Goal: Task Accomplishment & Management: Manage account settings

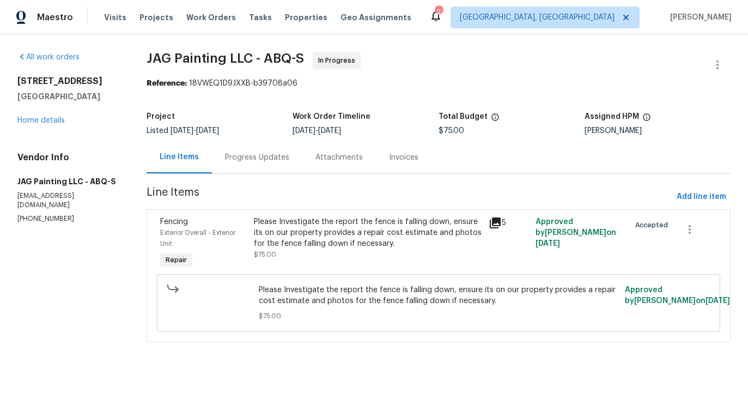
click at [241, 165] on div "Progress Updates" at bounding box center [257, 157] width 90 height 32
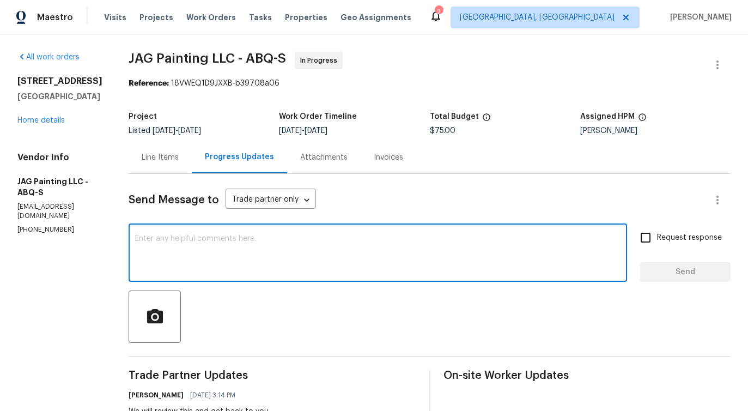
click at [269, 261] on textarea at bounding box center [378, 254] width 486 height 38
click at [247, 244] on textarea at bounding box center [378, 254] width 486 height 38
paste textarea "how much will be just to replace pickets/slots from inside no post replacement …"
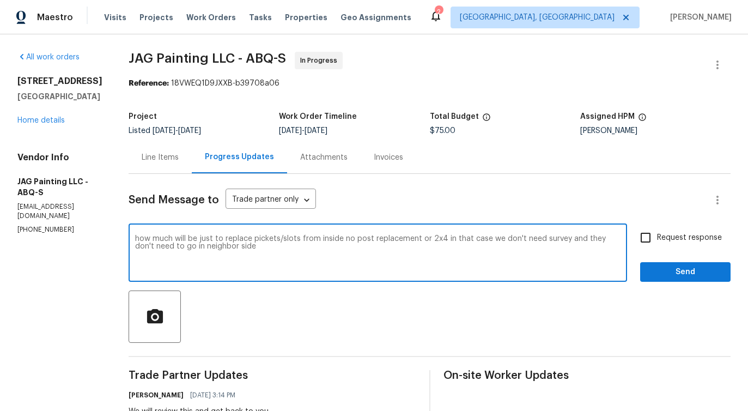
click at [588, 238] on textarea "how much will be just to replace pickets/slots from inside no post replacement …" at bounding box center [378, 254] width 486 height 38
type textarea "how much will be just to replace pickets/slots from inside no post replacement …"
click at [642, 242] on input "Request response" at bounding box center [646, 237] width 23 height 23
checkbox input "true"
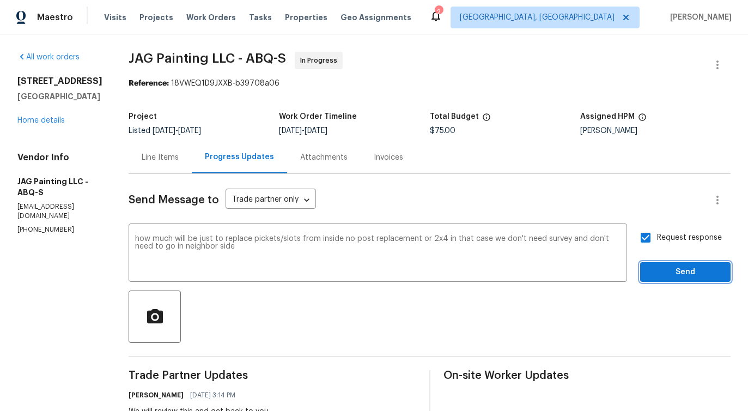
click at [675, 277] on span "Send" at bounding box center [685, 272] width 73 height 14
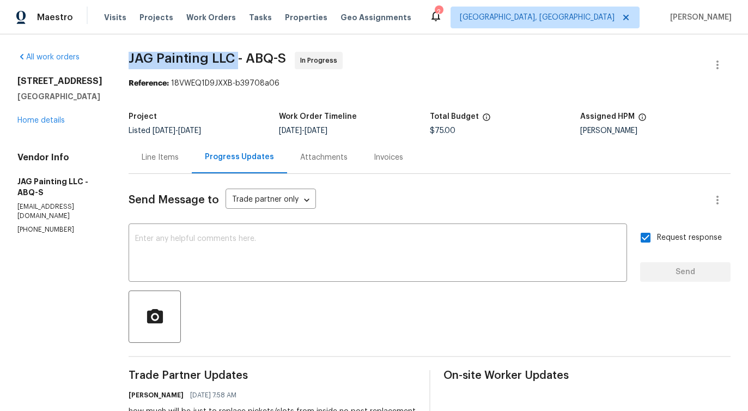
drag, startPoint x: 123, startPoint y: 56, endPoint x: 239, endPoint y: 56, distance: 116.1
click at [203, 59] on span "JAG Painting LLC - ABQ-S" at bounding box center [208, 58] width 158 height 13
drag, startPoint x: 130, startPoint y: 52, endPoint x: 246, endPoint y: 56, distance: 116.7
click at [246, 56] on span "JAG Painting LLC - ABQ-S" at bounding box center [208, 58] width 158 height 13
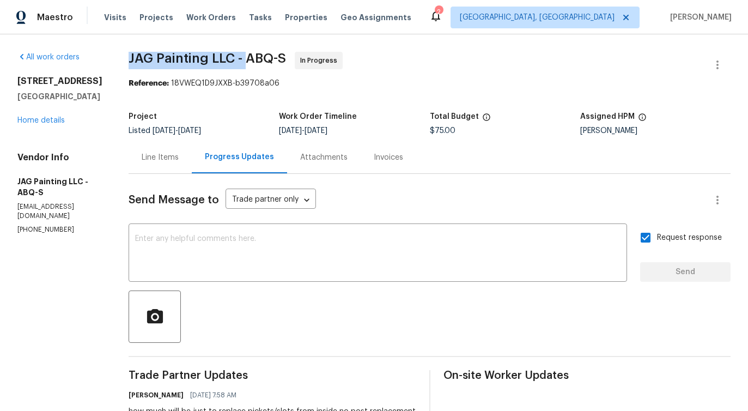
copy span "JAG Painting LLC -"
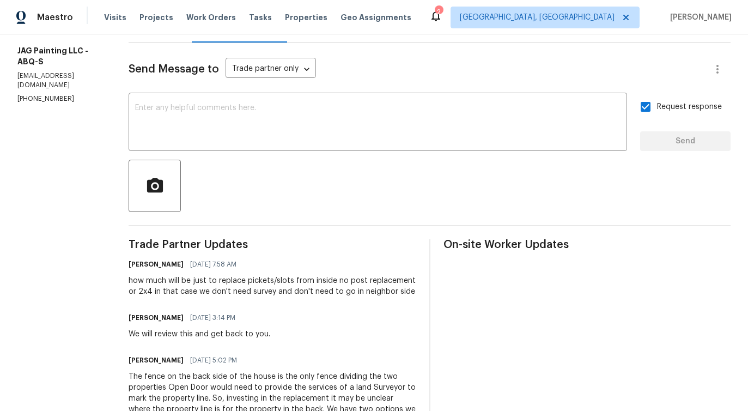
scroll to position [276, 0]
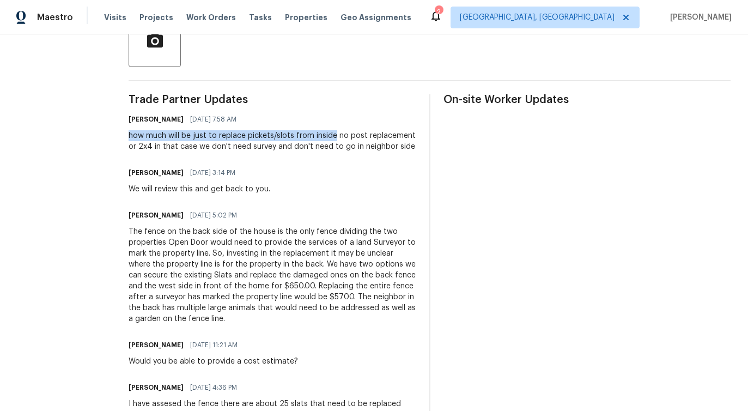
drag, startPoint x: 125, startPoint y: 133, endPoint x: 333, endPoint y: 136, distance: 207.2
click at [333, 136] on div "All work orders 5009 Ian Ave NW Albuquerque, NM 87120 Home details Vendor Info …" at bounding box center [374, 164] width 748 height 811
copy div "how much will be just to replace pickets/slots from inside"
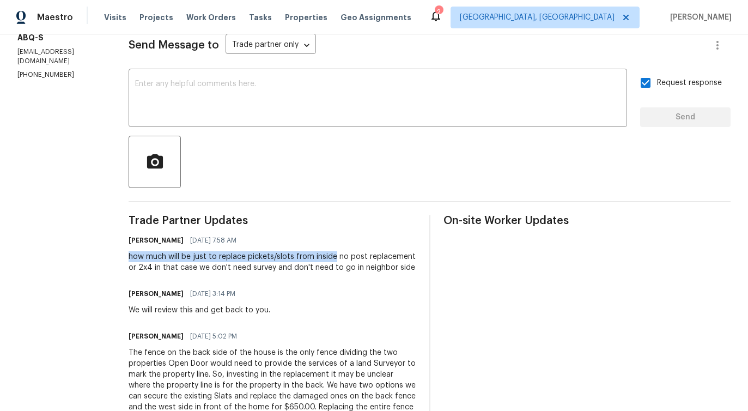
scroll to position [15, 0]
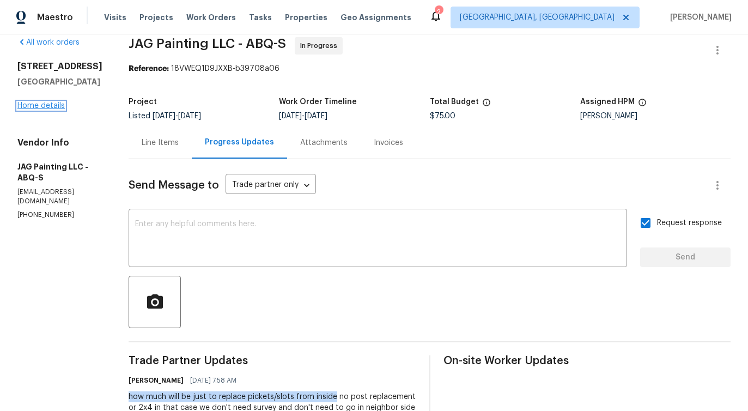
click at [47, 110] on link "Home details" at bounding box center [40, 106] width 47 height 8
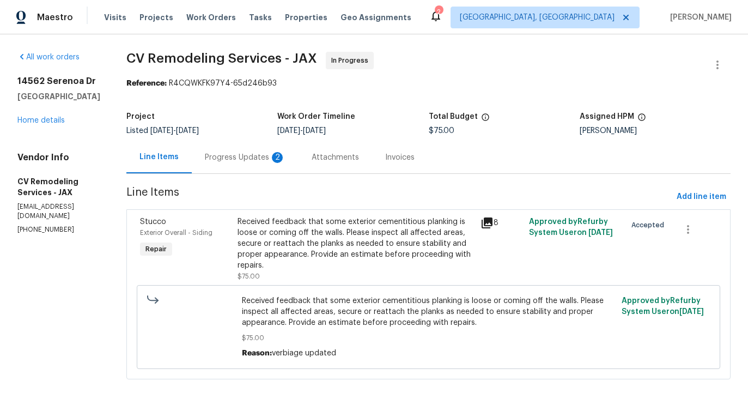
click at [209, 158] on div "Progress Updates 2" at bounding box center [245, 157] width 81 height 11
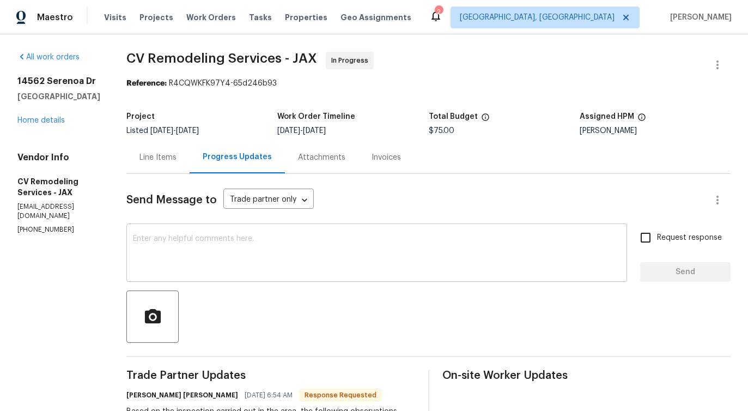
click at [249, 265] on textarea at bounding box center [377, 254] width 488 height 38
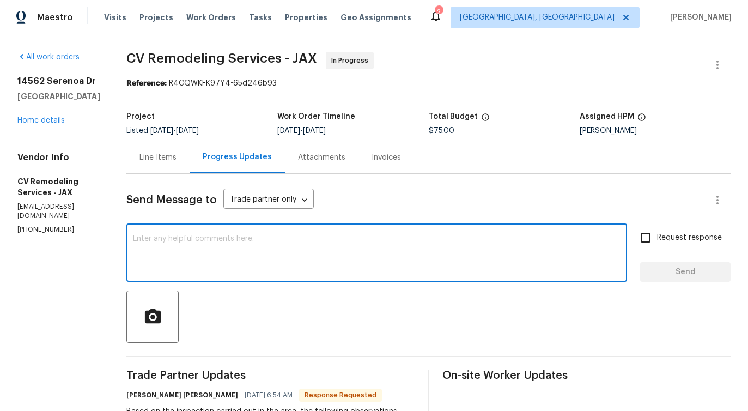
click at [173, 164] on div "Line Items" at bounding box center [157, 157] width 63 height 32
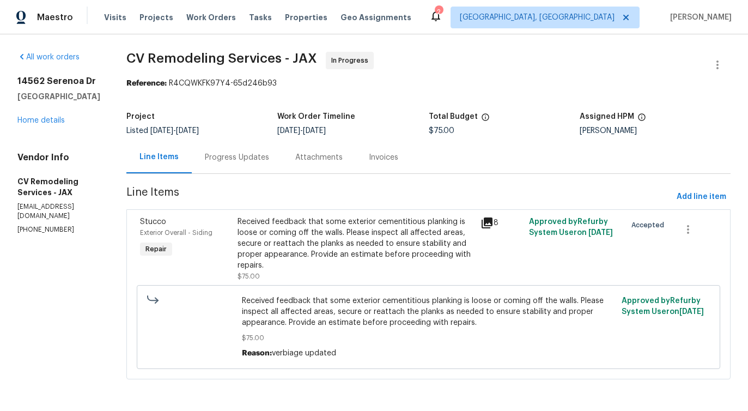
click at [323, 262] on div "Received feedback that some exterior cementitious planking is loose or coming o…" at bounding box center [356, 243] width 237 height 55
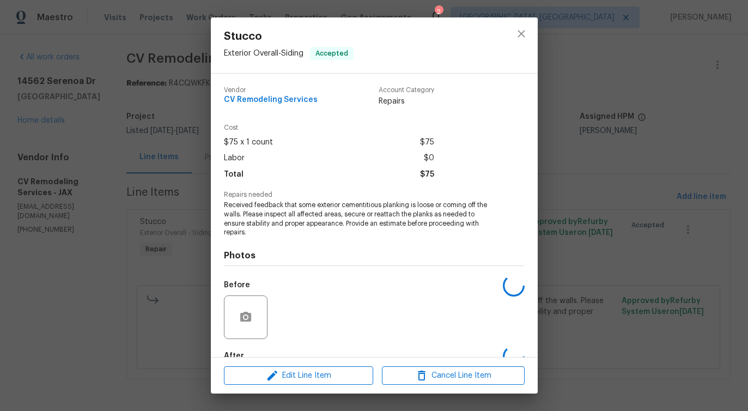
scroll to position [64, 0]
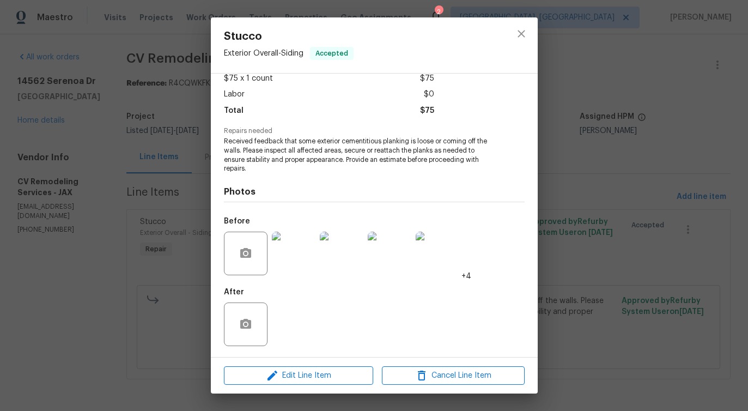
click at [292, 251] on img at bounding box center [294, 254] width 44 height 44
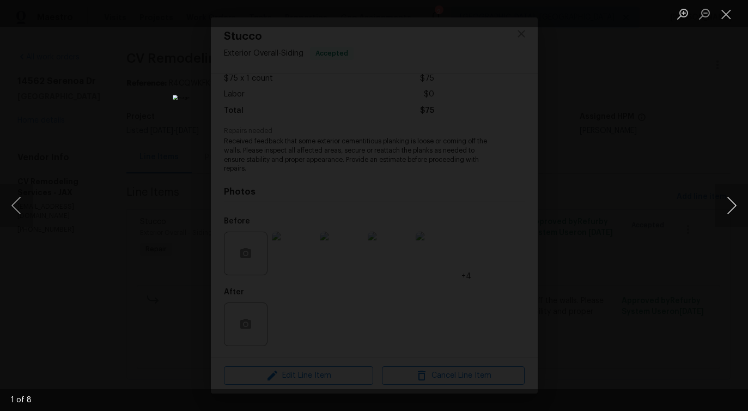
click at [729, 211] on button "Next image" at bounding box center [732, 206] width 33 height 44
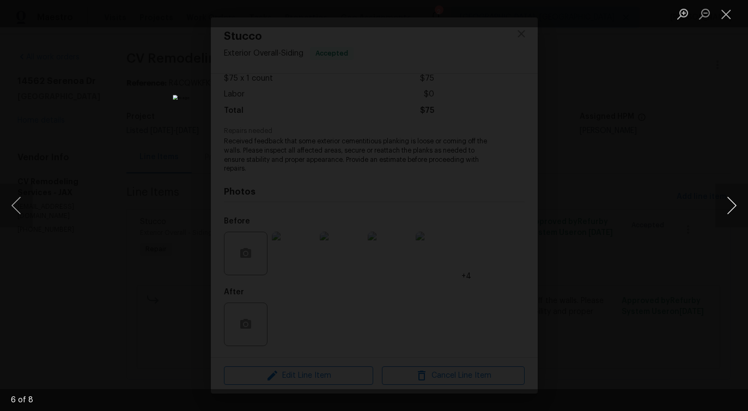
click at [729, 211] on button "Next image" at bounding box center [732, 206] width 33 height 44
click at [724, 15] on button "Close lightbox" at bounding box center [727, 13] width 22 height 19
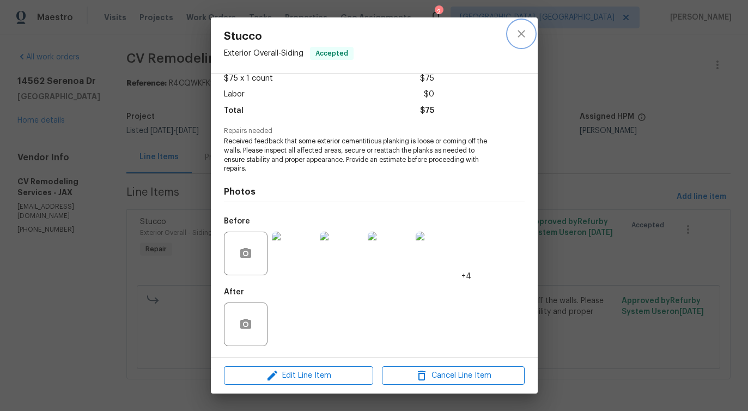
click at [522, 45] on button "close" at bounding box center [522, 34] width 26 height 26
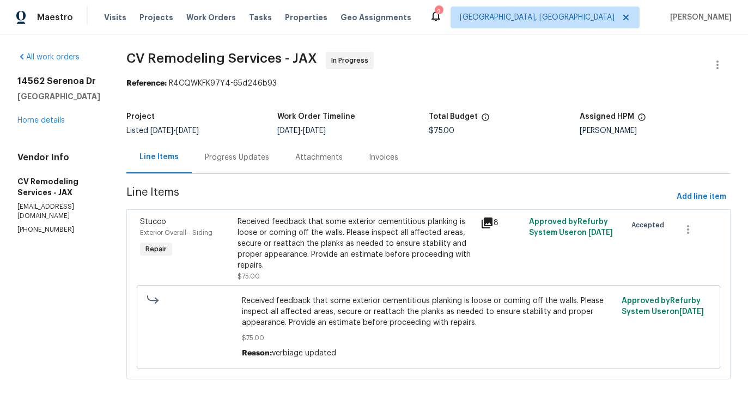
click at [261, 154] on div "Progress Updates" at bounding box center [237, 157] width 64 height 11
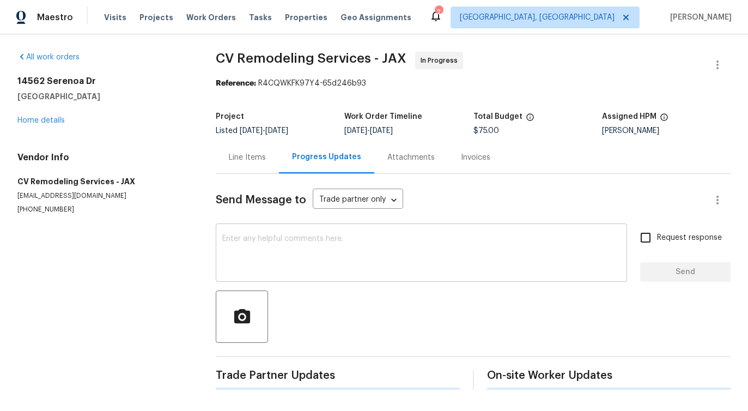
click at [298, 256] on textarea at bounding box center [421, 254] width 399 height 38
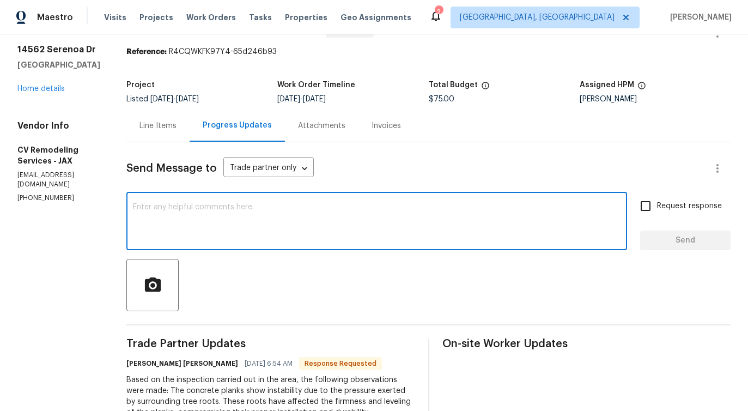
scroll to position [21, 0]
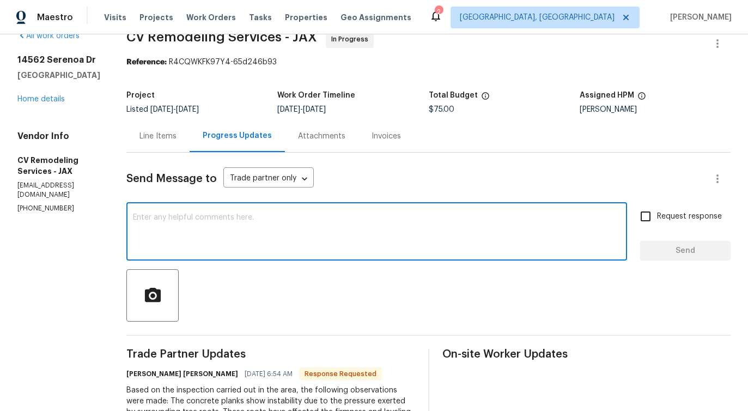
click at [301, 226] on textarea at bounding box center [377, 233] width 488 height 38
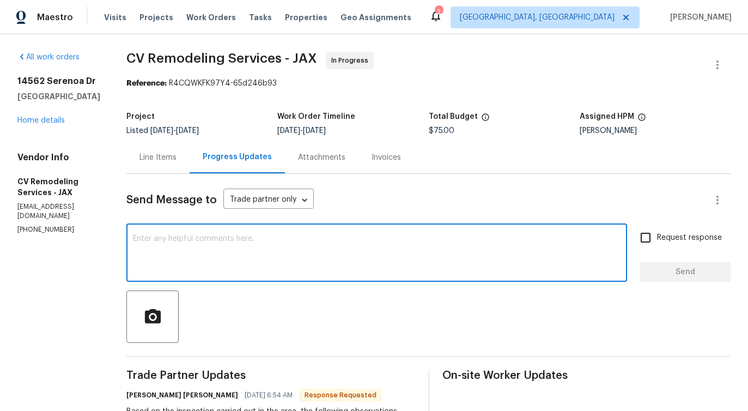
click at [295, 237] on textarea at bounding box center [377, 254] width 488 height 38
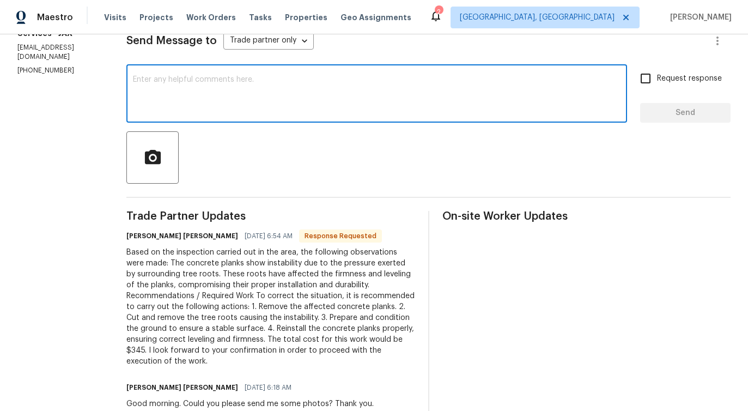
scroll to position [238, 0]
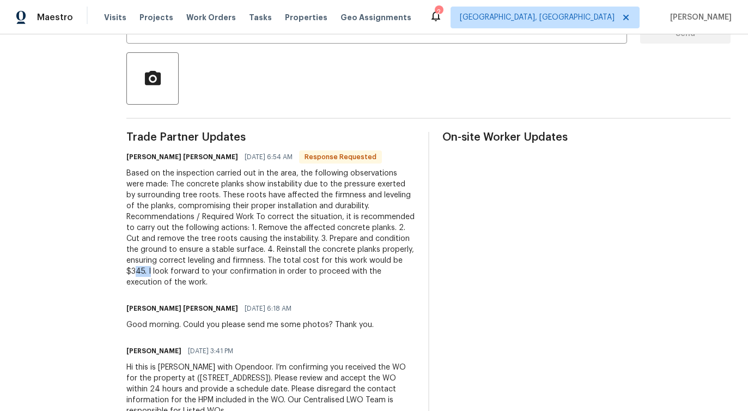
drag, startPoint x: 139, startPoint y: 270, endPoint x: 156, endPoint y: 270, distance: 16.9
click at [156, 270] on div "Based on the inspection carried out in the area, the following observations wer…" at bounding box center [270, 228] width 289 height 120
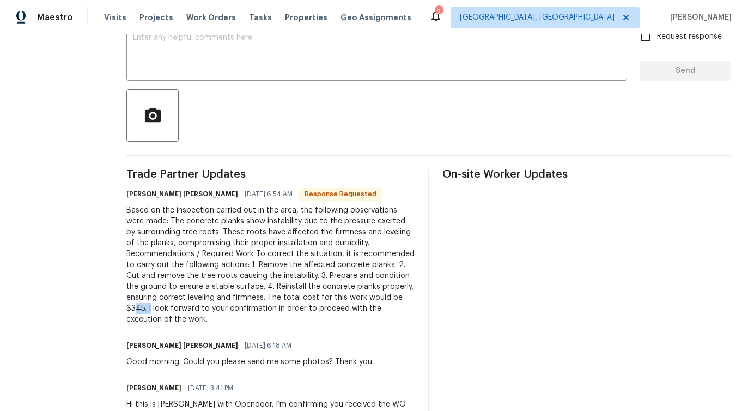
scroll to position [0, 0]
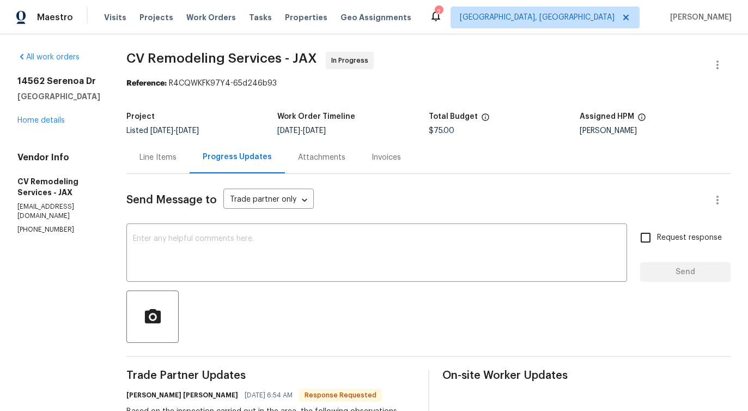
click at [172, 166] on div "Line Items" at bounding box center [157, 157] width 63 height 32
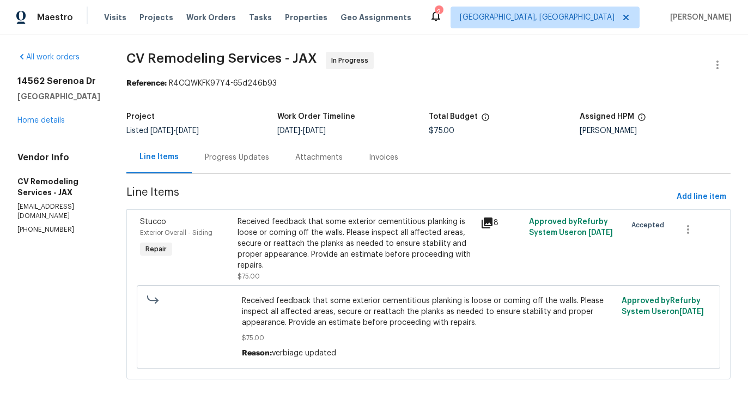
click at [364, 224] on div "Received feedback that some exterior cementitious planking is loose or coming o…" at bounding box center [356, 243] width 237 height 55
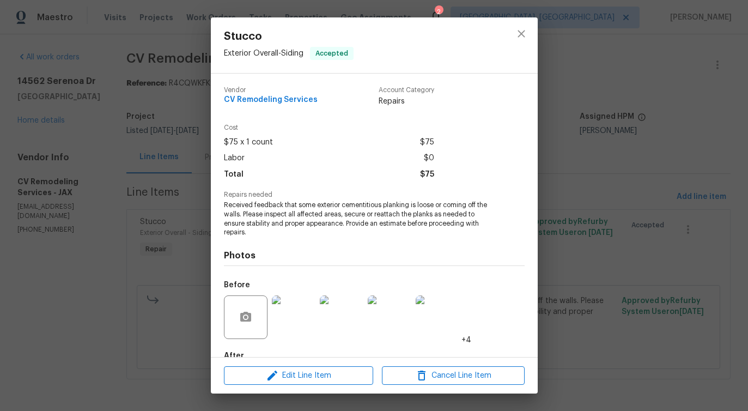
scroll to position [64, 0]
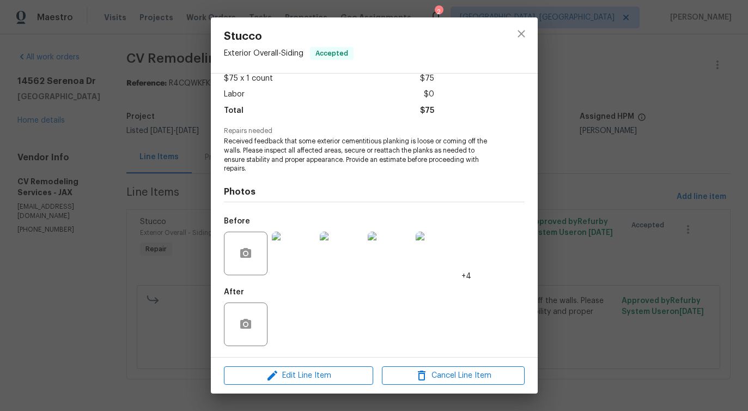
click at [505, 35] on div at bounding box center [521, 45] width 33 height 56
click at [298, 376] on span "Edit Line Item" at bounding box center [298, 376] width 143 height 14
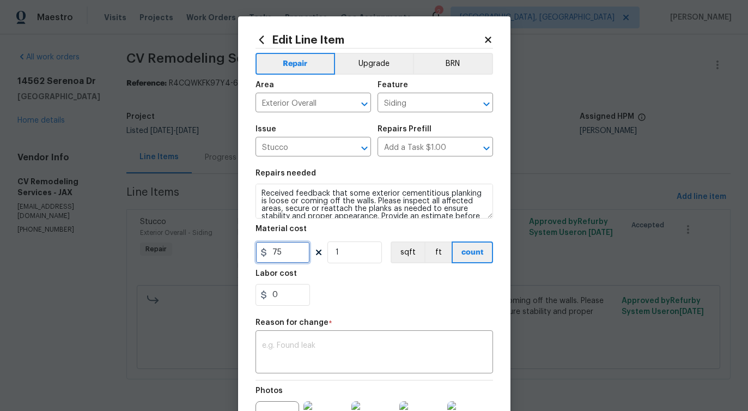
click at [280, 251] on input "75" at bounding box center [283, 252] width 55 height 22
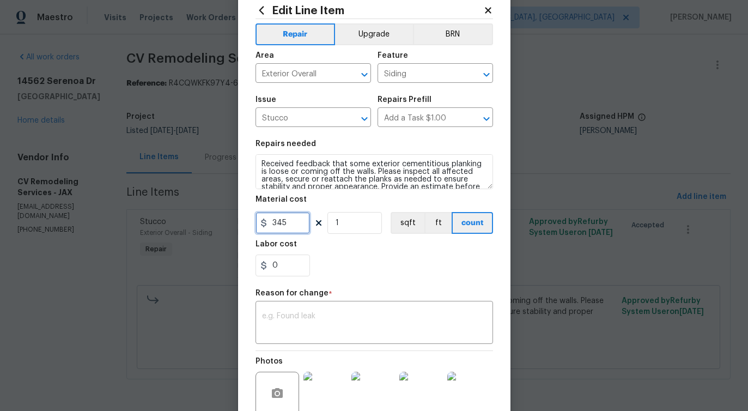
scroll to position [62, 0]
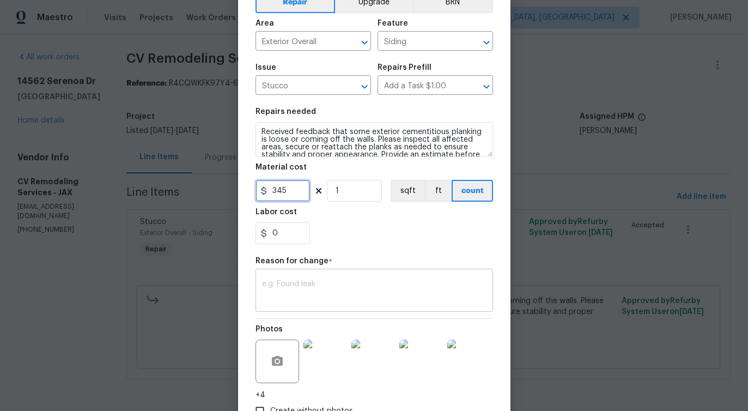
type input "345"
click at [282, 307] on div "x ​" at bounding box center [375, 291] width 238 height 40
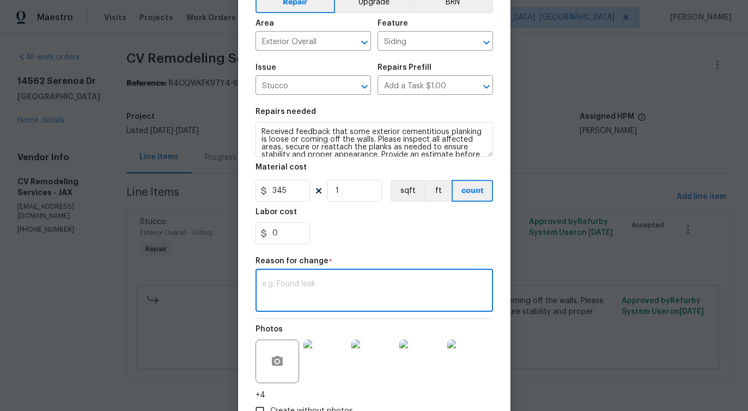
click at [312, 295] on textarea at bounding box center [374, 291] width 225 height 23
paste textarea "(PS) Updated per vendor's final cost."
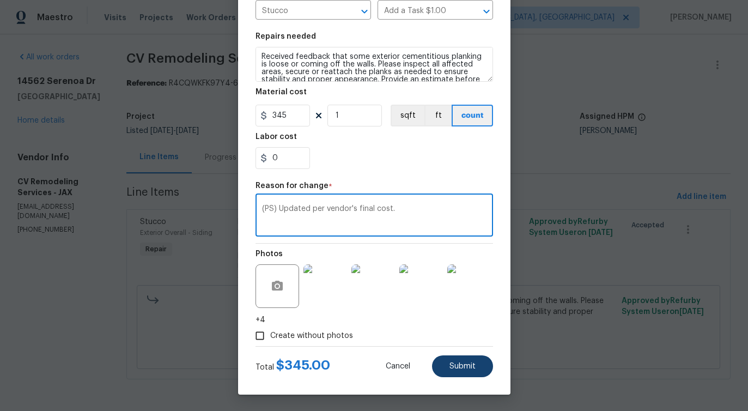
type textarea "(PS) Updated per vendor's final cost."
click at [463, 374] on button "Submit" at bounding box center [462, 366] width 61 height 22
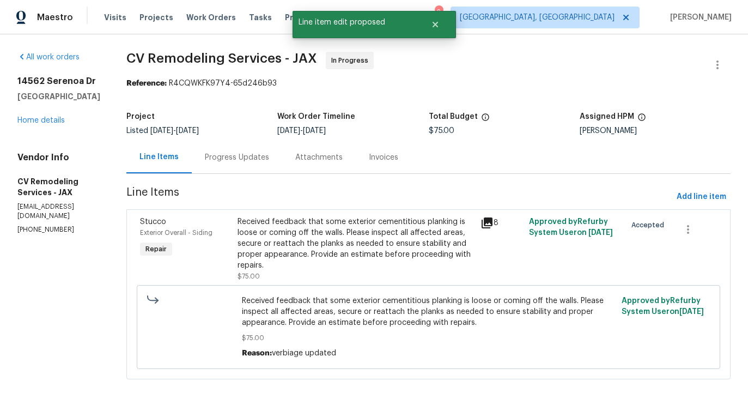
scroll to position [0, 0]
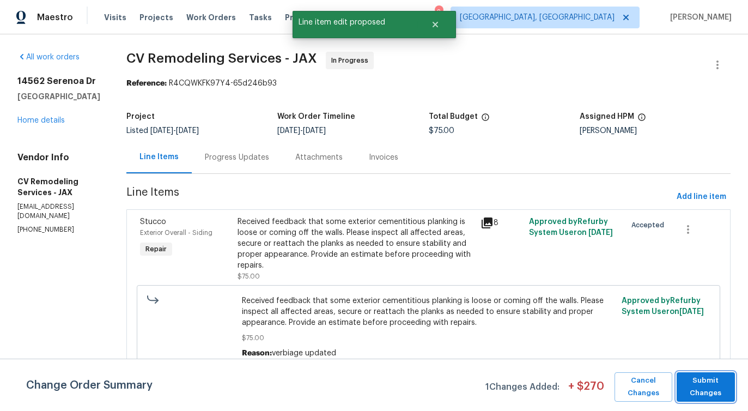
click at [715, 397] on span "Submit Changes" at bounding box center [706, 387] width 47 height 25
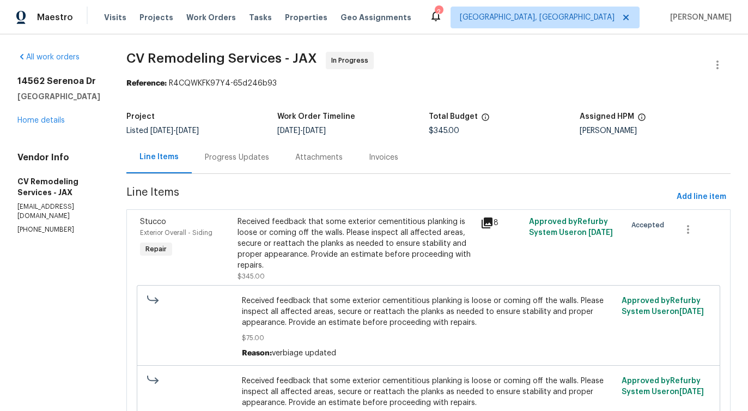
scroll to position [80, 0]
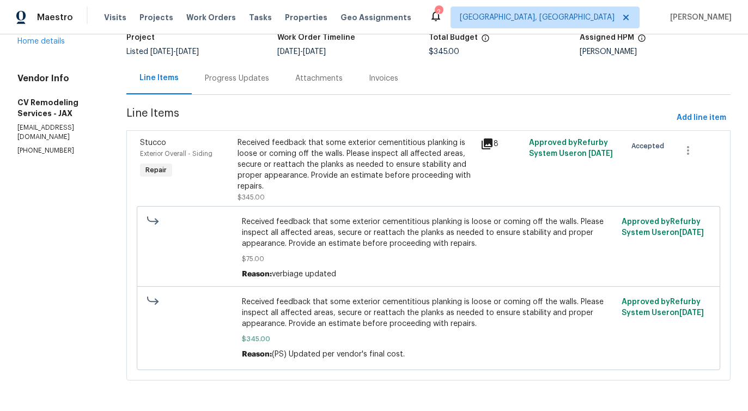
click at [238, 81] on div "Progress Updates" at bounding box center [237, 78] width 64 height 11
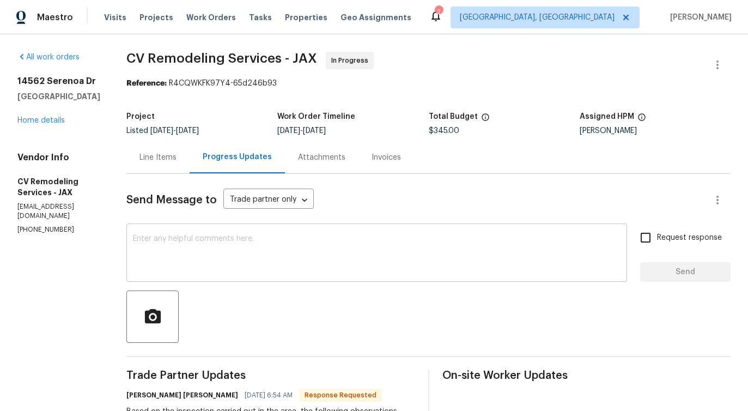
click at [260, 233] on div "x ​" at bounding box center [376, 254] width 501 height 56
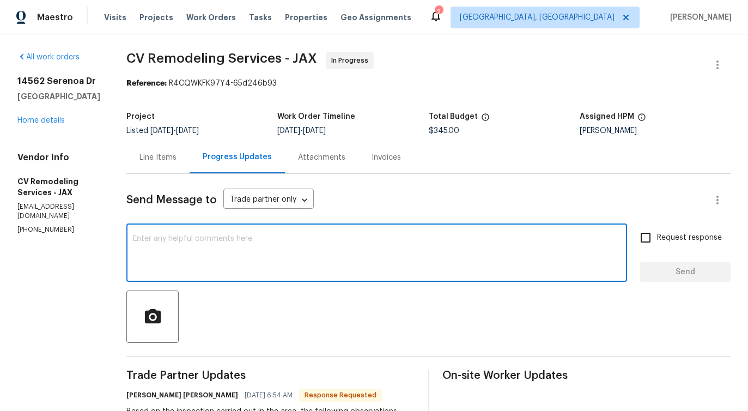
type textarea "h"
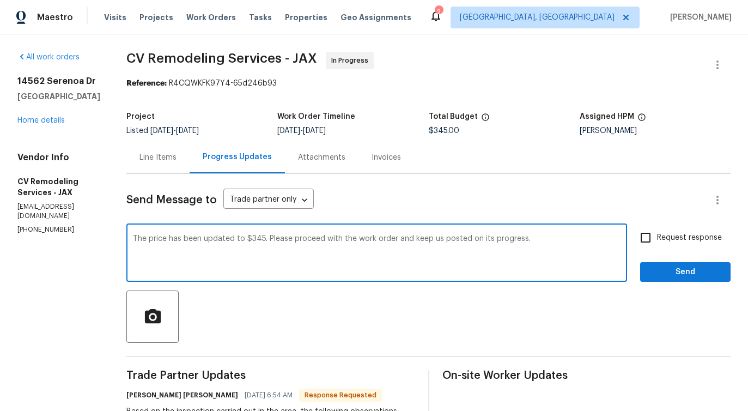
drag, startPoint x: 180, startPoint y: 242, endPoint x: 264, endPoint y: 242, distance: 84.0
click at [264, 242] on textarea "The price has been updated to $345. Please proceed with the work order and keep…" at bounding box center [377, 254] width 488 height 38
click at [288, 273] on textarea "The price has been updated to $345. Please proceed with the work order and keep…" at bounding box center [377, 254] width 488 height 38
drag, startPoint x: 282, startPoint y: 238, endPoint x: 526, endPoint y: 248, distance: 243.3
click at [526, 248] on textarea "The price has been updated to $345. Please proceed with the work order and keep…" at bounding box center [377, 254] width 488 height 38
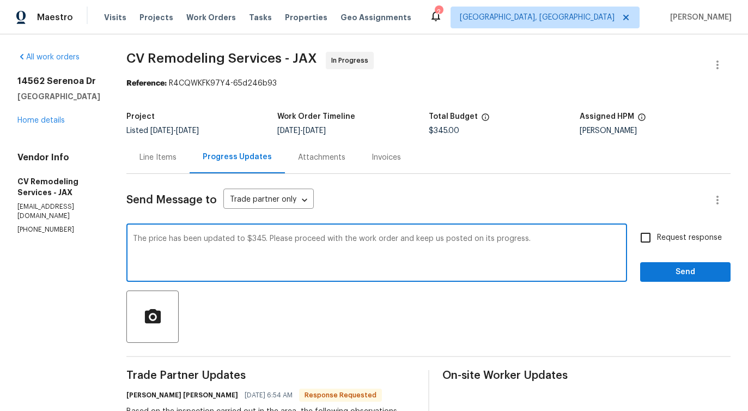
type textarea "The price has been updated to $345. Please proceed with the work order and keep…"
click at [685, 236] on span "Request response" at bounding box center [689, 237] width 65 height 11
click at [657, 236] on input "Request response" at bounding box center [646, 237] width 23 height 23
checkbox input "true"
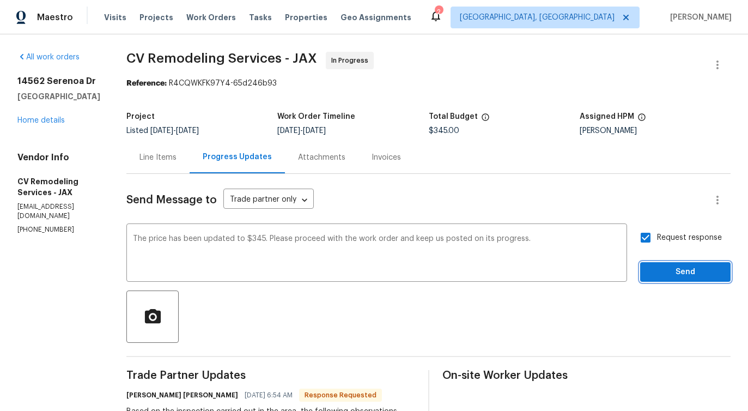
click at [686, 274] on span "Send" at bounding box center [685, 272] width 73 height 14
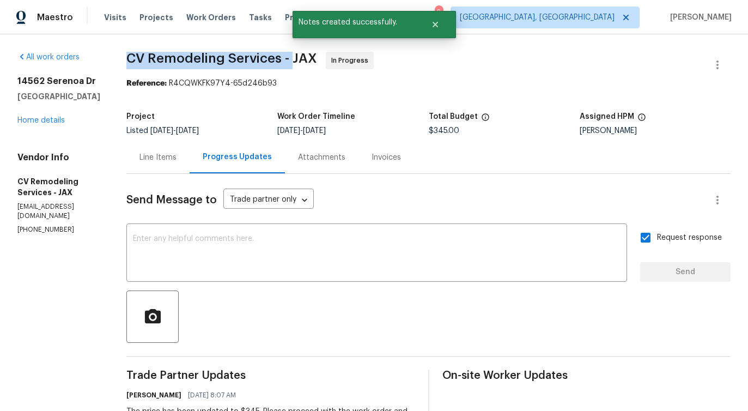
drag, startPoint x: 127, startPoint y: 61, endPoint x: 294, endPoint y: 63, distance: 166.8
click at [294, 63] on div "All work orders 14562 Serenoa Dr Jacksonville, FL 32258 Home details Vendor Inf…" at bounding box center [374, 386] width 748 height 704
copy span "CV Remodeling Services -"
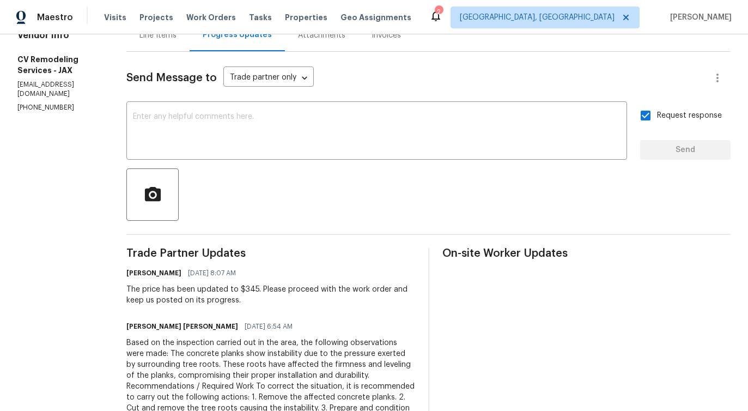
scroll to position [150, 0]
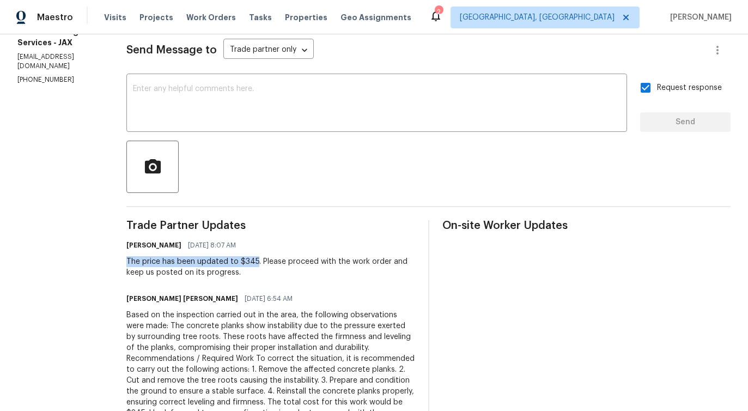
drag, startPoint x: 132, startPoint y: 262, endPoint x: 262, endPoint y: 264, distance: 129.8
click at [262, 264] on div "The price has been updated to $345. Please proceed with the work order and keep…" at bounding box center [270, 267] width 289 height 22
copy div "The price has been updated to $345"
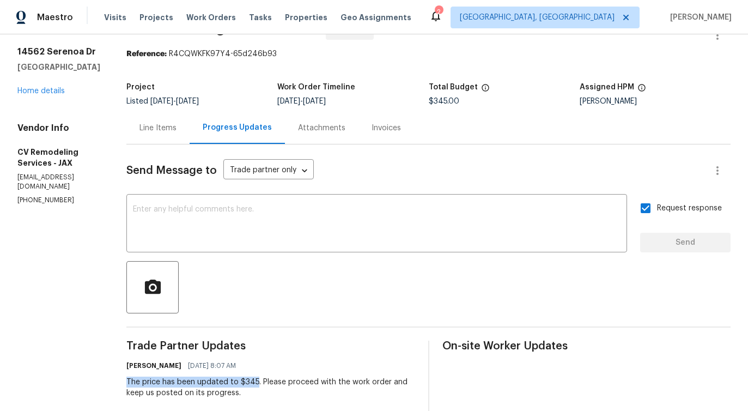
scroll to position [0, 0]
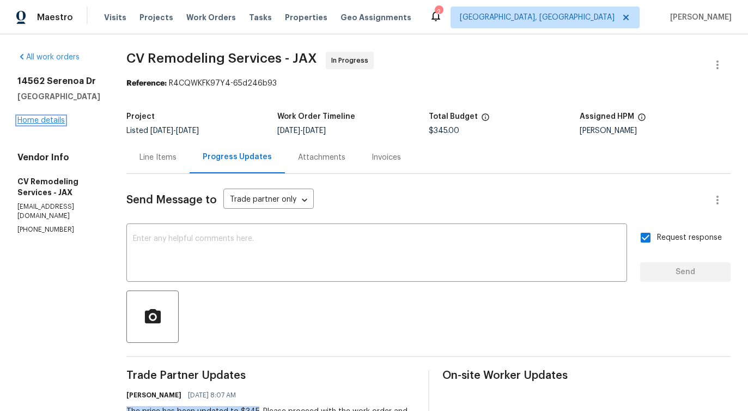
click at [30, 119] on link "Home details" at bounding box center [40, 121] width 47 height 8
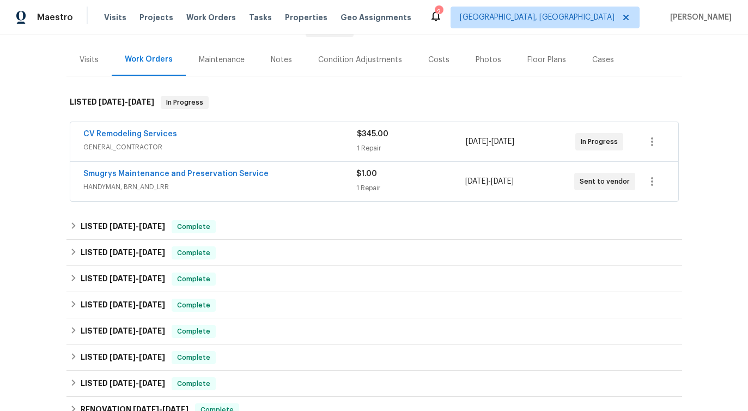
scroll to position [123, 0]
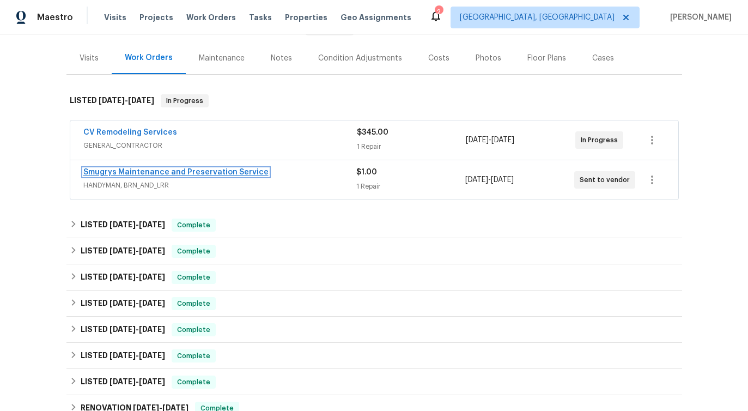
click at [164, 171] on link "Smugrys Maintenance and Preservation Service" at bounding box center [175, 172] width 185 height 8
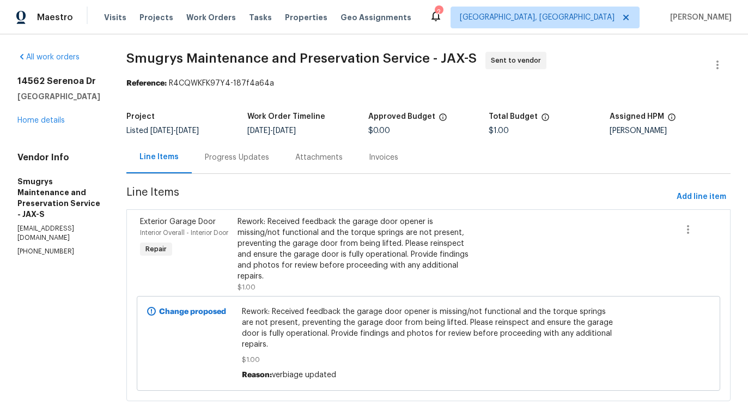
click at [245, 164] on div "Progress Updates" at bounding box center [237, 157] width 90 height 32
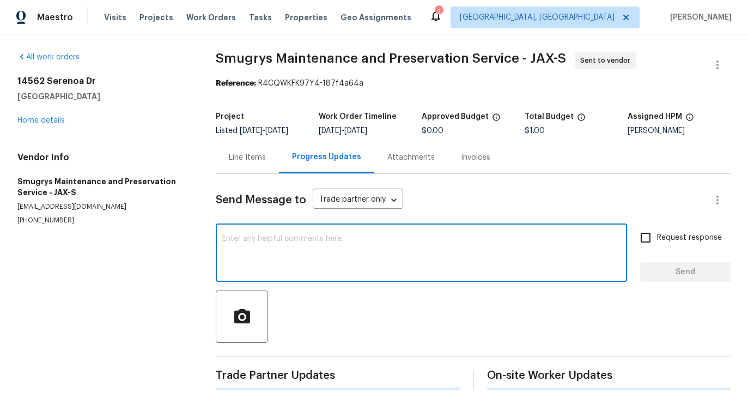
click at [270, 236] on textarea at bounding box center [421, 254] width 399 height 38
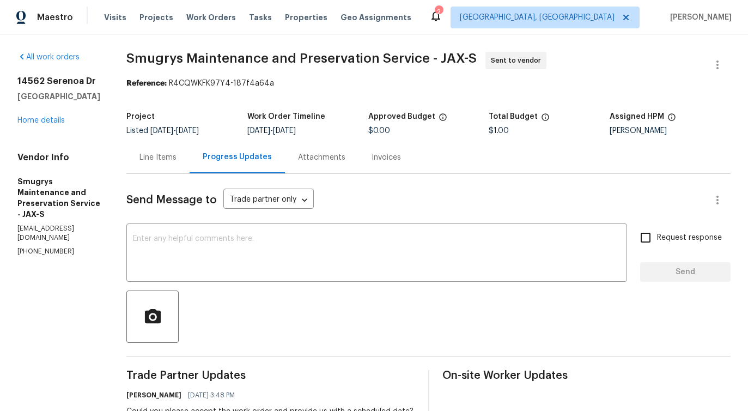
click at [620, 128] on div "William Sparks" at bounding box center [670, 131] width 121 height 8
click at [621, 136] on div "Project Listed 9/9/2025 - 9/18/2025 Work Order Timeline 9/10/2025 - 9/12/2025 A…" at bounding box center [428, 123] width 605 height 35
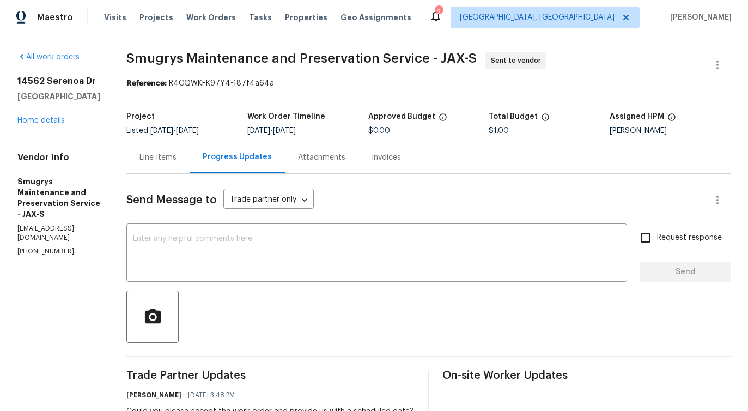
click at [621, 136] on div "Project Listed 9/9/2025 - 9/18/2025 Work Order Timeline 9/10/2025 - 9/12/2025 A…" at bounding box center [428, 123] width 605 height 35
click at [38, 256] on p "(904) 343-8216" at bounding box center [58, 251] width 83 height 9
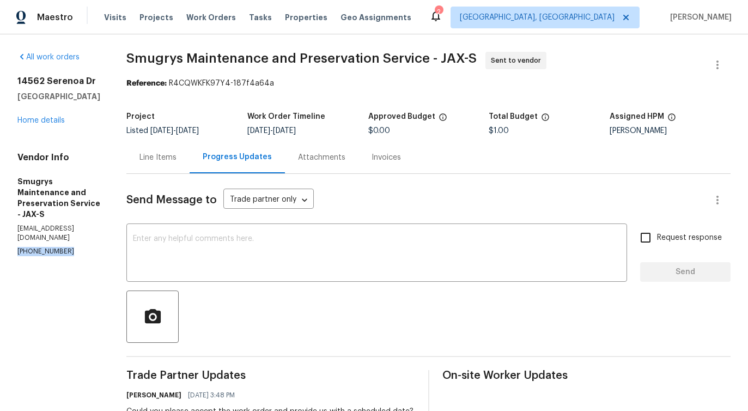
copy p "(904) 343-8216"
click at [149, 167] on div "Line Items" at bounding box center [157, 157] width 63 height 32
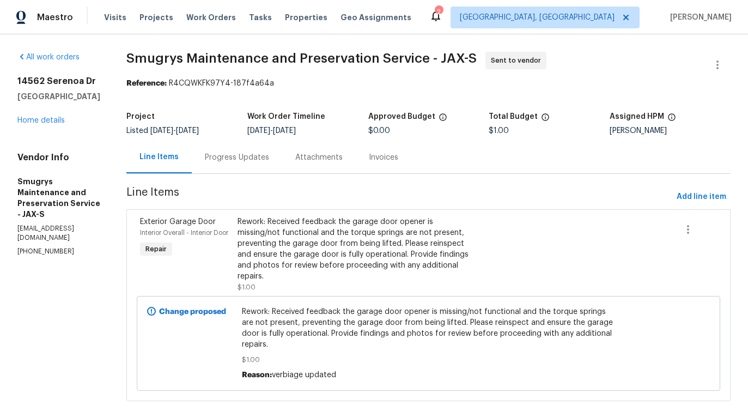
click at [238, 146] on div "Progress Updates" at bounding box center [237, 157] width 90 height 32
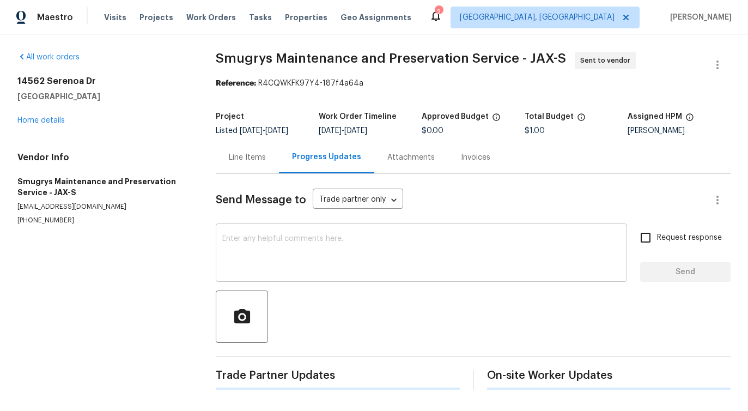
click at [271, 238] on textarea at bounding box center [421, 254] width 399 height 38
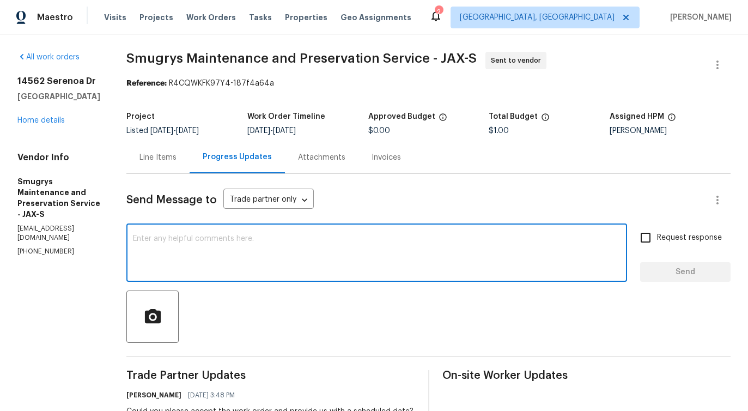
type textarea "S"
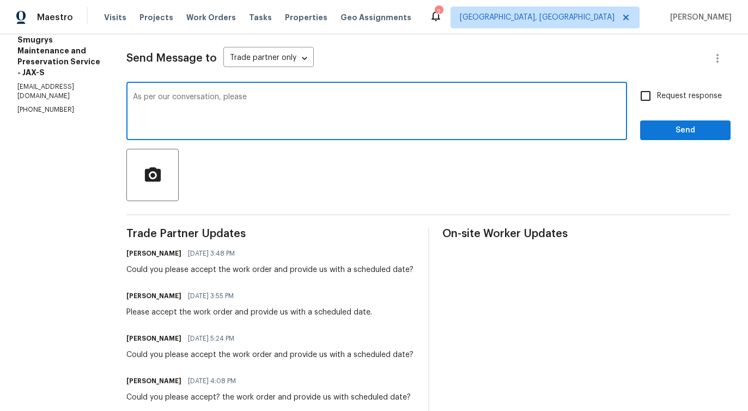
scroll to position [143, 0]
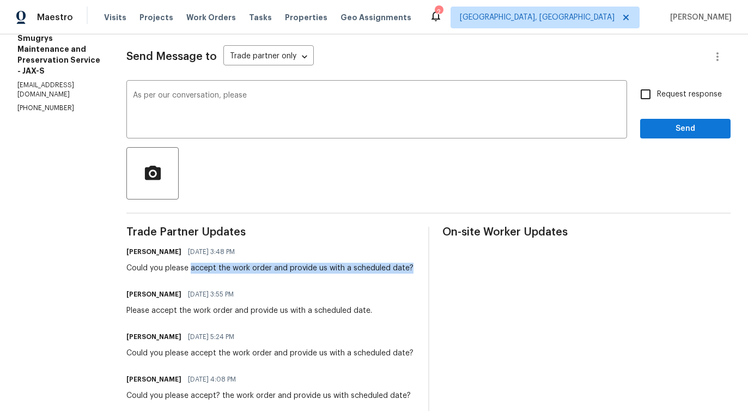
drag, startPoint x: 184, startPoint y: 269, endPoint x: 409, endPoint y: 270, distance: 225.7
click at [409, 270] on div "Pavithra Sekar 09/16/2025 3:48 PM Could you please accept the work order and pr…" at bounding box center [270, 258] width 289 height 29
copy div "accept the work order and provide us with a scheduled date?"
click at [293, 95] on textarea "As per our conversation, please" at bounding box center [377, 111] width 488 height 38
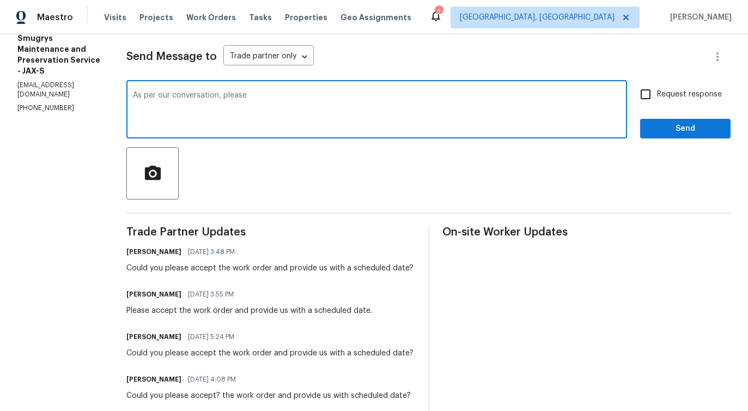
paste textarea "accept the work order and provide us with a scheduled date?"
type textarea "As per our conversation, please accept the work order and provide us with a sch…"
click at [662, 93] on span "Request response" at bounding box center [689, 94] width 65 height 11
click at [657, 93] on input "Request response" at bounding box center [646, 94] width 23 height 23
checkbox input "true"
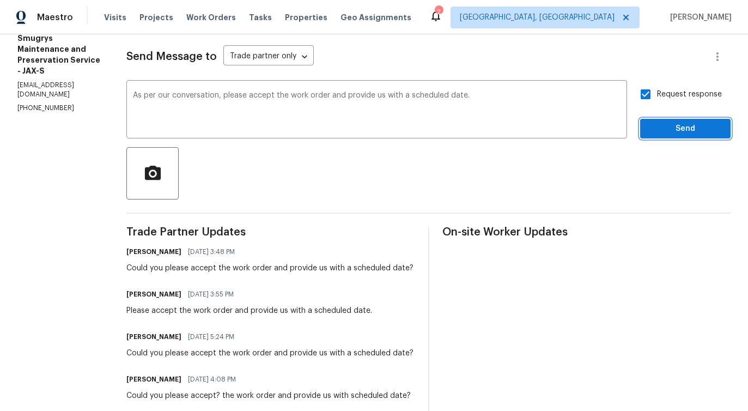
click at [670, 137] on button "Send" at bounding box center [686, 129] width 90 height 20
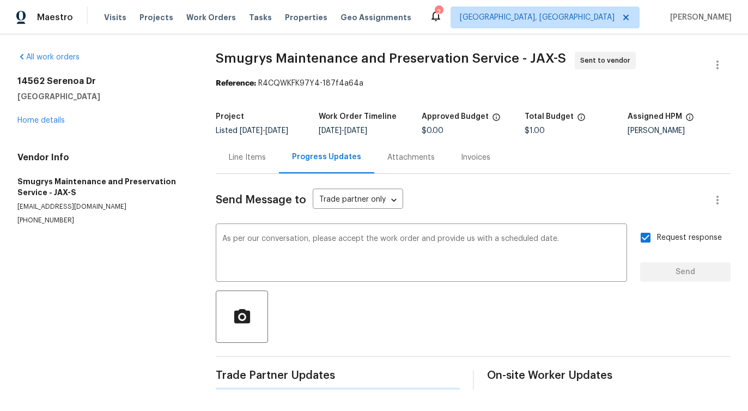
scroll to position [0, 0]
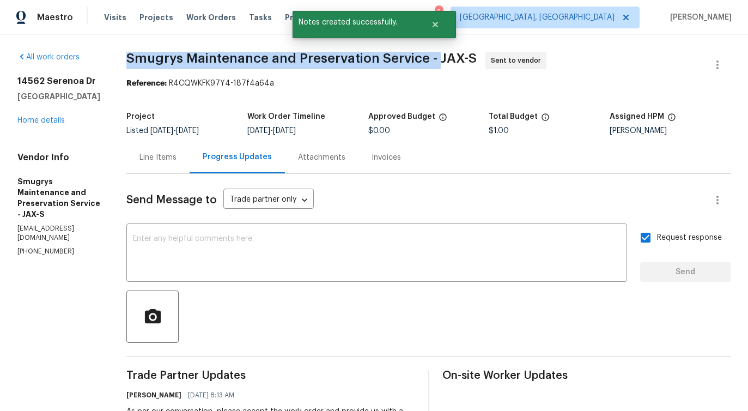
drag, startPoint x: 120, startPoint y: 62, endPoint x: 430, endPoint y: 61, distance: 309.6
click at [430, 61] on span "Smugrys Maintenance and Preservation Service - JAX-S" at bounding box center [301, 58] width 351 height 13
copy span "Smugrys Maintenance and Preservation Service -"
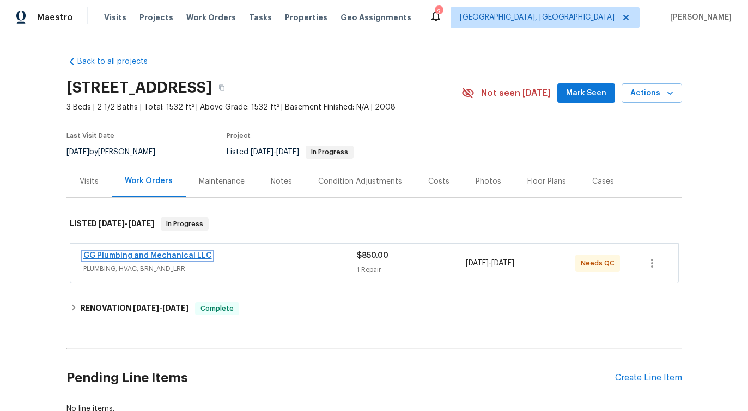
click at [159, 255] on link "GG Plumbing and Mechanical LLC" at bounding box center [147, 256] width 129 height 8
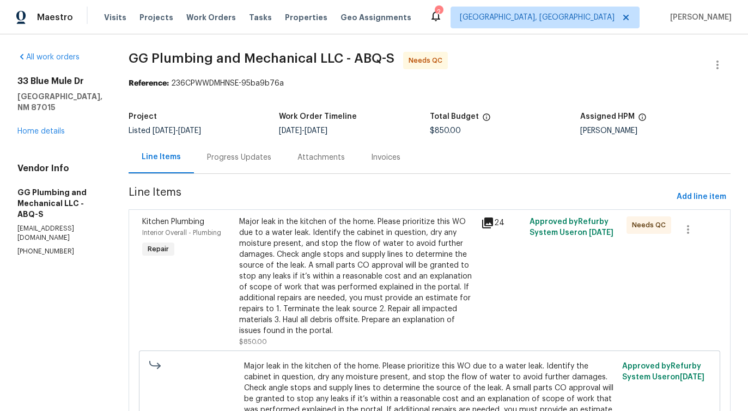
click at [263, 152] on div "Progress Updates" at bounding box center [239, 157] width 64 height 11
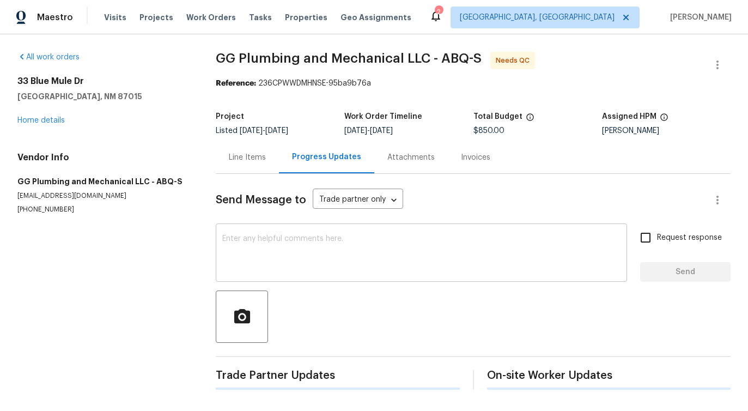
click at [283, 266] on textarea at bounding box center [421, 254] width 399 height 38
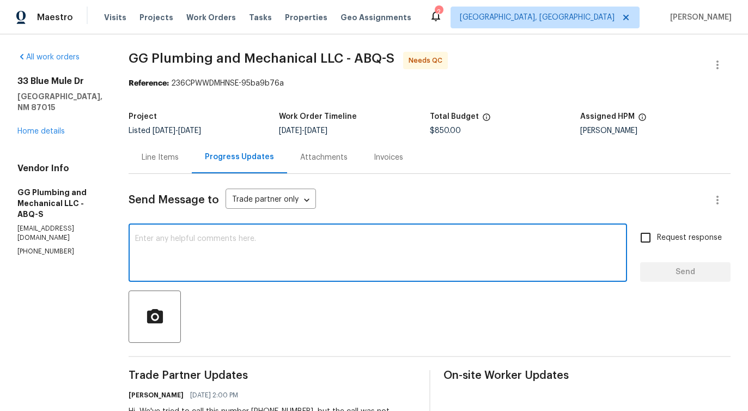
click at [192, 166] on div "Line Items" at bounding box center [160, 157] width 63 height 32
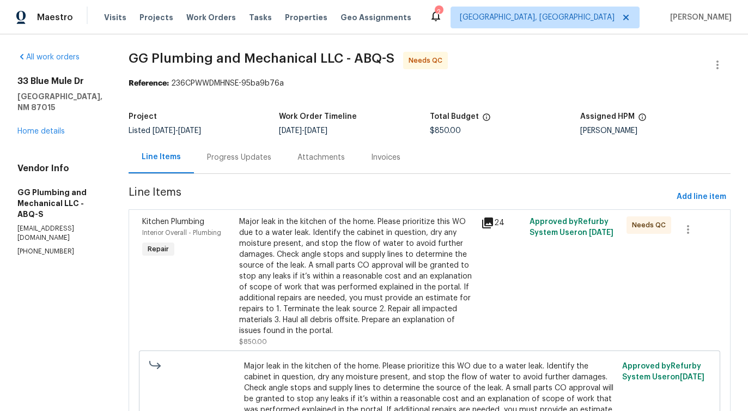
click at [375, 237] on div "Major leak in the kitchen of the home. Please prioritize this WO due to a water…" at bounding box center [357, 276] width 236 height 120
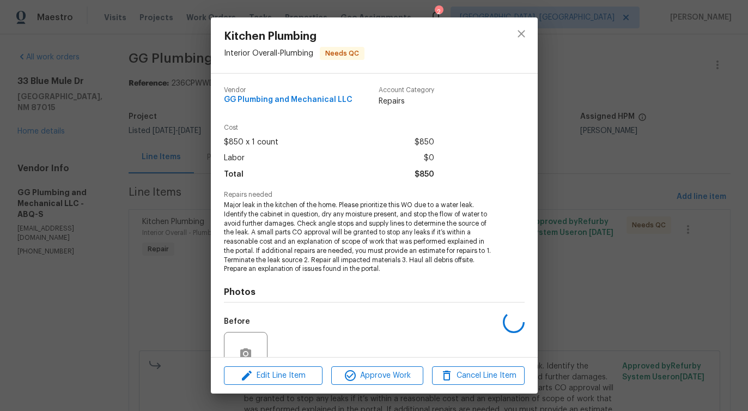
scroll to position [100, 0]
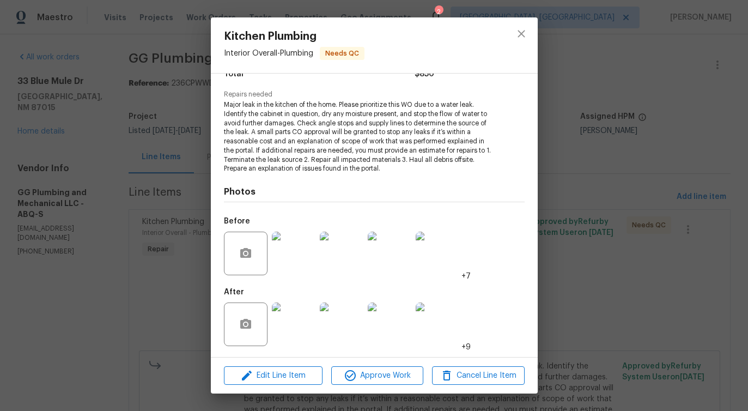
click at [289, 240] on img at bounding box center [294, 254] width 44 height 44
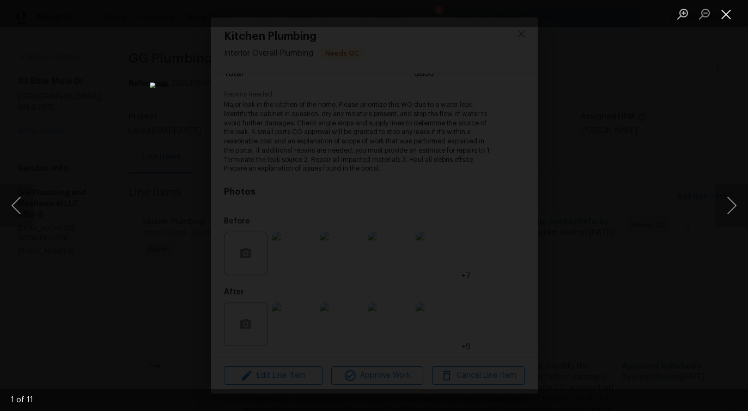
click at [729, 16] on button "Close lightbox" at bounding box center [727, 13] width 22 height 19
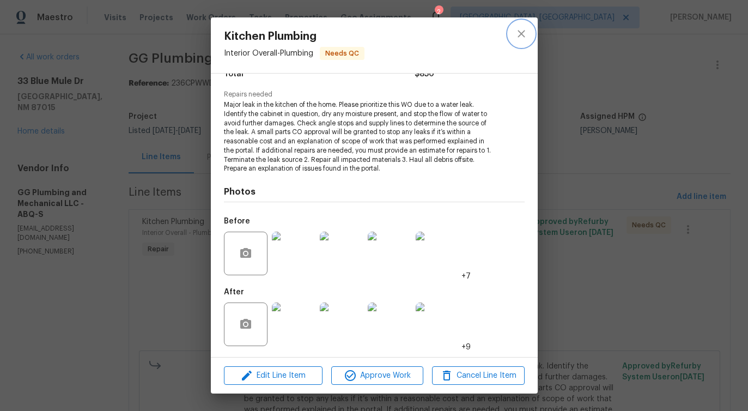
click at [522, 34] on icon "close" at bounding box center [521, 33] width 7 height 7
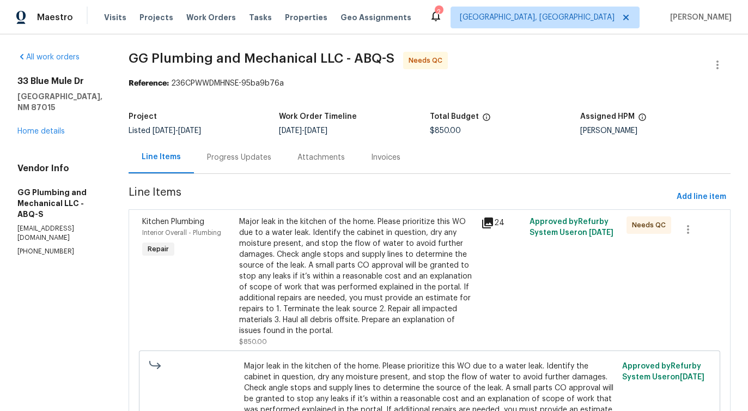
click at [52, 247] on p "(505) 459-4192" at bounding box center [59, 251] width 85 height 9
copy p "(505) 459-4192"
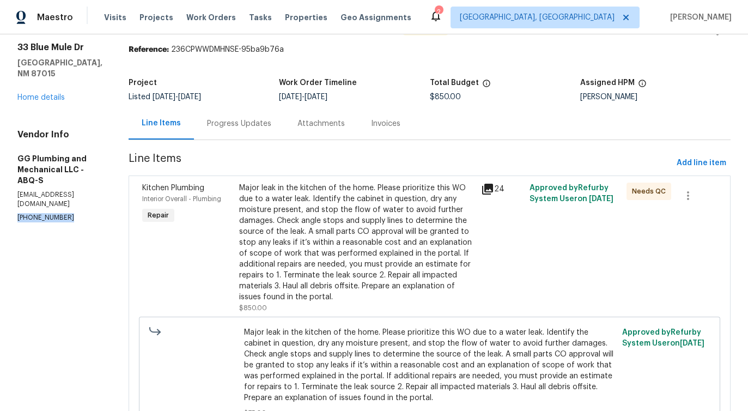
scroll to position [0, 0]
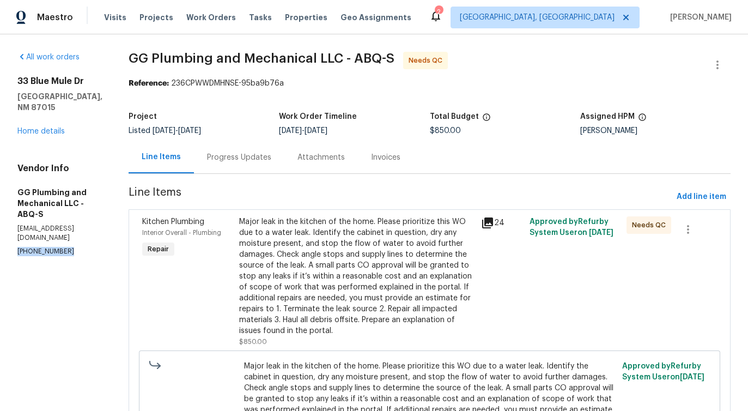
click at [350, 270] on div "Major leak in the kitchen of the home. Please prioritize this WO due to a water…" at bounding box center [357, 276] width 236 height 120
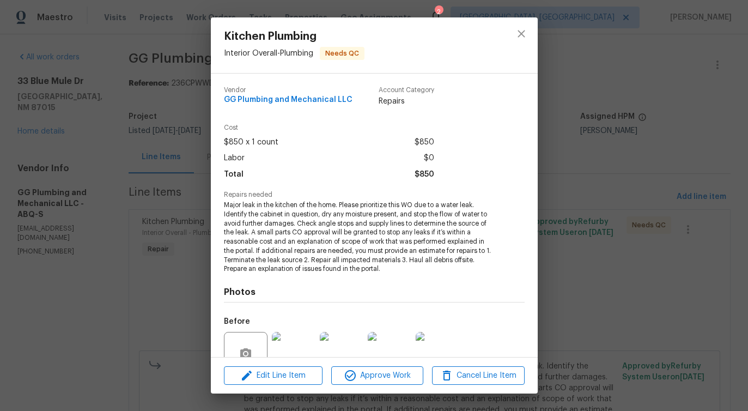
scroll to position [100, 0]
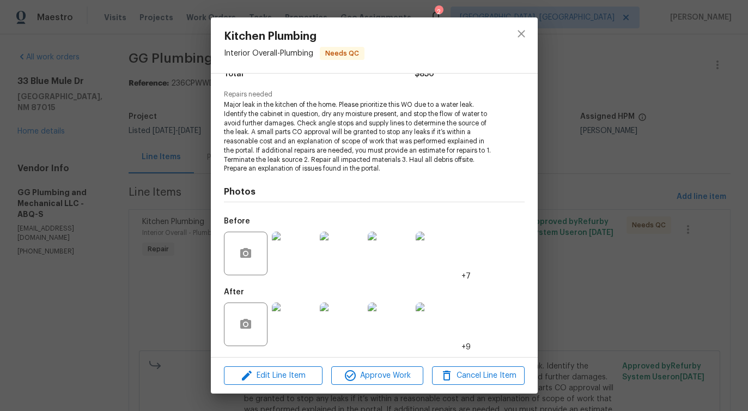
click at [295, 327] on img at bounding box center [294, 325] width 44 height 44
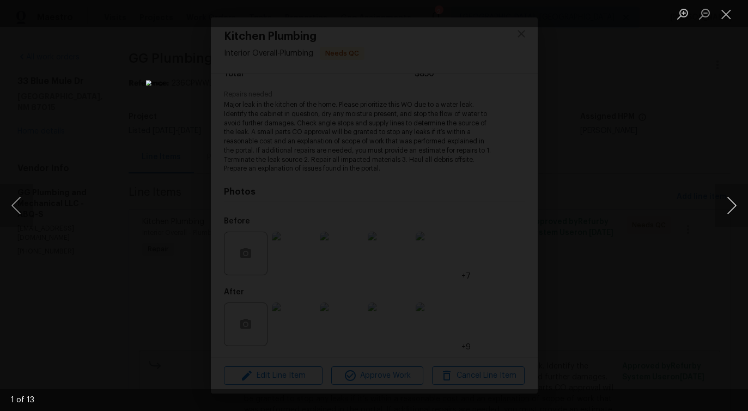
click at [728, 208] on button "Next image" at bounding box center [732, 206] width 33 height 44
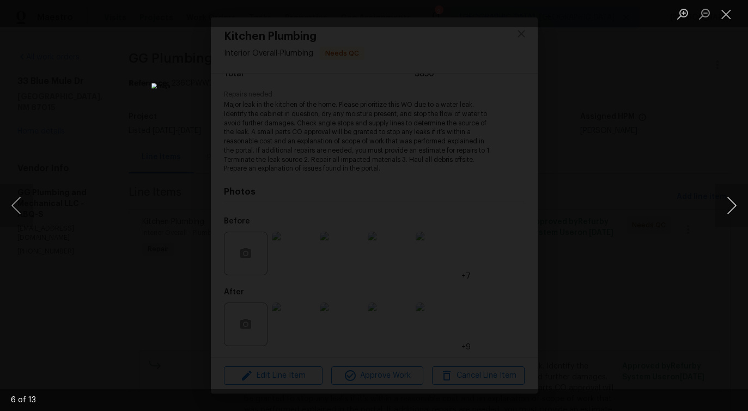
click at [728, 208] on button "Next image" at bounding box center [732, 206] width 33 height 44
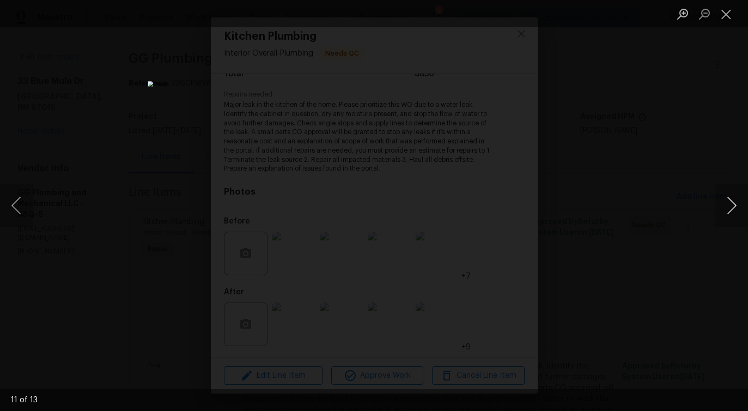
click at [728, 208] on button "Next image" at bounding box center [732, 206] width 33 height 44
click at [722, 16] on button "Close lightbox" at bounding box center [727, 13] width 22 height 19
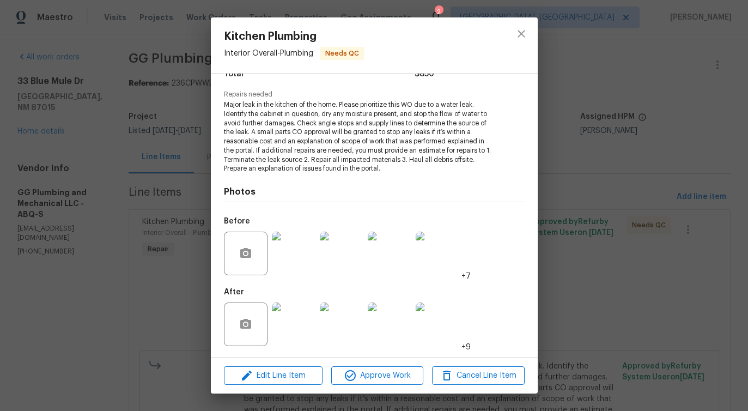
click at [516, 47] on div at bounding box center [521, 45] width 33 height 56
click at [517, 36] on icon "close" at bounding box center [521, 33] width 13 height 13
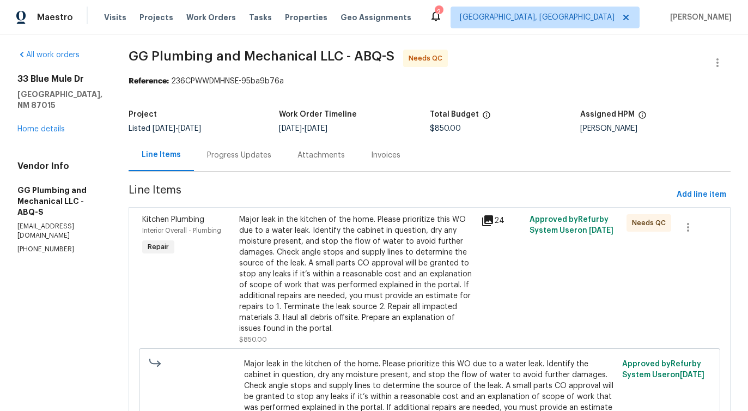
scroll to position [0, 0]
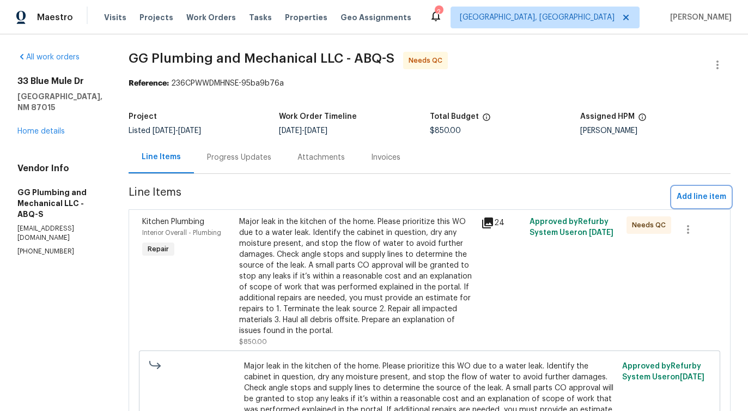
click at [686, 196] on span "Add line item" at bounding box center [702, 197] width 50 height 14
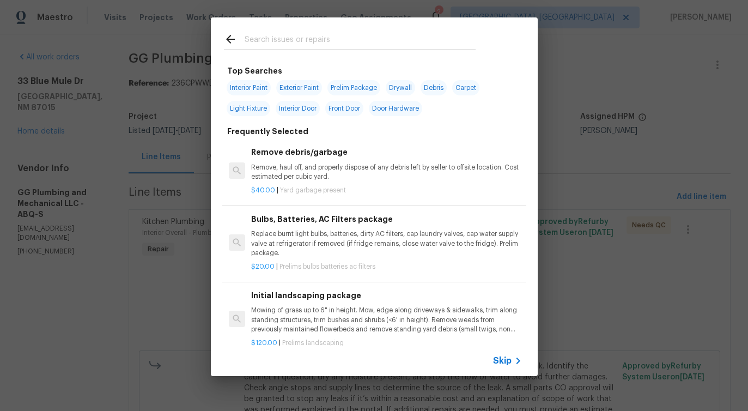
click at [339, 37] on input "text" at bounding box center [360, 41] width 231 height 16
type input "kitchen"
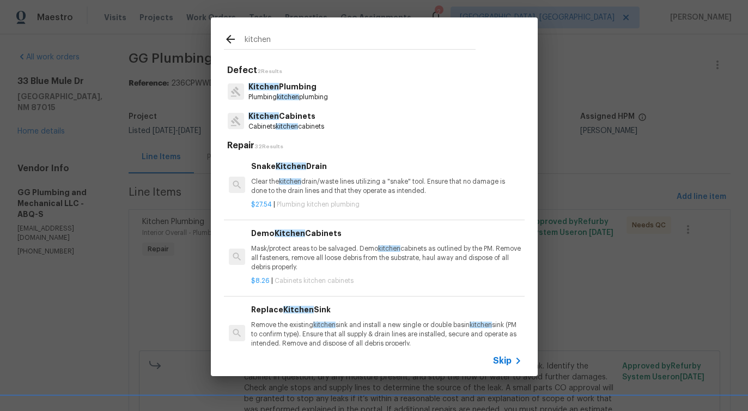
click at [285, 91] on p "Kitchen Plumbing" at bounding box center [289, 86] width 80 height 11
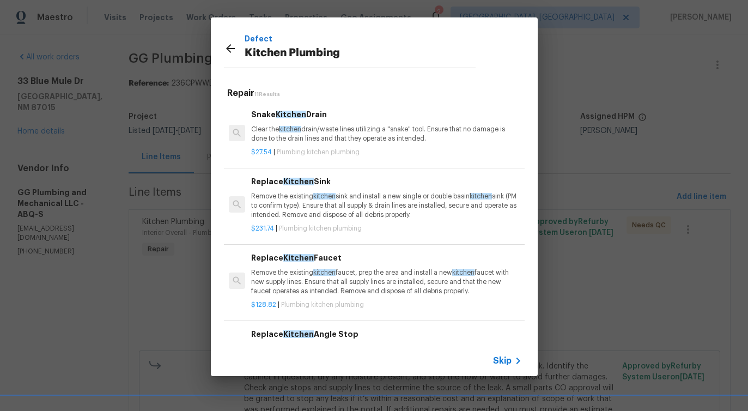
click at [301, 270] on p "Remove the existing kitchen faucet, prep the area and install a new kitchen fau…" at bounding box center [386, 282] width 270 height 28
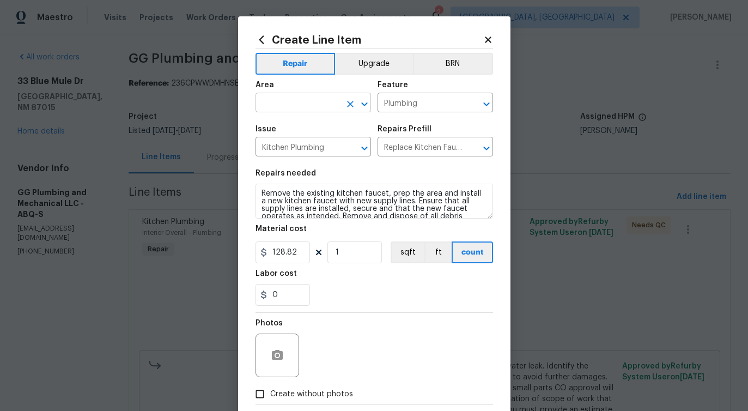
click at [305, 101] on input "text" at bounding box center [298, 103] width 85 height 17
click at [328, 148] on li "Interior Overall" at bounding box center [314, 146] width 116 height 18
type input "Interior Overall"
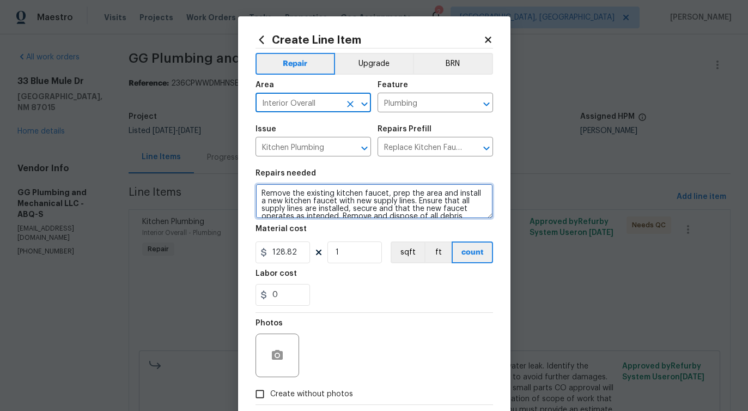
click at [316, 212] on textarea "Remove the existing kitchen faucet, prep the area and install a new kitchen fau…" at bounding box center [375, 201] width 238 height 35
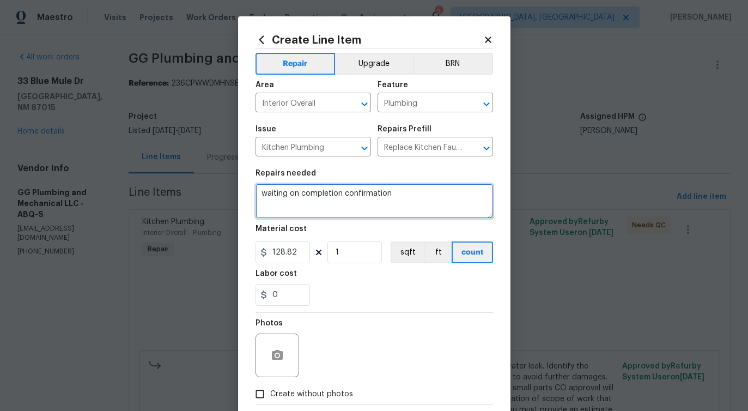
scroll to position [59, 0]
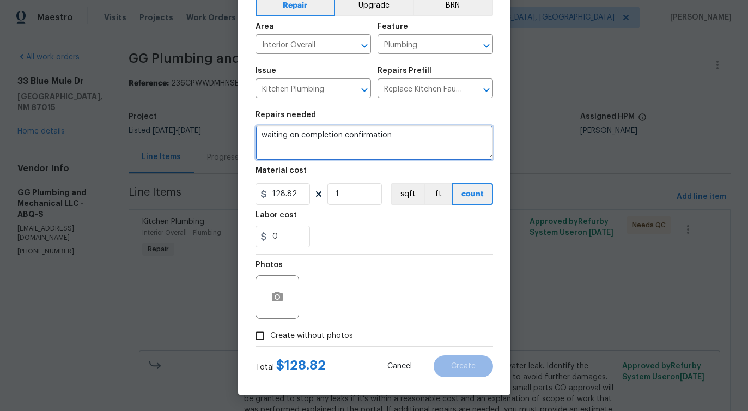
type textarea "waiting on completion confirmation"
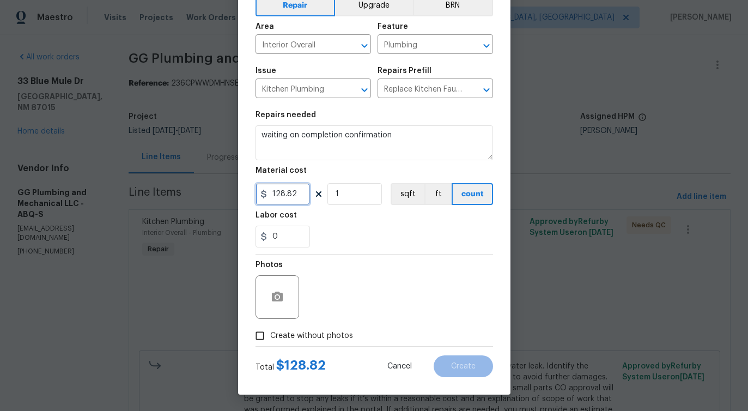
click at [284, 196] on input "128.82" at bounding box center [283, 194] width 55 height 22
type input "1"
click at [359, 249] on section "Repairs needed waiting on completion confirmation Material cost 1 1 sqft ft cou…" at bounding box center [375, 179] width 238 height 149
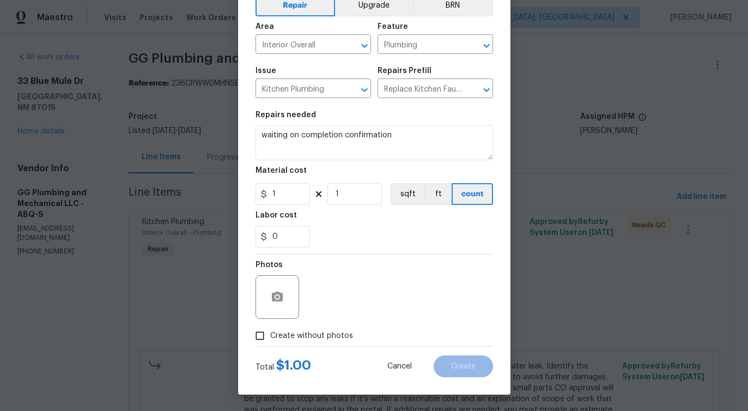
click at [334, 334] on span "Create without photos" at bounding box center [311, 335] width 83 height 11
click at [270, 334] on input "Create without photos" at bounding box center [260, 335] width 21 height 21
checkbox input "true"
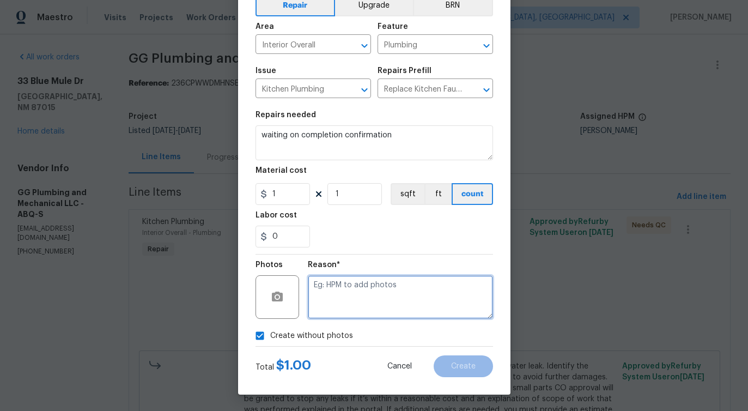
click at [385, 300] on textarea at bounding box center [400, 297] width 185 height 44
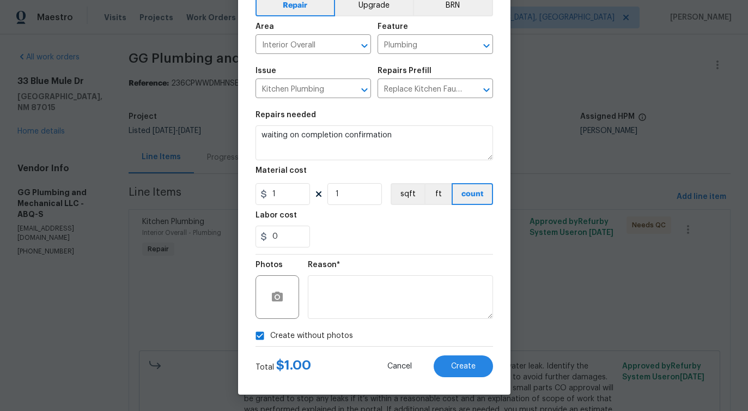
click at [443, 352] on div "Total $ 1.00 Cancel Create" at bounding box center [375, 362] width 238 height 31
click at [456, 367] on span "Create" at bounding box center [463, 367] width 25 height 8
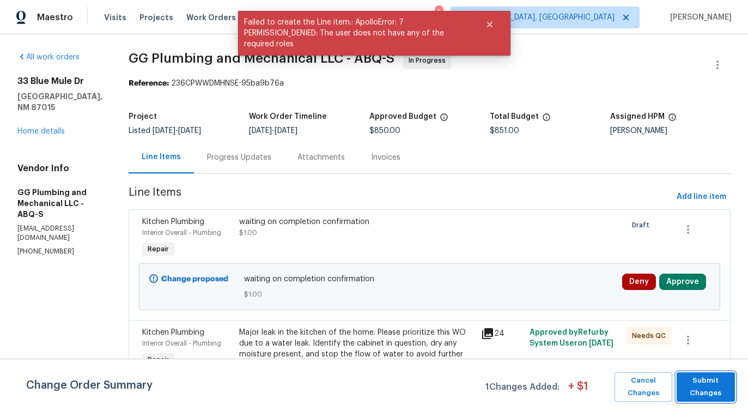
click at [693, 389] on span "Submit Changes" at bounding box center [706, 387] width 47 height 25
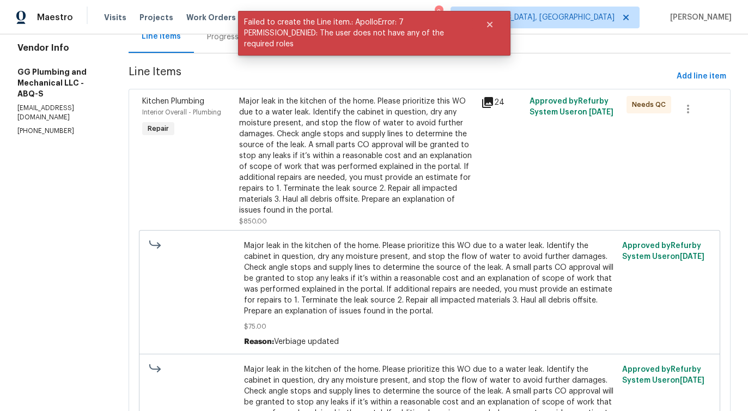
scroll to position [0, 0]
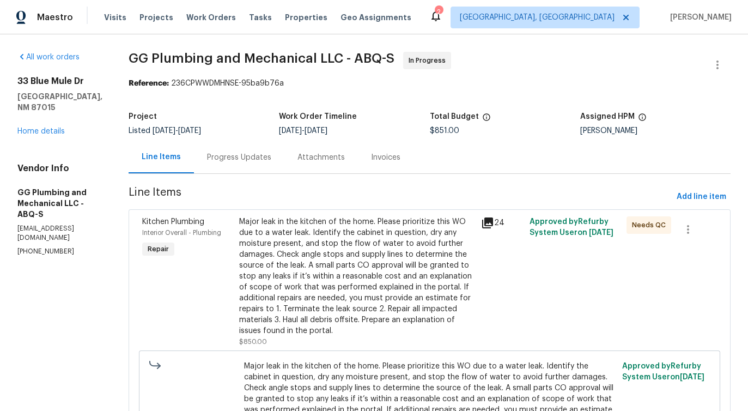
click at [271, 156] on div "Progress Updates" at bounding box center [239, 157] width 64 height 11
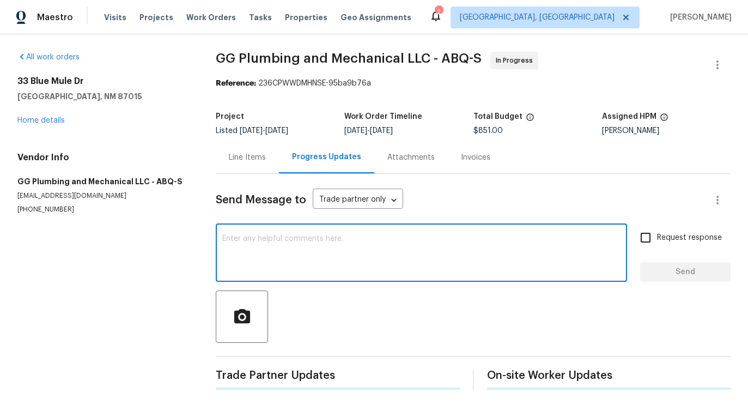
click at [299, 253] on textarea at bounding box center [421, 254] width 399 height 38
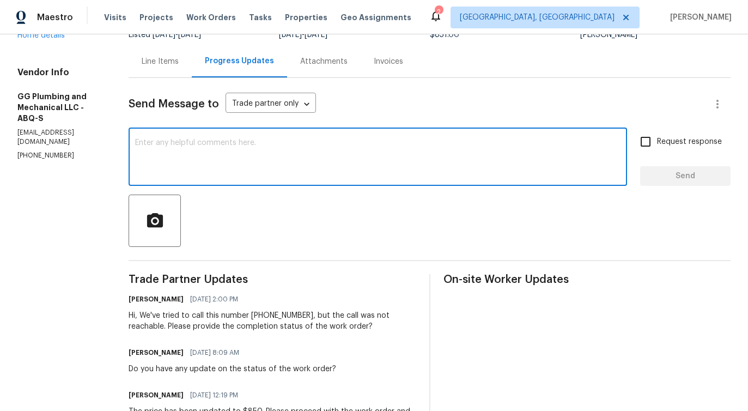
scroll to position [94, 0]
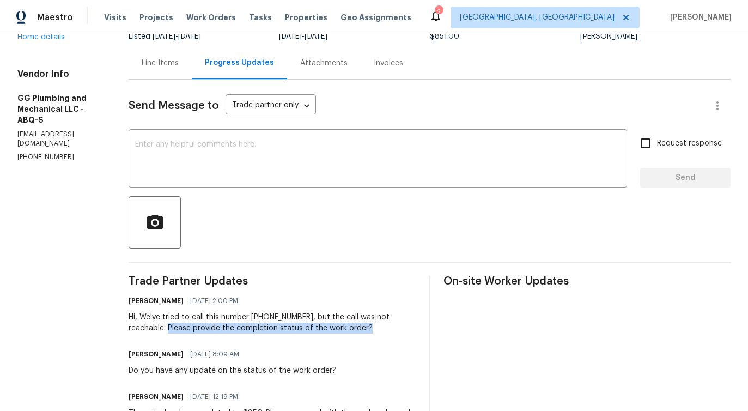
drag, startPoint x: 207, startPoint y: 328, endPoint x: 427, endPoint y: 328, distance: 220.8
click at [416, 329] on div "Hi, We've tried to call this number (505) 459-4192, but the call was not reacha…" at bounding box center [273, 323] width 288 height 22
copy div "Please provide the completion status of the work order?"
click at [325, 137] on div "x ​" at bounding box center [378, 160] width 499 height 56
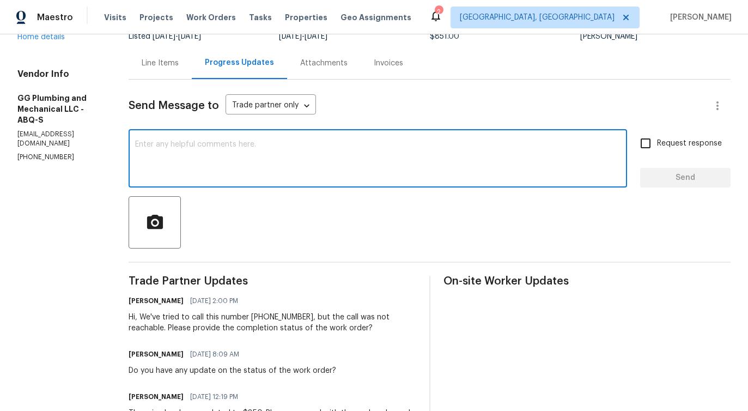
paste textarea "Please provide the completion status of the work order?"
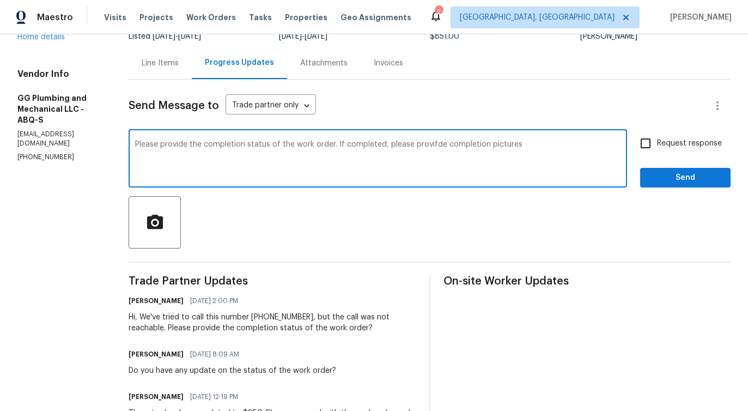
click at [300, 137] on div "Please provide the completion status of the work order. If completed, please pr…" at bounding box center [378, 160] width 499 height 56
click at [0, 0] on span "provide" at bounding box center [0, 0] width 0 height 0
click at [0, 0] on span "pictures" at bounding box center [0, 0] width 0 height 0
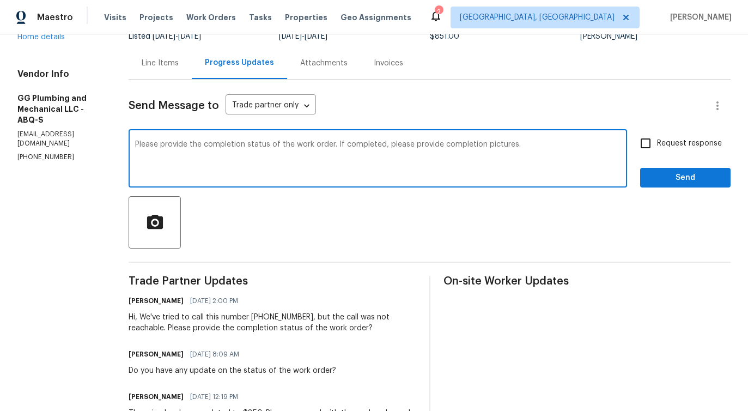
click at [531, 144] on textarea "Please provide the completion status of the work order. If completed, please pr…" at bounding box center [378, 160] width 486 height 38
paste textarea "confirm the status of the work order and provide completion photos if it's fini…"
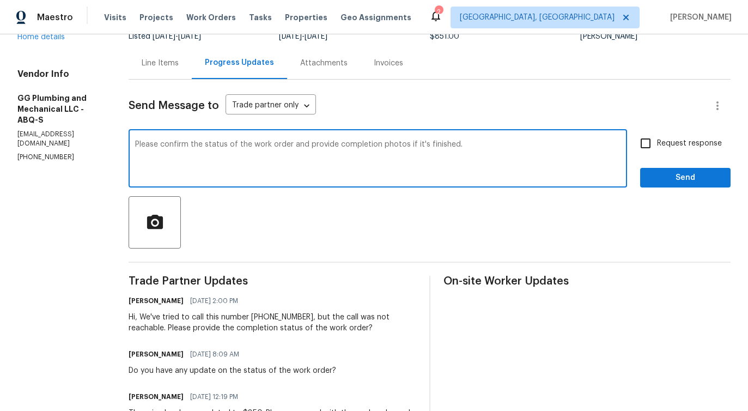
click at [468, 146] on textarea "Please confirm the status of the work order and provide completion photos if it…" at bounding box center [378, 160] width 486 height 38
type textarea "Please confirm the status of the work order and provide completion photos if it…"
click at [655, 146] on input "Request response" at bounding box center [646, 143] width 23 height 23
checkbox input "true"
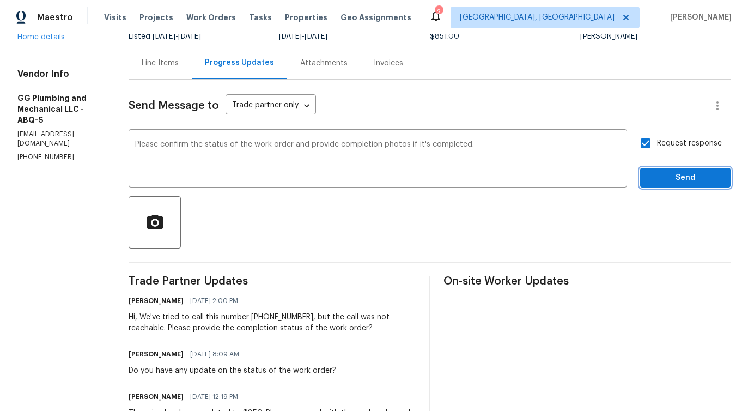
click at [671, 176] on span "Send" at bounding box center [685, 178] width 73 height 14
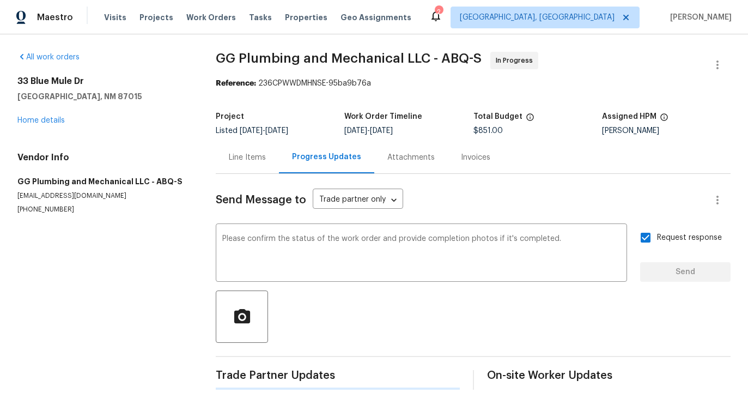
scroll to position [0, 0]
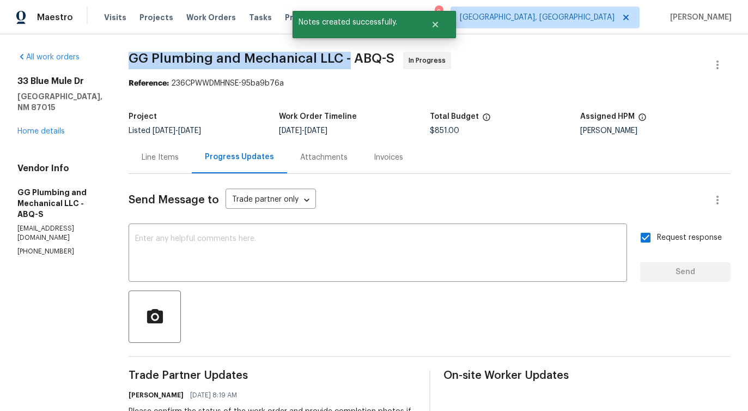
drag, startPoint x: 166, startPoint y: 62, endPoint x: 386, endPoint y: 61, distance: 219.7
click at [386, 61] on span "GG Plumbing and Mechanical LLC - ABQ-S" at bounding box center [262, 58] width 266 height 13
copy span "GG Plumbing and Mechanical LLC -"
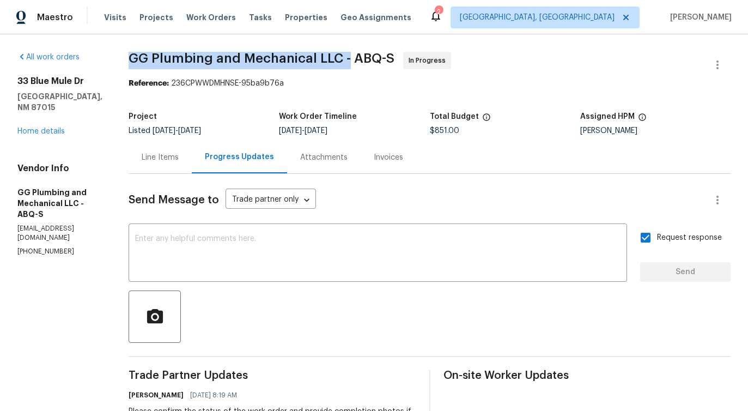
click at [76, 224] on p "ggplumbingandmechanical@gmail.com" at bounding box center [59, 233] width 85 height 19
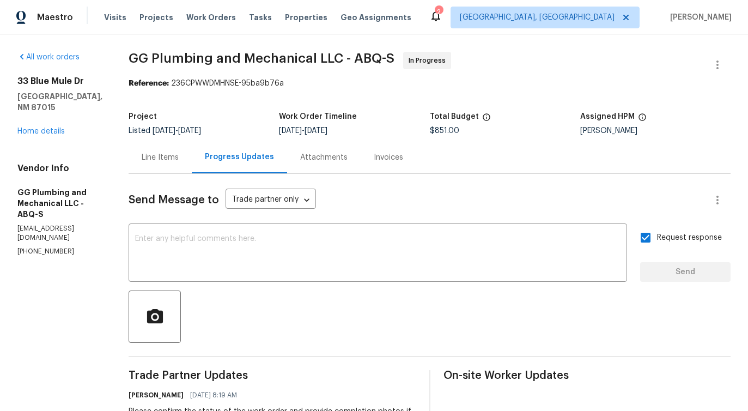
click at [76, 224] on p "ggplumbingandmechanical@gmail.com" at bounding box center [59, 233] width 85 height 19
click at [45, 247] on p "(505) 459-4192" at bounding box center [59, 251] width 85 height 9
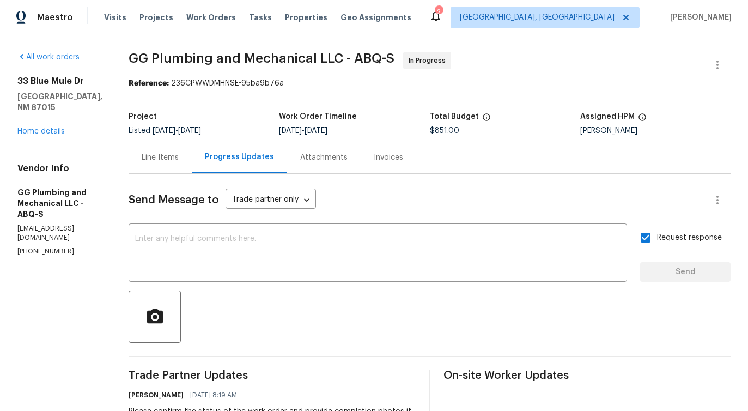
click at [45, 247] on p "(505) 459-4192" at bounding box center [59, 251] width 85 height 9
copy p "(505) 459-4192"
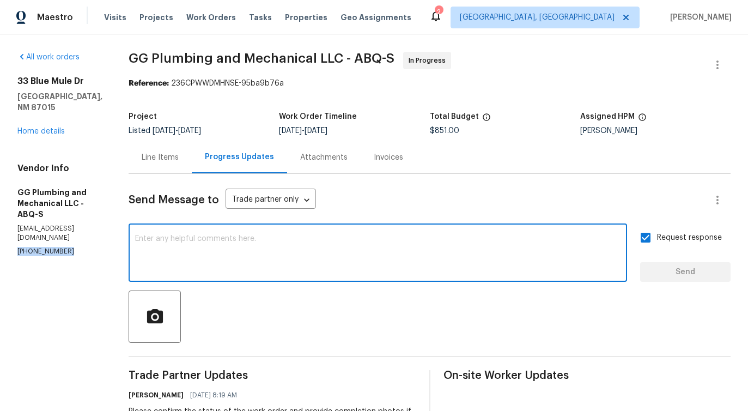
click at [310, 264] on textarea at bounding box center [378, 254] width 486 height 38
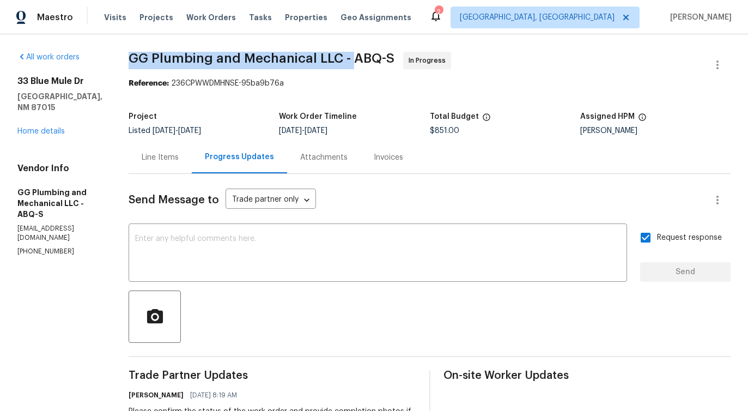
drag, startPoint x: 163, startPoint y: 59, endPoint x: 389, endPoint y: 62, distance: 226.3
copy span "GG Plumbing and Mechanical LLC -"
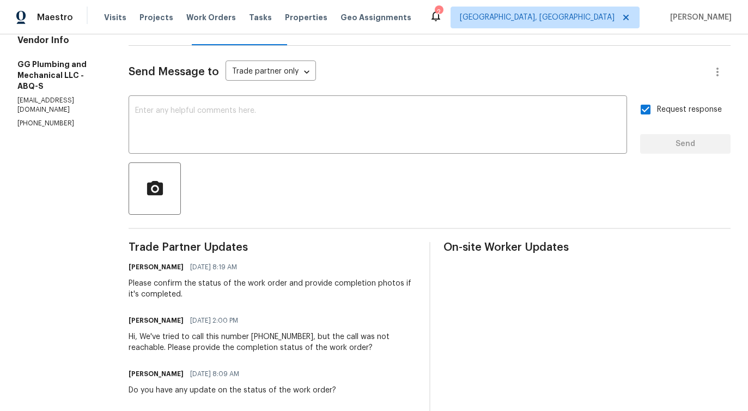
scroll to position [163, 0]
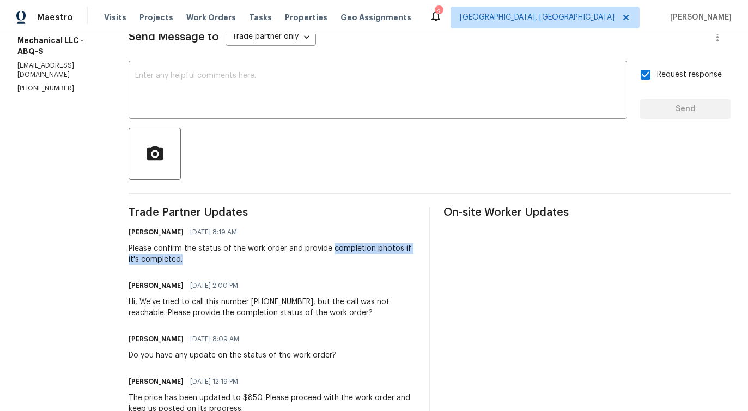
drag, startPoint x: 368, startPoint y: 249, endPoint x: 376, endPoint y: 267, distance: 19.5
copy div "completion photos if it's completed."
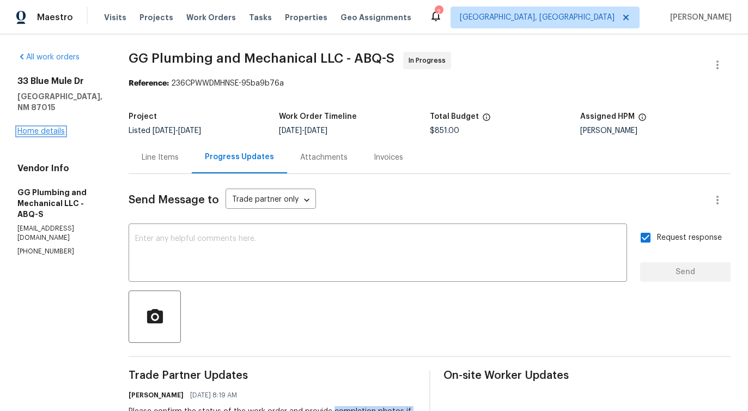
click at [59, 128] on link "Home details" at bounding box center [40, 132] width 47 height 8
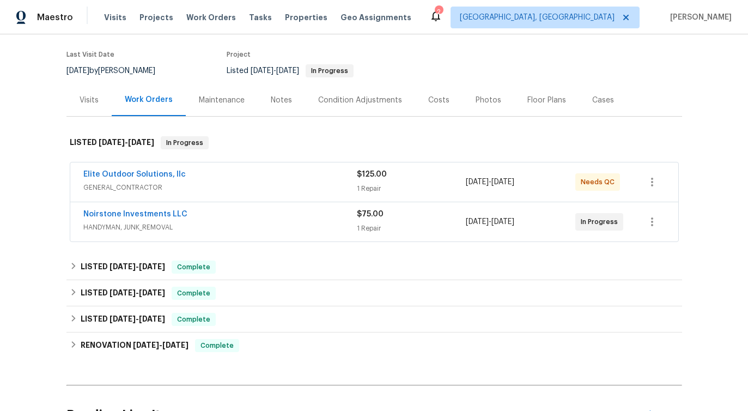
scroll to position [83, 0]
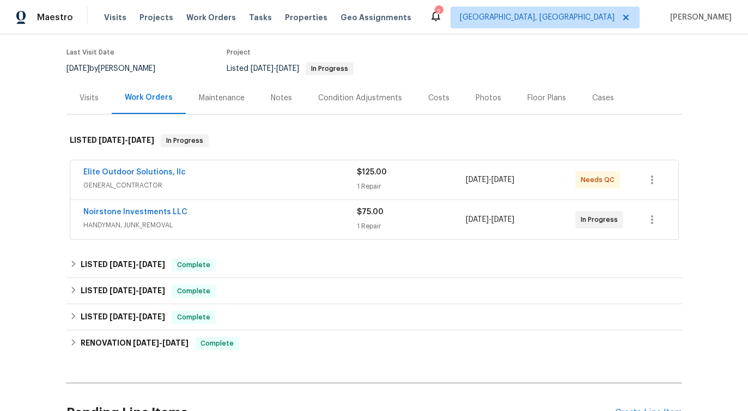
click at [107, 176] on span "Elite Outdoor Solutions, llc" at bounding box center [134, 172] width 102 height 11
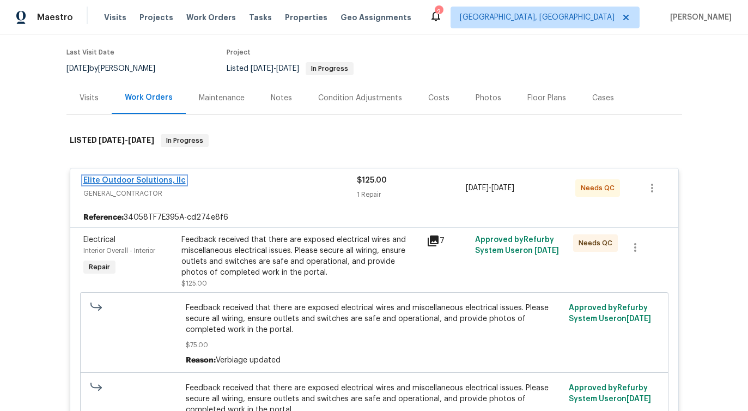
click at [130, 182] on link "Elite Outdoor Solutions, llc" at bounding box center [134, 181] width 102 height 8
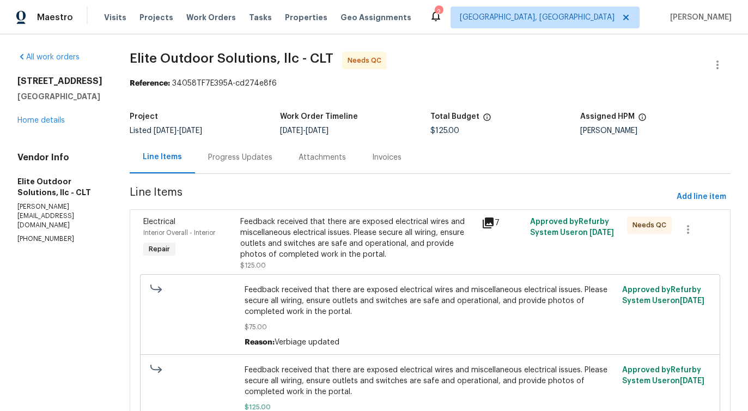
click at [245, 158] on div "Progress Updates" at bounding box center [240, 157] width 64 height 11
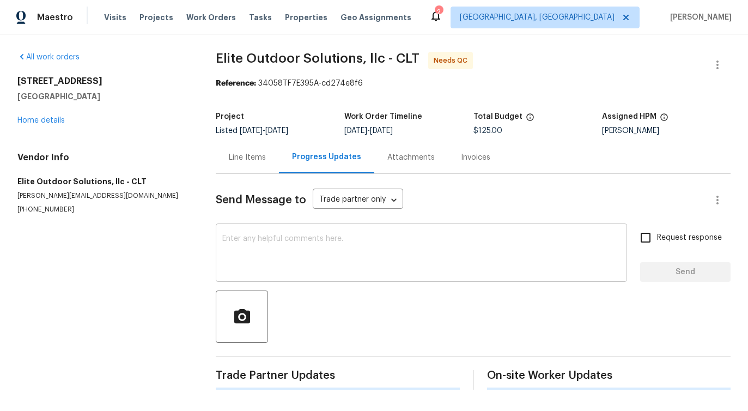
click at [259, 254] on textarea at bounding box center [421, 254] width 399 height 38
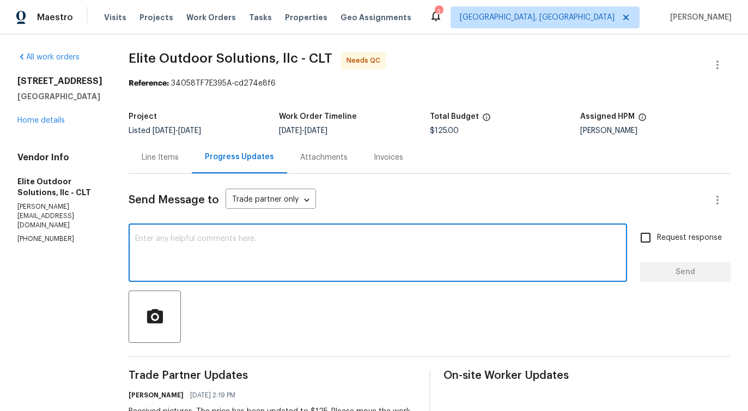
click at [152, 160] on div "Line Items" at bounding box center [160, 157] width 37 height 11
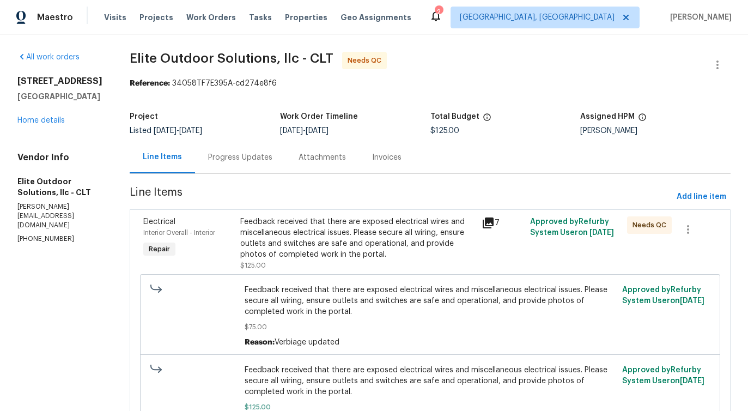
scroll to position [69, 0]
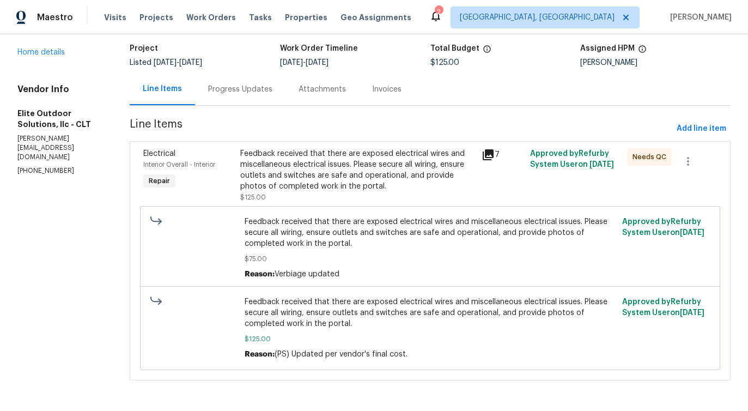
click at [350, 164] on div "Feedback received that there are exposed electrical wires and miscellaneous ele…" at bounding box center [358, 170] width 236 height 44
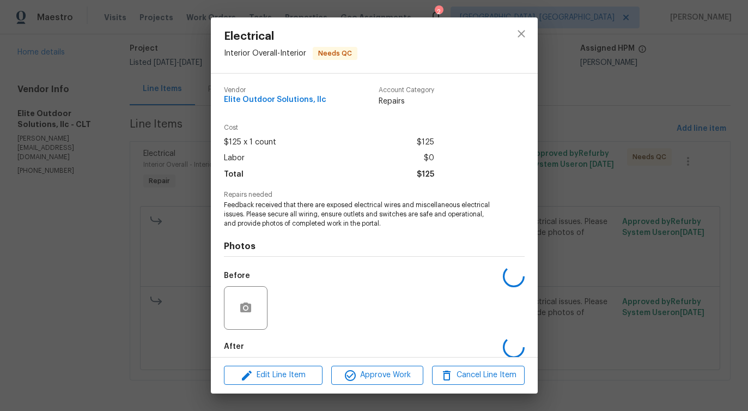
scroll to position [55, 0]
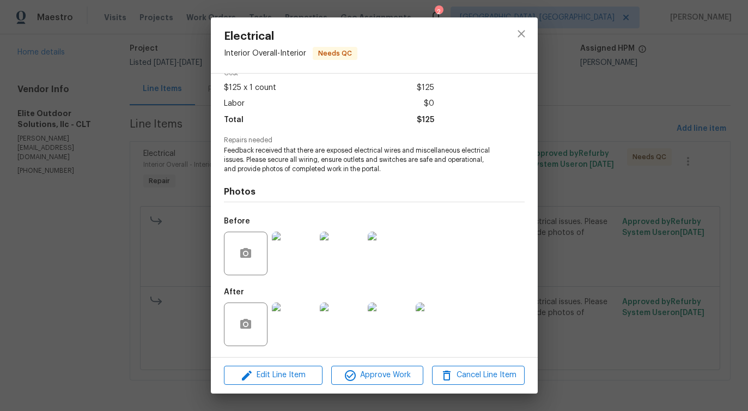
click at [301, 262] on img at bounding box center [294, 254] width 44 height 44
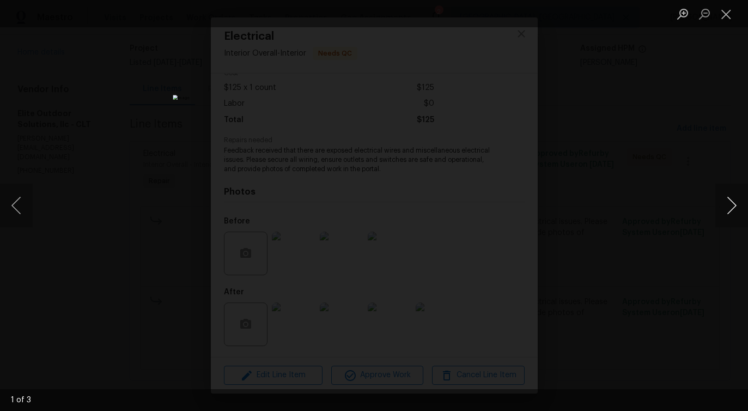
click at [739, 207] on button "Next image" at bounding box center [732, 206] width 33 height 44
click at [723, 13] on button "Close lightbox" at bounding box center [727, 13] width 22 height 19
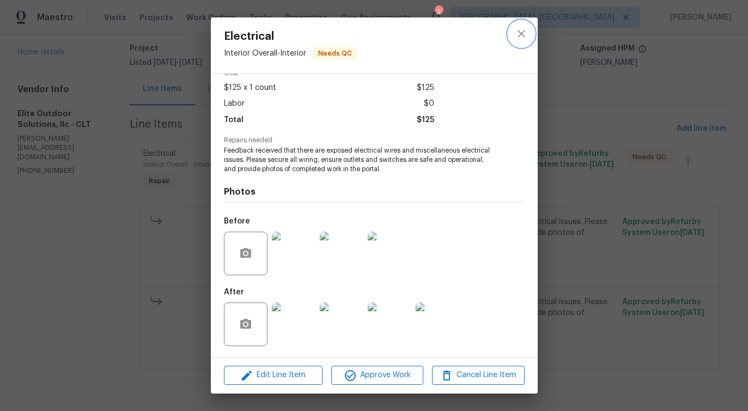
click at [517, 41] on button "close" at bounding box center [522, 34] width 26 height 26
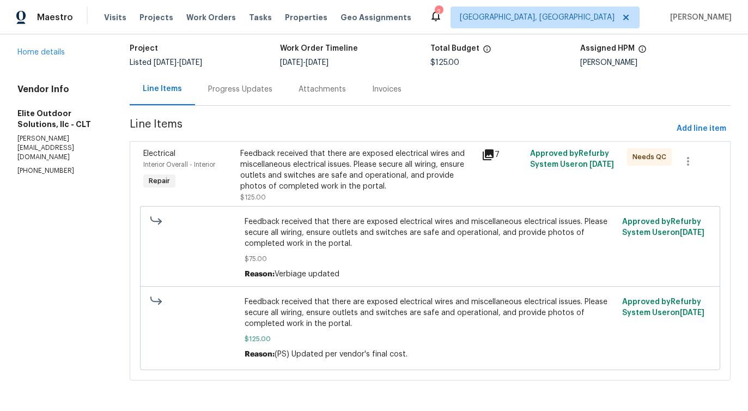
scroll to position [0, 0]
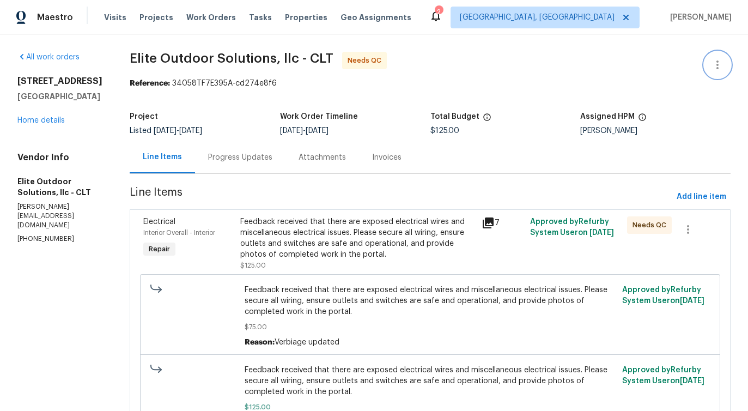
click at [719, 67] on icon "button" at bounding box center [717, 64] width 13 height 13
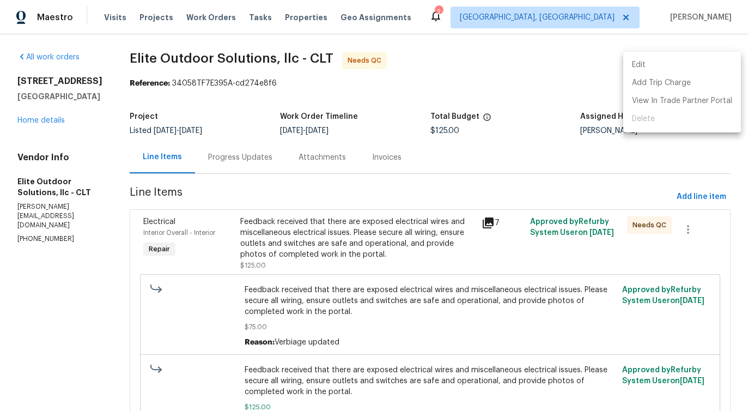
click at [649, 61] on li "Edit" at bounding box center [683, 65] width 118 height 18
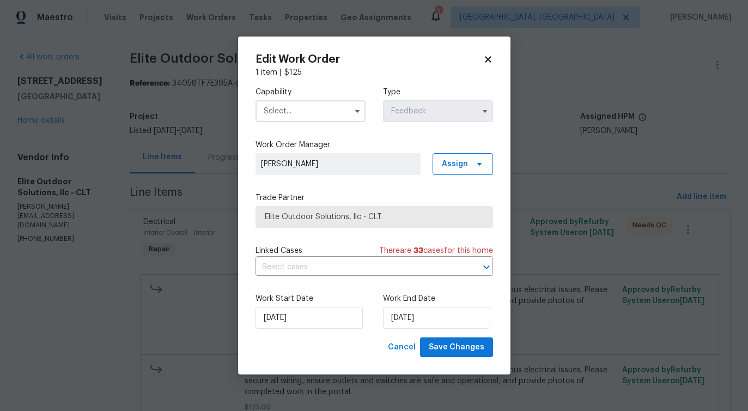
click at [322, 108] on input "text" at bounding box center [311, 111] width 110 height 22
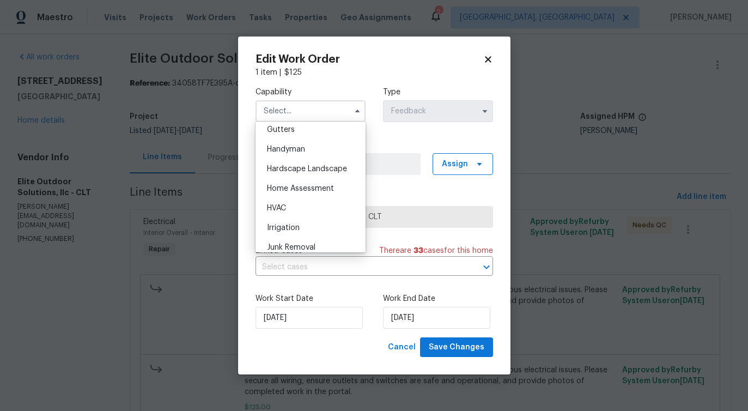
scroll to position [575, 0]
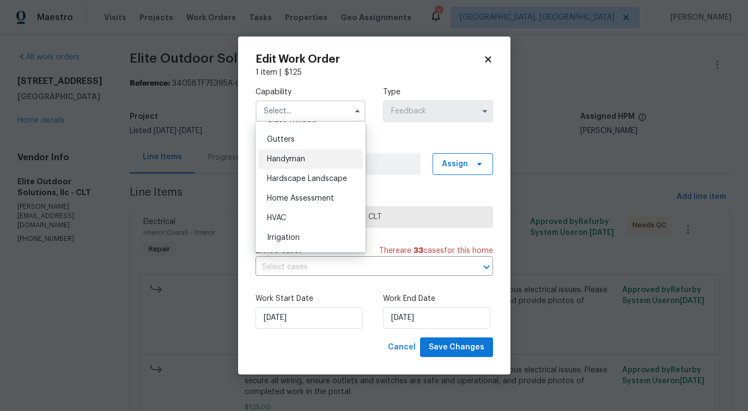
click at [314, 159] on div "Handyman" at bounding box center [310, 159] width 105 height 20
type input "Handyman"
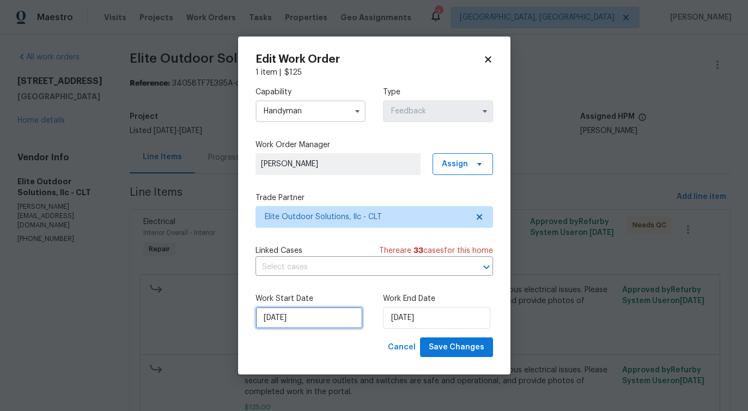
click at [277, 324] on input "9/9/2025" at bounding box center [309, 318] width 107 height 22
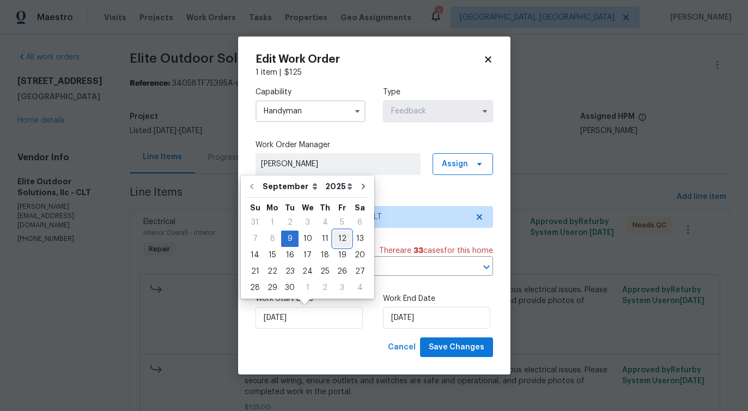
click at [335, 244] on div "12" at bounding box center [342, 238] width 17 height 15
type input "9/12/2025"
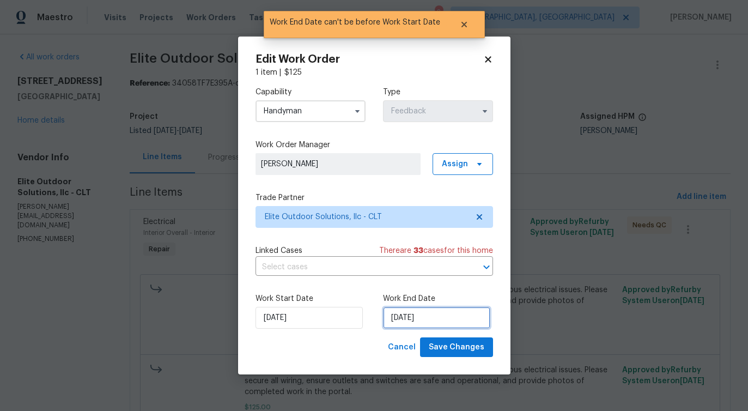
click at [406, 316] on input "9/12/2025" at bounding box center [436, 318] width 107 height 22
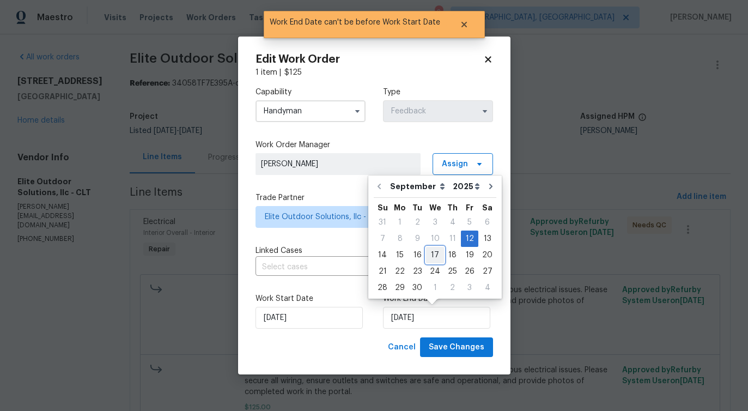
click at [428, 253] on div "17" at bounding box center [435, 254] width 18 height 15
type input "[DATE]"
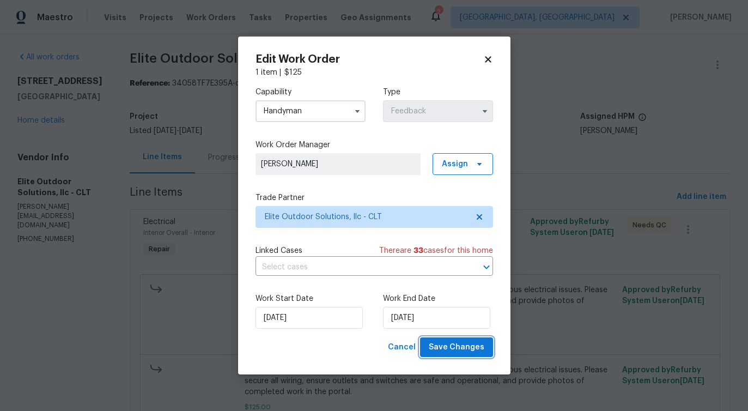
click at [463, 345] on span "Save Changes" at bounding box center [457, 348] width 56 height 14
click at [96, 290] on body "Maestro Visits Projects Work Orders Tasks Properties Geo Assignments 2 Albuquer…" at bounding box center [374, 205] width 748 height 411
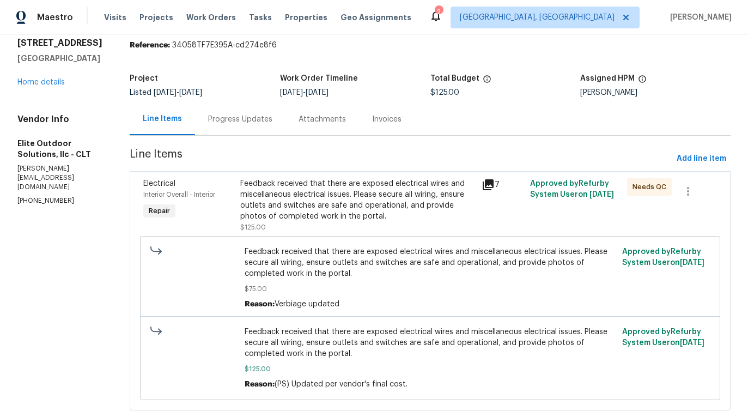
scroll to position [69, 0]
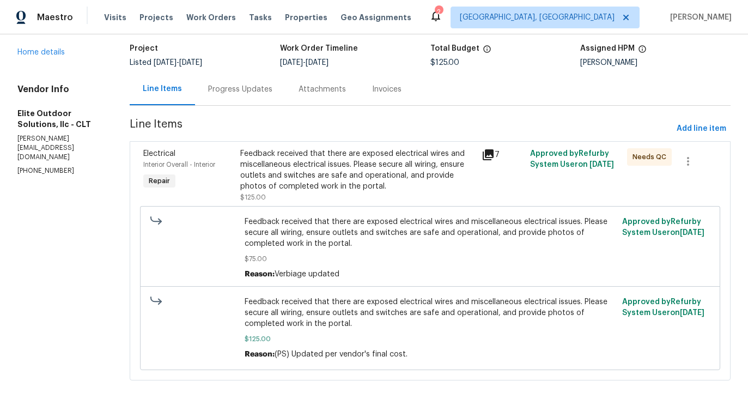
click at [264, 210] on div "Feedback received that there are exposed electrical wires and miscellaneous ele…" at bounding box center [430, 247] width 581 height 83
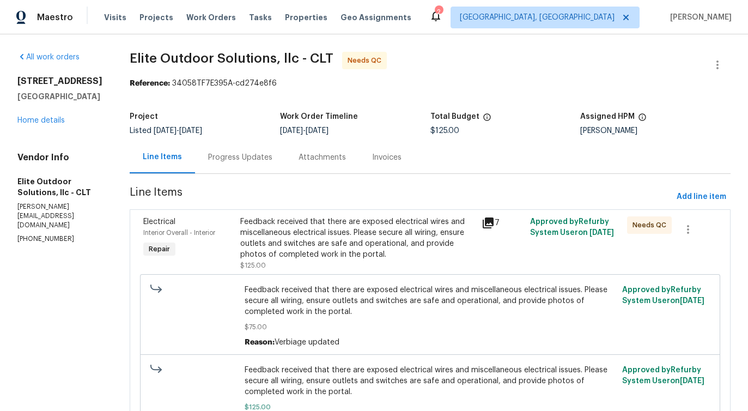
click at [245, 159] on div "Progress Updates" at bounding box center [240, 157] width 64 height 11
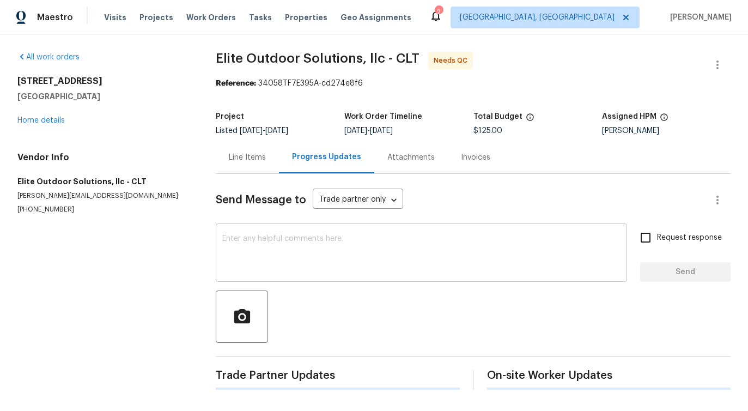
click at [311, 273] on textarea at bounding box center [421, 254] width 399 height 38
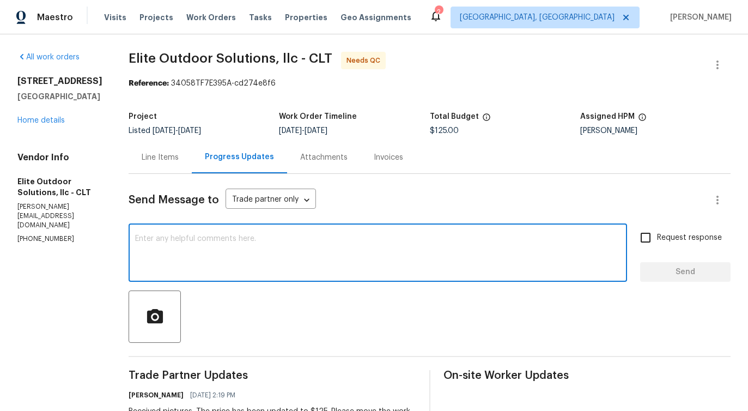
click at [162, 164] on div "Line Items" at bounding box center [160, 157] width 63 height 32
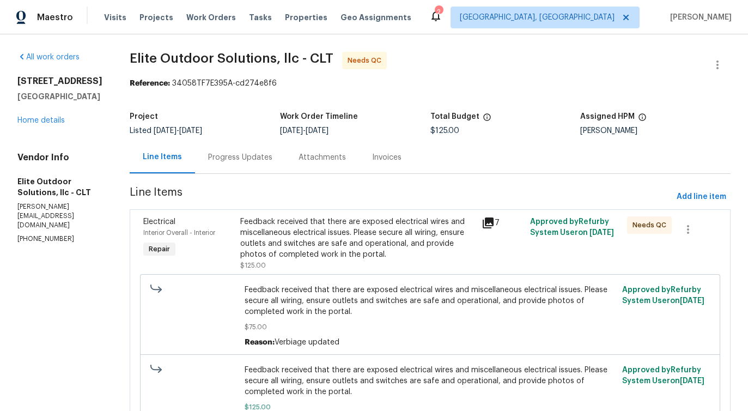
scroll to position [69, 0]
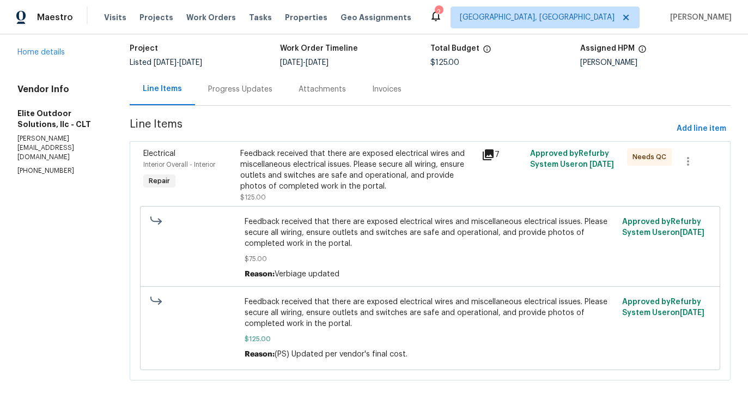
click at [344, 184] on div "Feedback received that there are exposed electrical wires and miscellaneous ele…" at bounding box center [358, 170] width 236 height 44
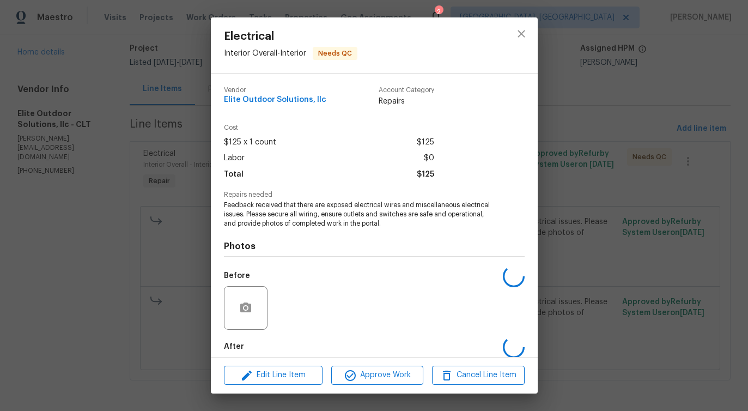
scroll to position [55, 0]
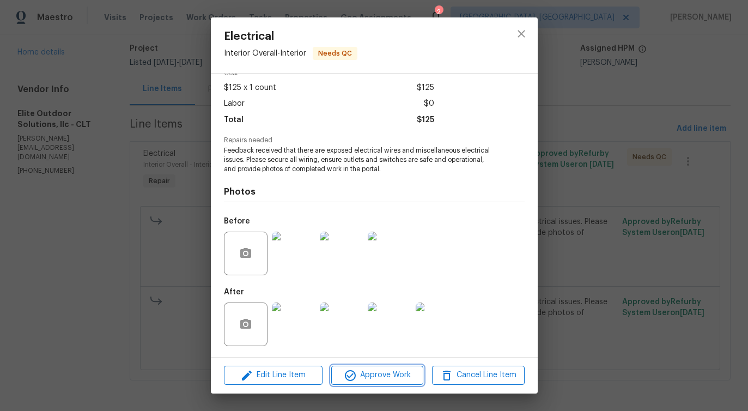
click at [382, 376] on span "Approve Work" at bounding box center [378, 376] width 86 height 14
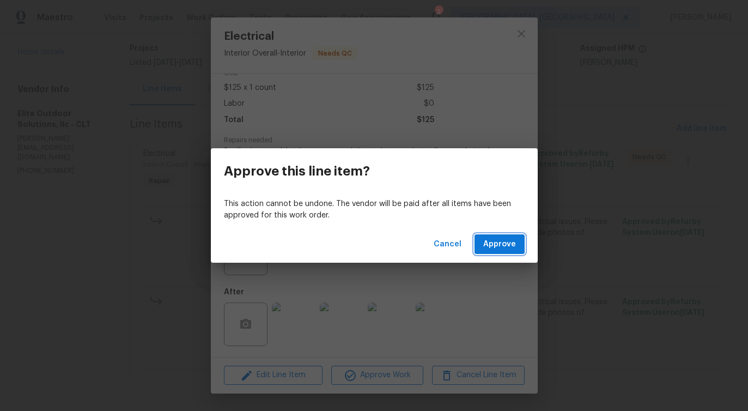
click at [500, 239] on span "Approve" at bounding box center [500, 245] width 33 height 14
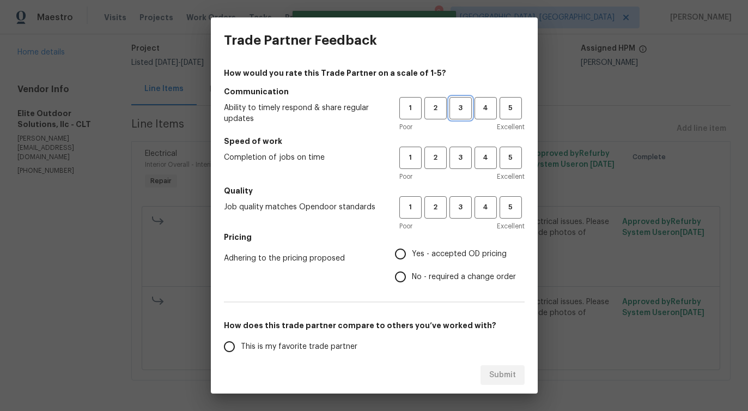
click at [461, 109] on span "3" at bounding box center [461, 108] width 20 height 13
click at [463, 152] on span "3" at bounding box center [461, 158] width 20 height 13
click at [464, 215] on button "3" at bounding box center [461, 207] width 22 height 22
click at [443, 274] on span "No - required a change order" at bounding box center [464, 276] width 104 height 11
click at [412, 274] on input "No - required a change order" at bounding box center [400, 276] width 23 height 23
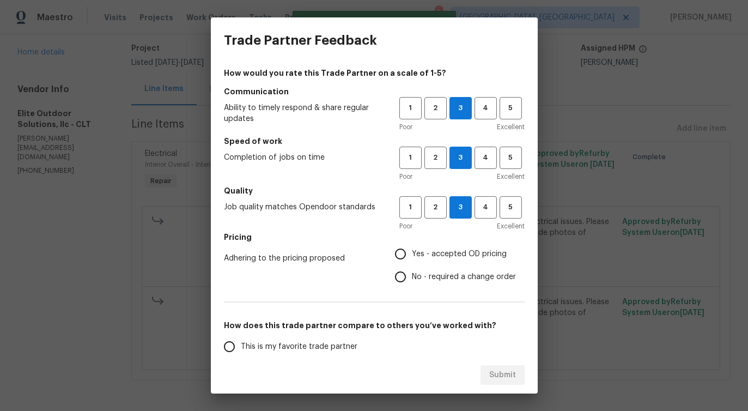
radio input "true"
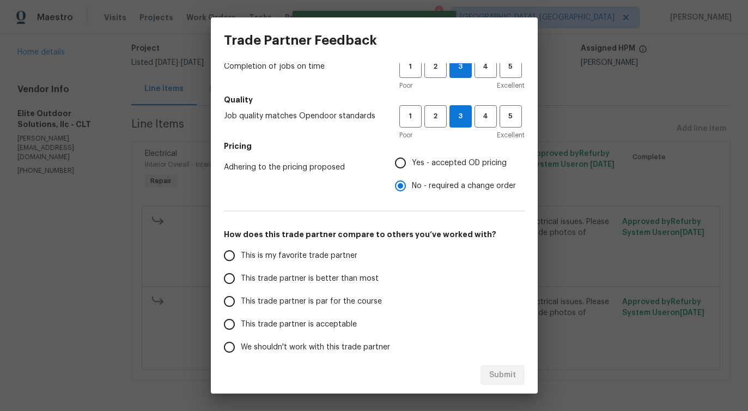
click at [330, 279] on span "This trade partner is better than most" at bounding box center [310, 278] width 138 height 11
click at [241, 279] on input "This trade partner is better than most" at bounding box center [229, 278] width 23 height 23
click at [499, 369] on span "Submit" at bounding box center [503, 376] width 27 height 14
radio input "true"
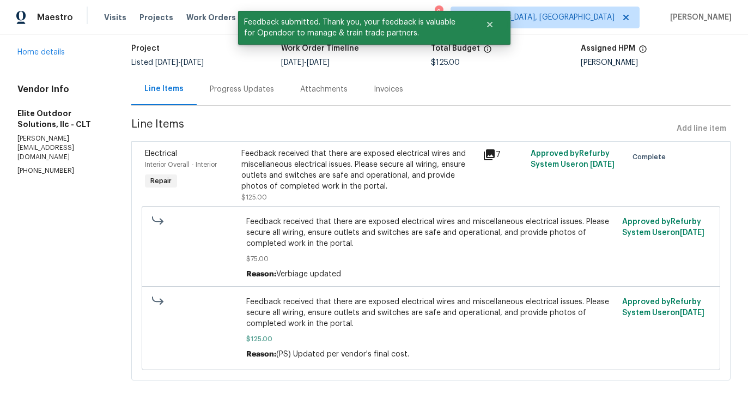
click at [256, 94] on div "Progress Updates" at bounding box center [242, 89] width 90 height 32
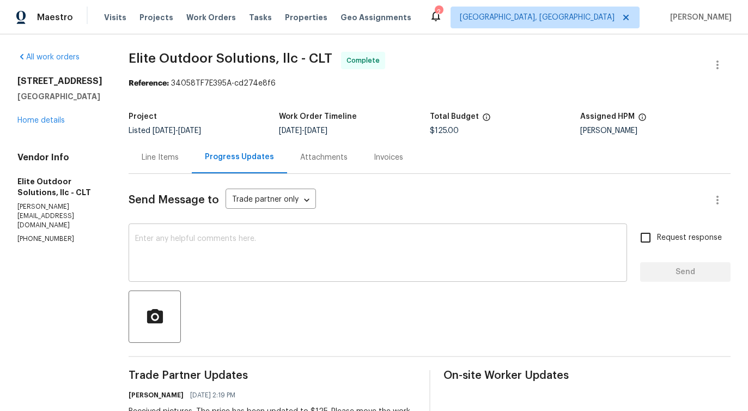
click at [275, 239] on textarea at bounding box center [378, 254] width 486 height 38
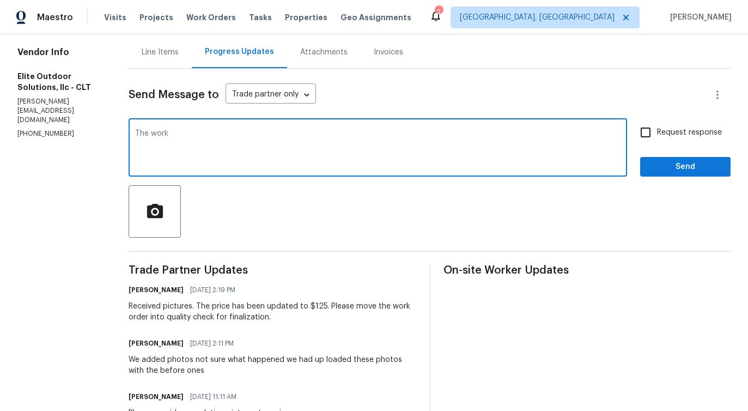
scroll to position [106, 0]
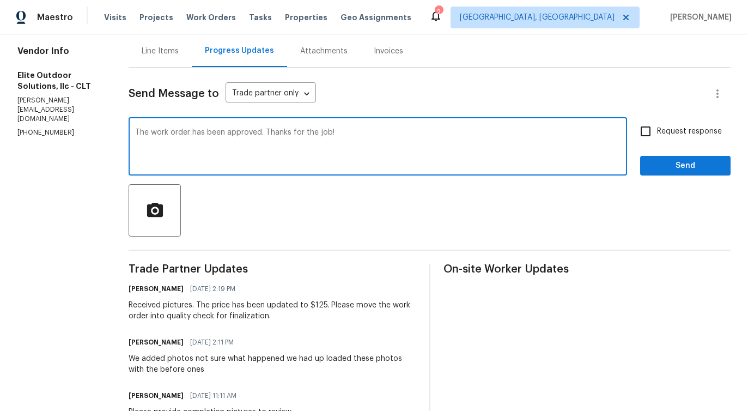
type textarea "The work order has been approved. Thanks for the job!"
click at [693, 171] on span "Send" at bounding box center [685, 166] width 73 height 14
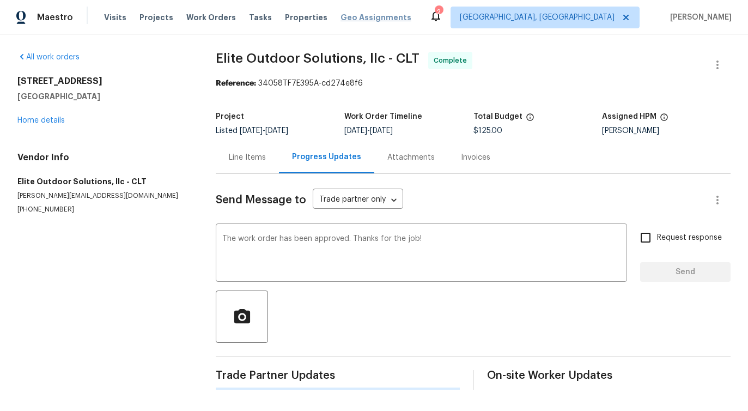
scroll to position [0, 0]
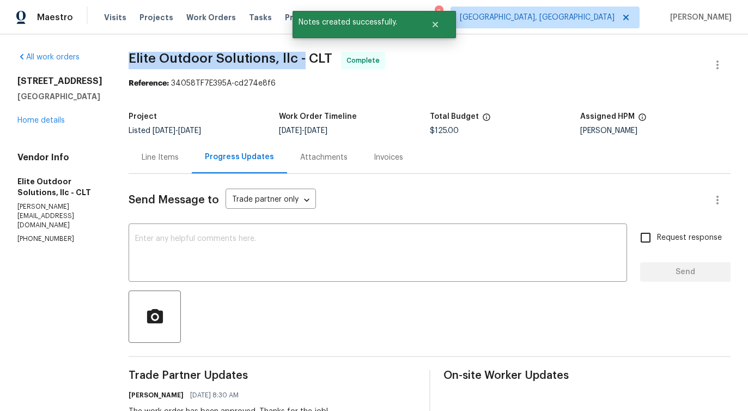
drag, startPoint x: 118, startPoint y: 54, endPoint x: 295, endPoint y: 63, distance: 177.4
copy span "Elite Outdoor Solutions, llc -"
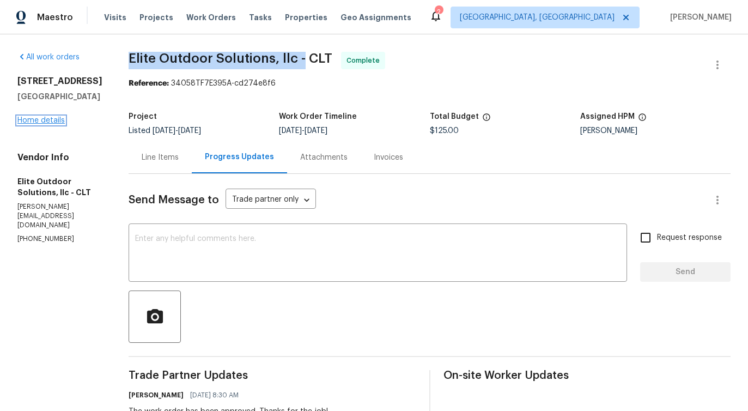
click at [46, 123] on link "Home details" at bounding box center [40, 121] width 47 height 8
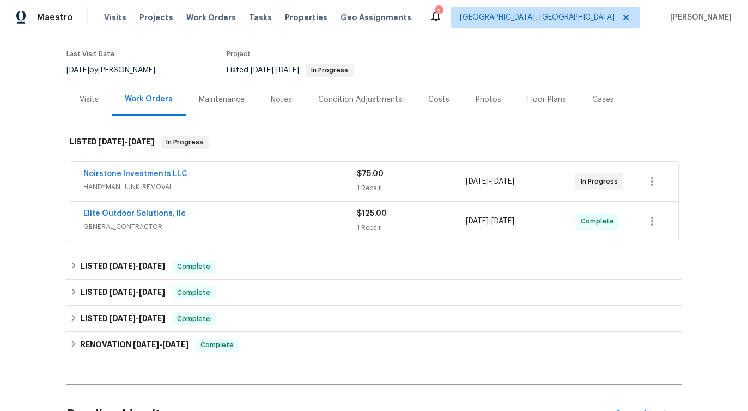
scroll to position [83, 0]
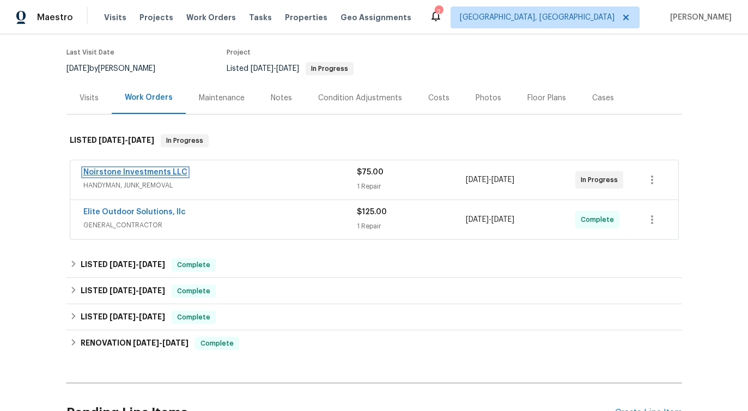
click at [147, 172] on link "Noirstone Investments LLC" at bounding box center [135, 172] width 104 height 8
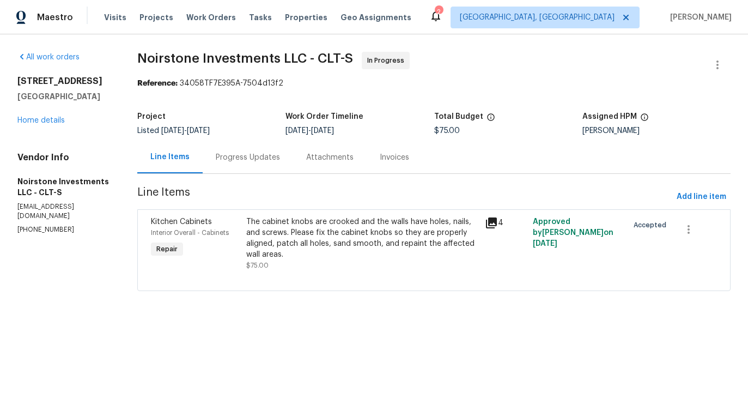
click at [245, 158] on div "Progress Updates" at bounding box center [248, 157] width 64 height 11
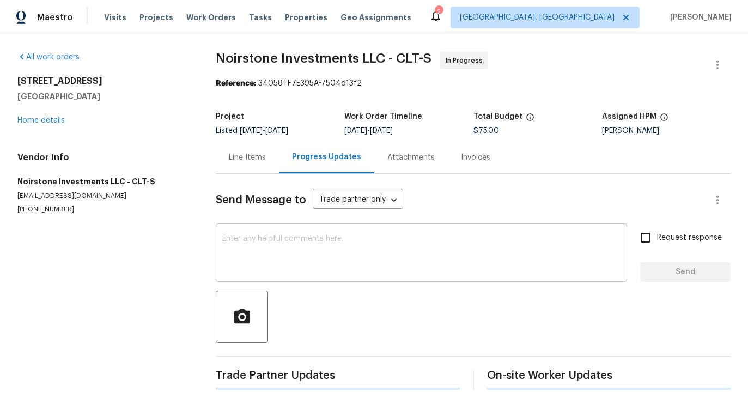
click at [271, 259] on textarea at bounding box center [421, 254] width 399 height 38
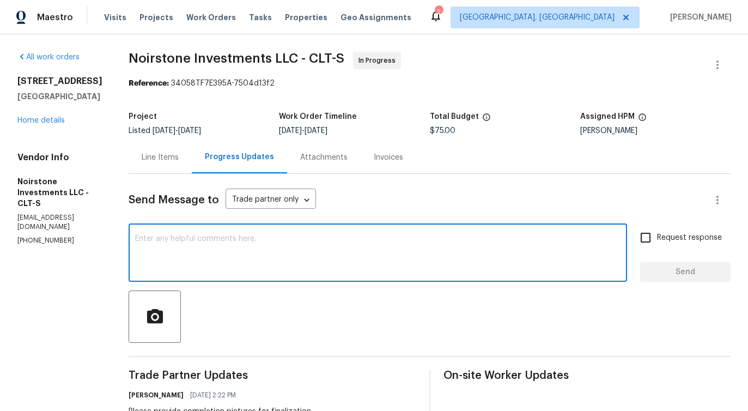
click at [154, 163] on div "Line Items" at bounding box center [160, 157] width 63 height 32
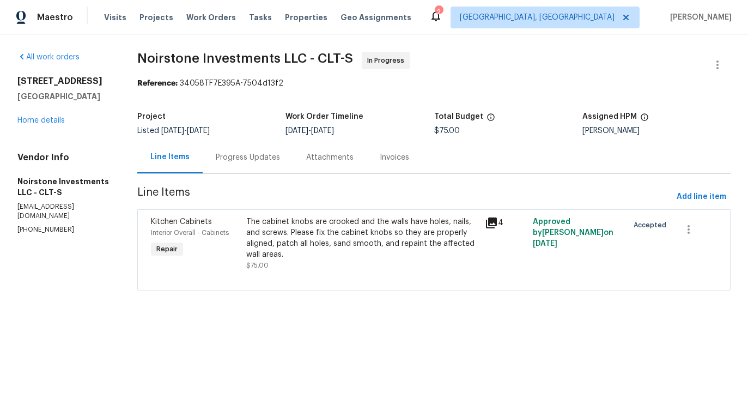
click at [319, 224] on div "The cabinet knobs are crooked and the walls have holes, nails, and screws. Plea…" at bounding box center [362, 238] width 232 height 44
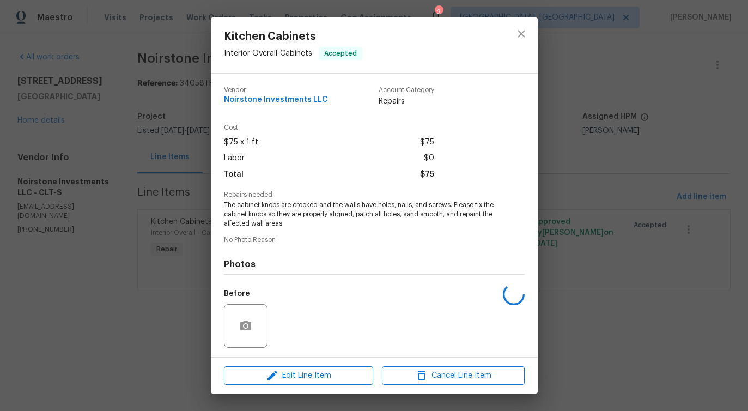
scroll to position [73, 0]
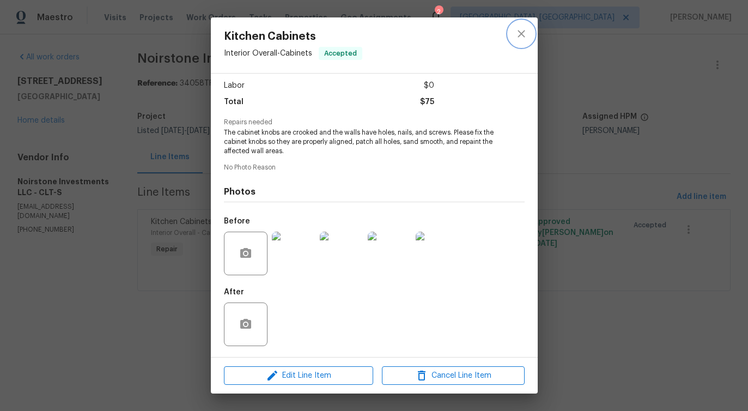
click at [519, 38] on icon "close" at bounding box center [521, 33] width 13 height 13
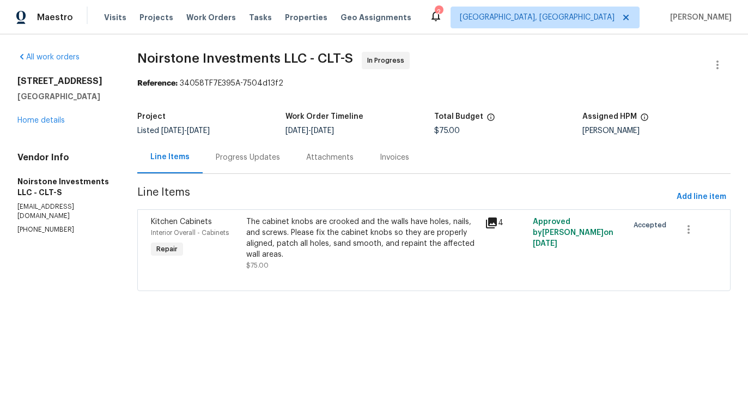
click at [256, 157] on div "Progress Updates" at bounding box center [248, 157] width 64 height 11
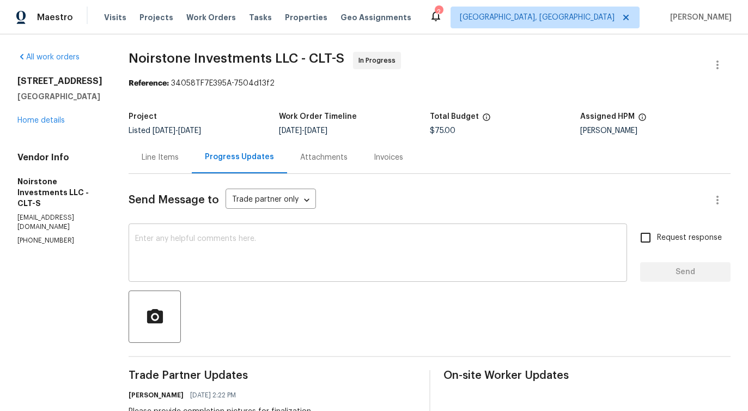
click at [298, 270] on textarea at bounding box center [378, 254] width 486 height 38
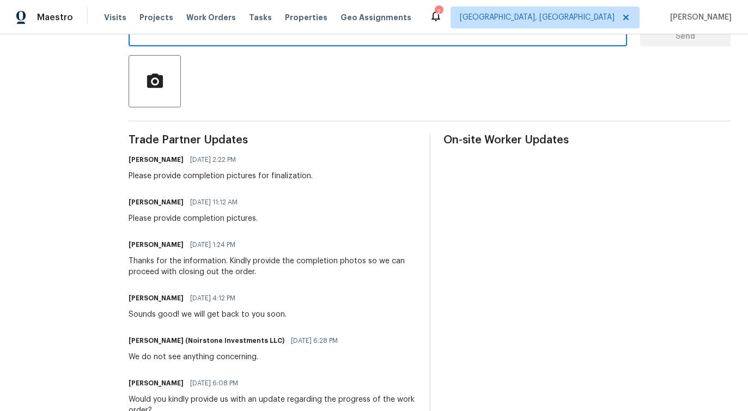
scroll to position [313, 0]
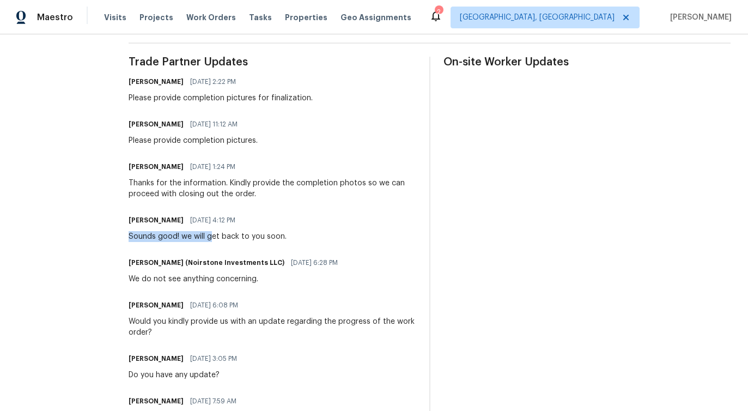
drag, startPoint x: 130, startPoint y: 237, endPoint x: 212, endPoint y: 237, distance: 81.8
click at [212, 237] on div "Sounds good! we will get back to you soon." at bounding box center [208, 236] width 158 height 11
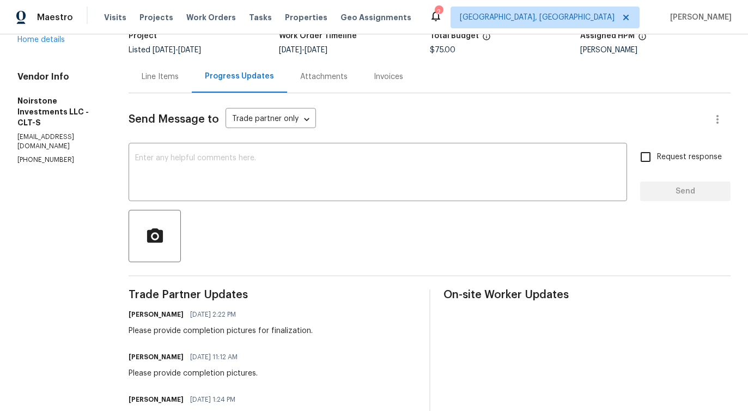
scroll to position [0, 0]
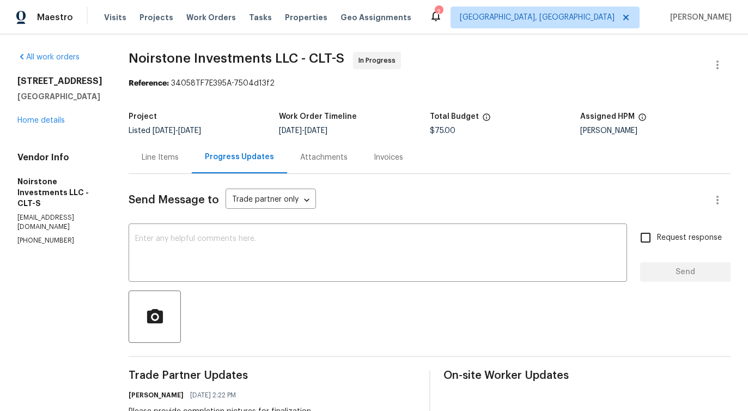
click at [41, 236] on p "(571) 215-1239" at bounding box center [59, 240] width 85 height 9
copy p "(571) 215-1239"
click at [224, 242] on textarea at bounding box center [378, 254] width 486 height 38
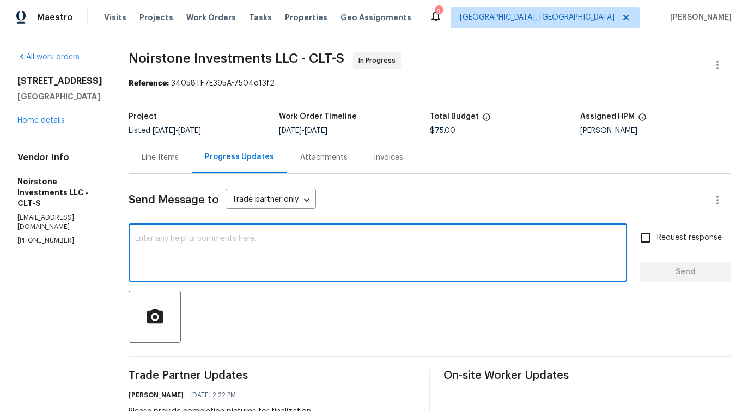
click at [224, 242] on textarea at bounding box center [378, 254] width 486 height 38
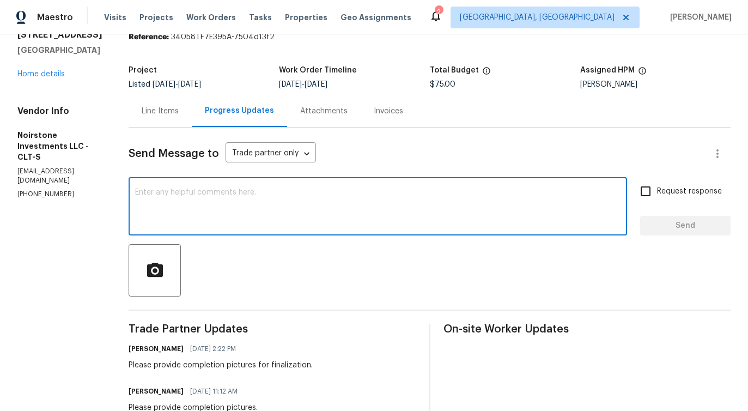
scroll to position [27, 0]
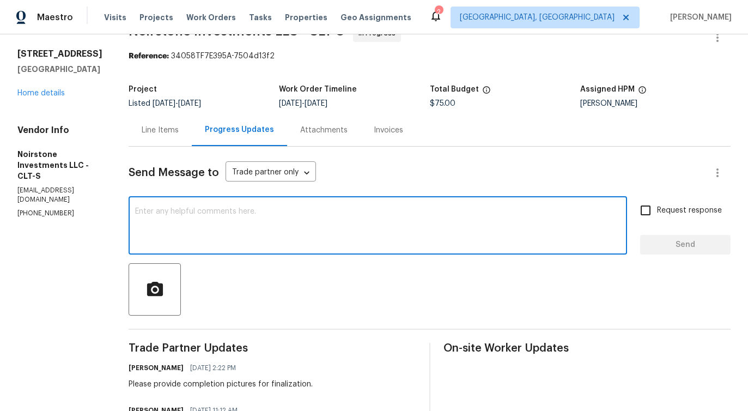
click at [317, 234] on textarea at bounding box center [378, 227] width 486 height 38
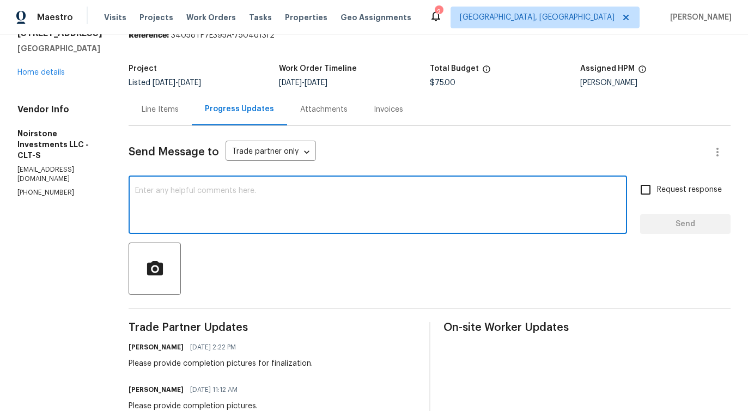
scroll to position [0, 0]
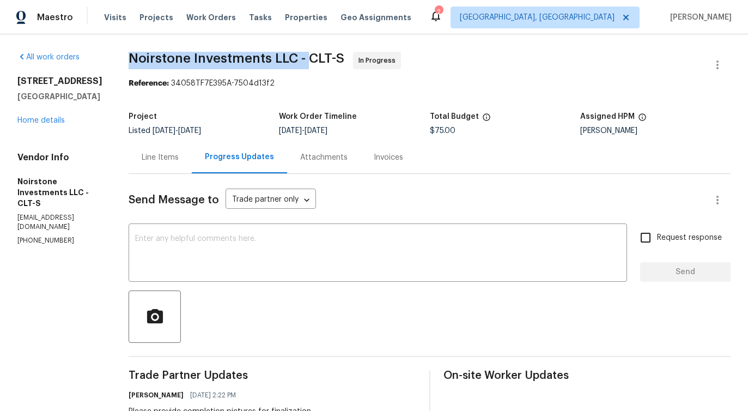
drag, startPoint x: 128, startPoint y: 56, endPoint x: 309, endPoint y: 55, distance: 181.5
copy span "Noirstone Investments LLC -"
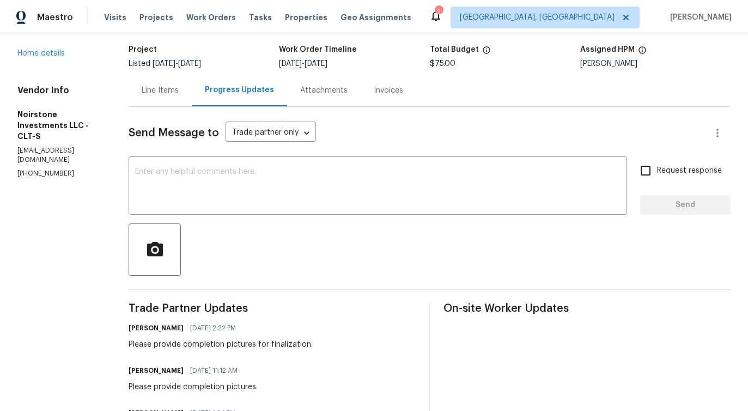
scroll to position [71, 0]
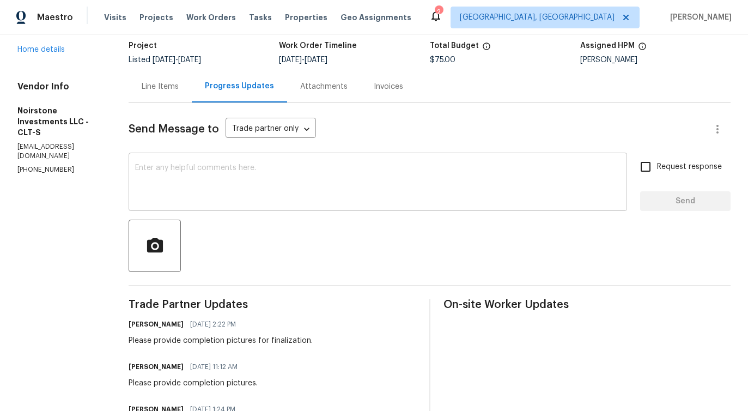
click at [334, 183] on textarea at bounding box center [378, 183] width 486 height 38
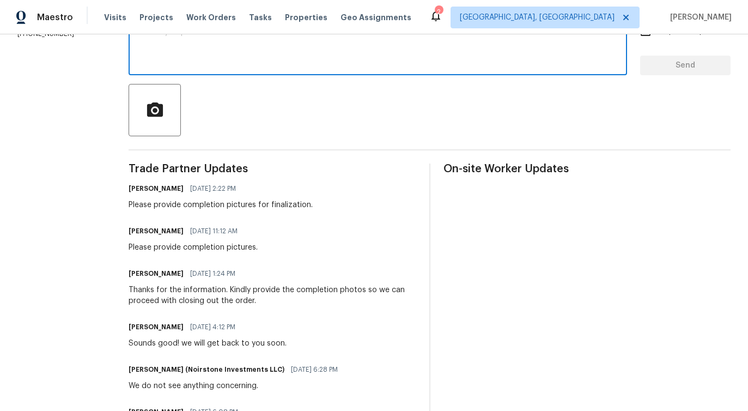
scroll to position [0, 0]
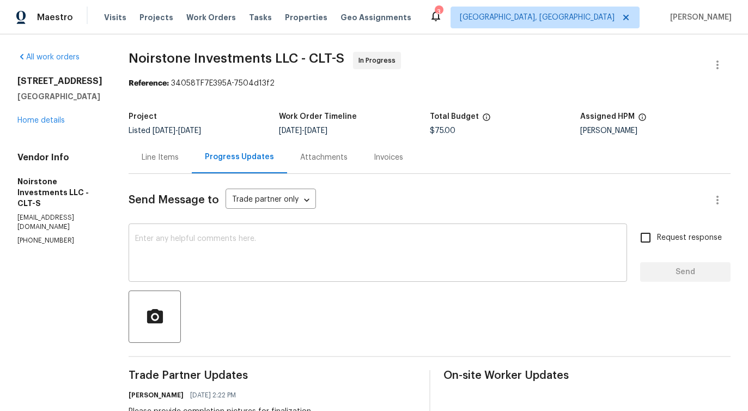
click at [343, 250] on textarea at bounding box center [378, 254] width 486 height 38
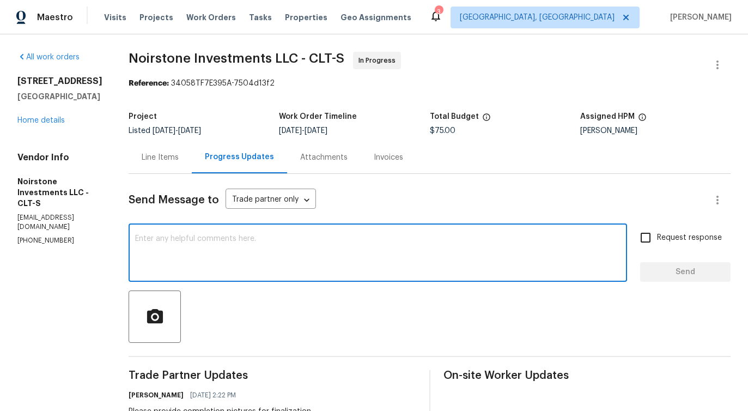
paste textarea "Although we were unable to reach you when we tried calling this number [PHONE_N…"
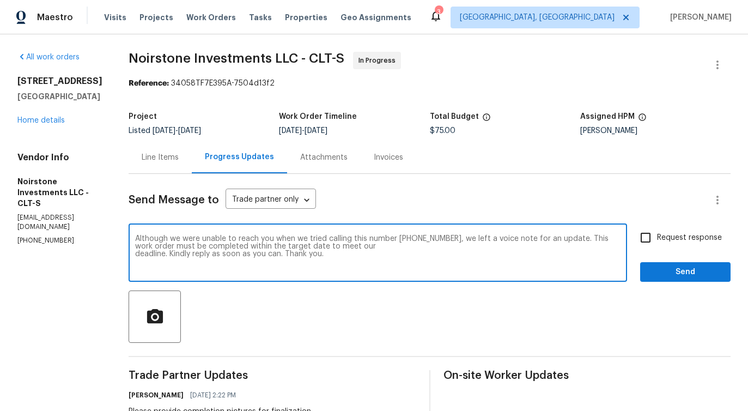
click at [37, 236] on p "[PHONE_NUMBER]" at bounding box center [59, 240] width 85 height 9
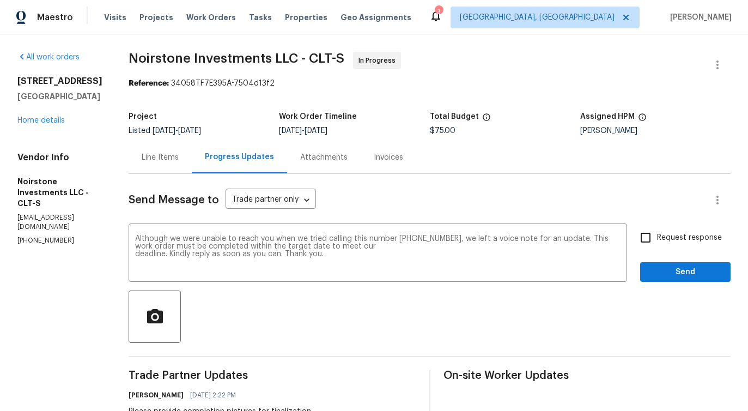
click at [37, 236] on p "[PHONE_NUMBER]" at bounding box center [59, 240] width 85 height 9
copy p "[PHONE_NUMBER]"
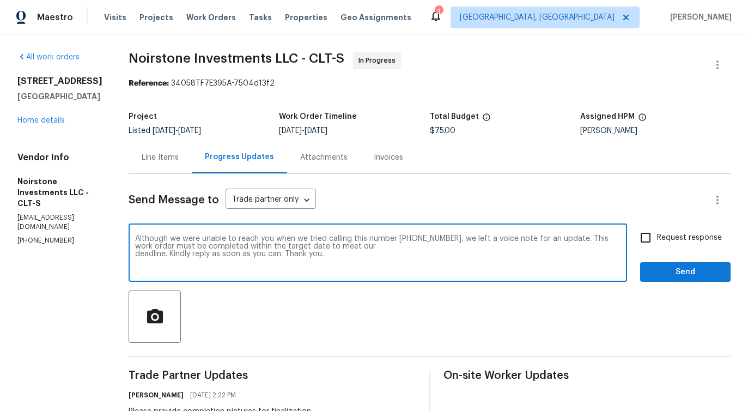
drag, startPoint x: 397, startPoint y: 239, endPoint x: 442, endPoint y: 239, distance: 45.2
click at [442, 239] on textarea "Although we were unable to reach you when we tried calling this number [PHONE_N…" at bounding box center [378, 254] width 486 height 38
drag, startPoint x: 398, startPoint y: 241, endPoint x: 450, endPoint y: 237, distance: 52.0
click at [450, 237] on textarea "Although we were unable to reach you when we tried calling this number [PHONE_N…" at bounding box center [378, 254] width 486 height 38
paste textarea "571) 215-1239"
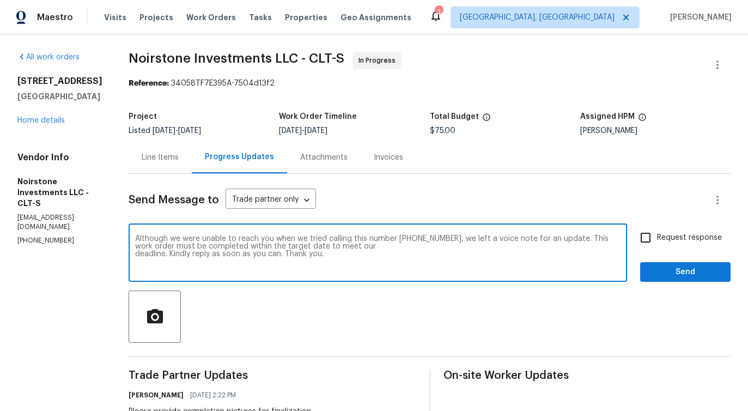
type textarea "Although we were unable to reach you when we tried calling this number [PHONE_N…"
click at [647, 242] on input "Request response" at bounding box center [646, 237] width 23 height 23
checkbox input "true"
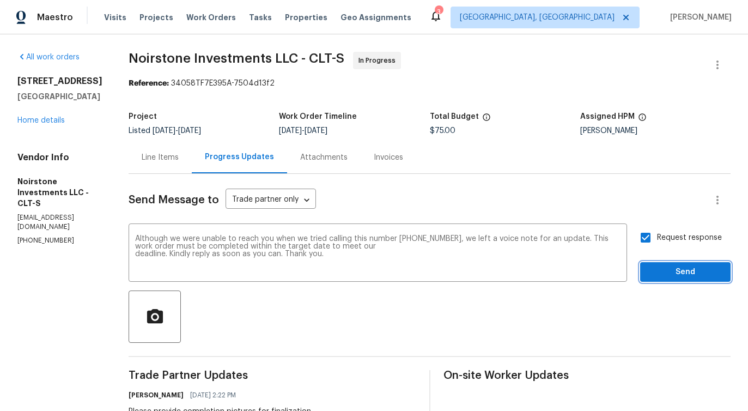
click at [666, 280] on button "Send" at bounding box center [686, 272] width 90 height 20
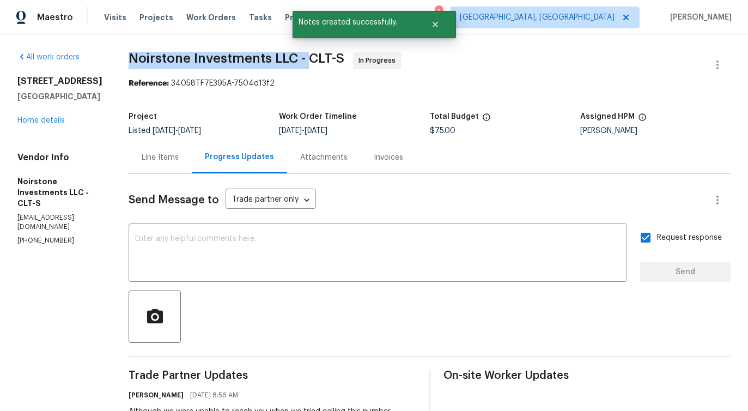
drag, startPoint x: 124, startPoint y: 58, endPoint x: 312, endPoint y: 62, distance: 188.1
copy span "Noirstone Investments LLC -"
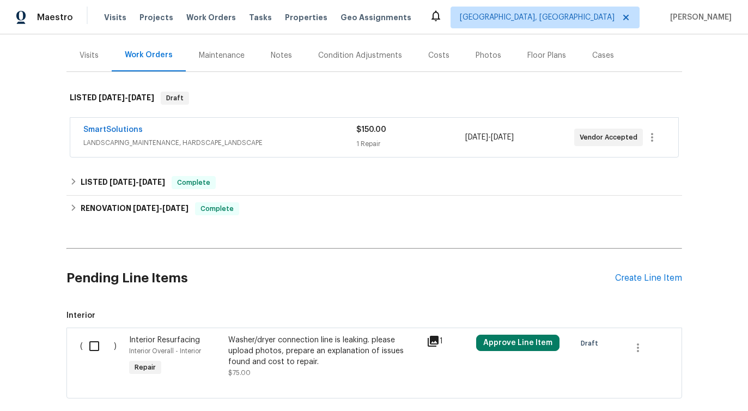
scroll to position [188, 0]
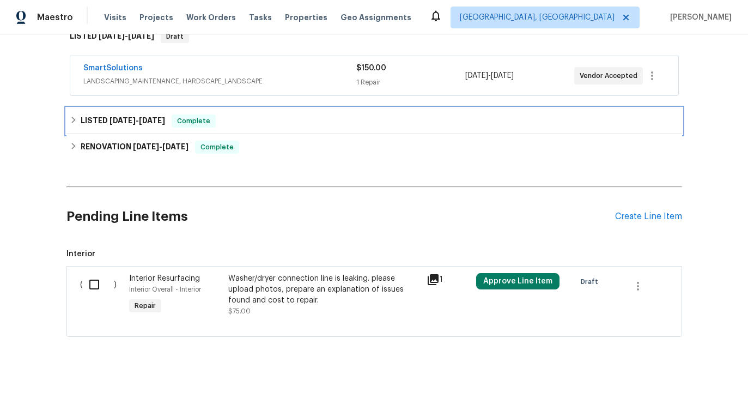
click at [275, 117] on div "LISTED [DATE] - [DATE] Complete" at bounding box center [374, 120] width 609 height 13
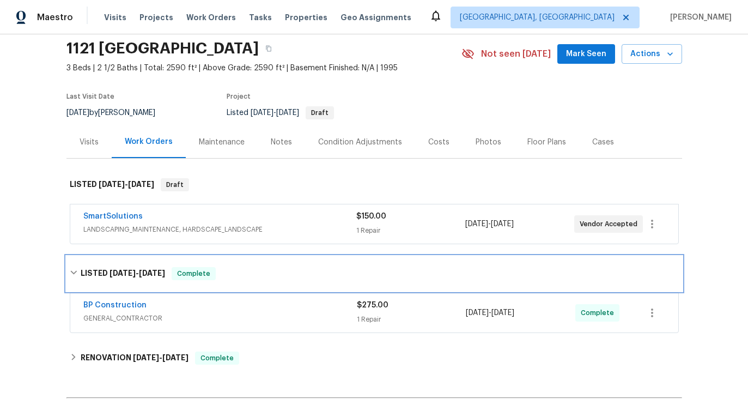
scroll to position [0, 0]
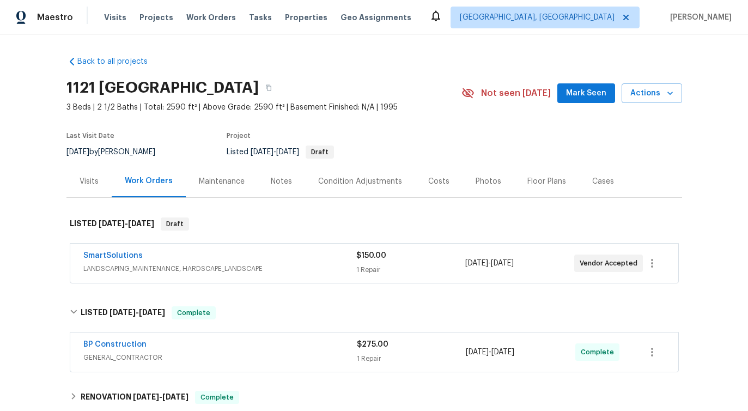
click at [258, 249] on div "SmartSolutions LANDSCAPING_MAINTENANCE, HARDSCAPE_LANDSCAPE $150.00 1 Repair [D…" at bounding box center [374, 263] width 608 height 39
click at [243, 250] on div "SmartSolutions" at bounding box center [219, 256] width 273 height 13
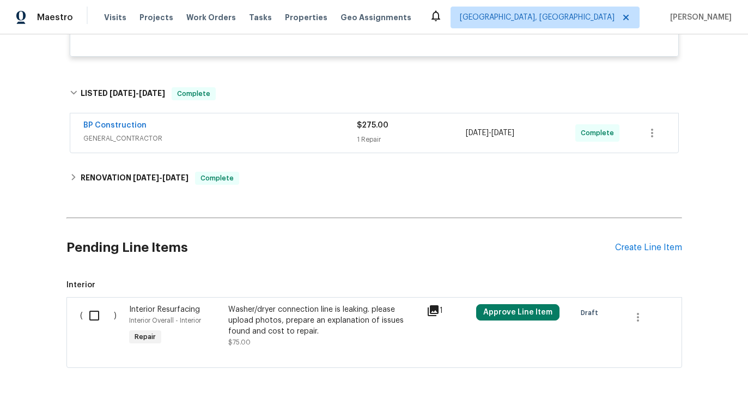
scroll to position [344, 0]
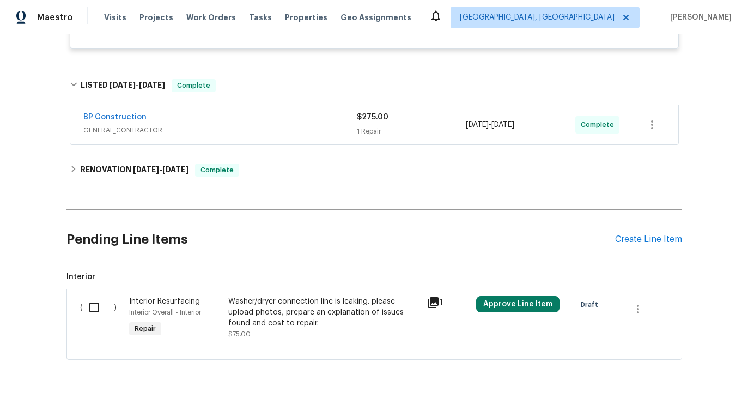
click at [279, 115] on div "BP Construction" at bounding box center [220, 118] width 274 height 13
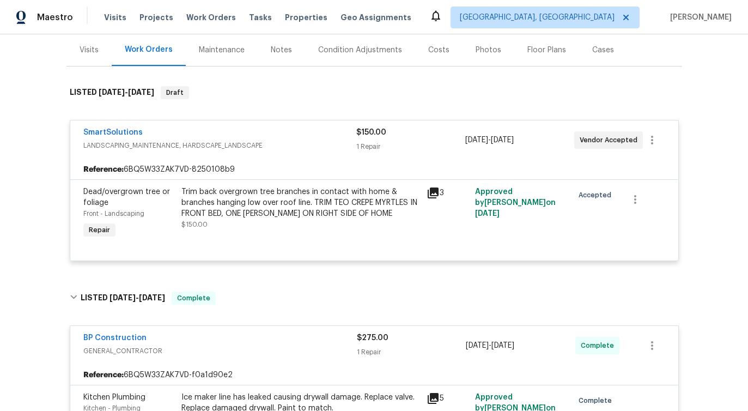
scroll to position [96, 0]
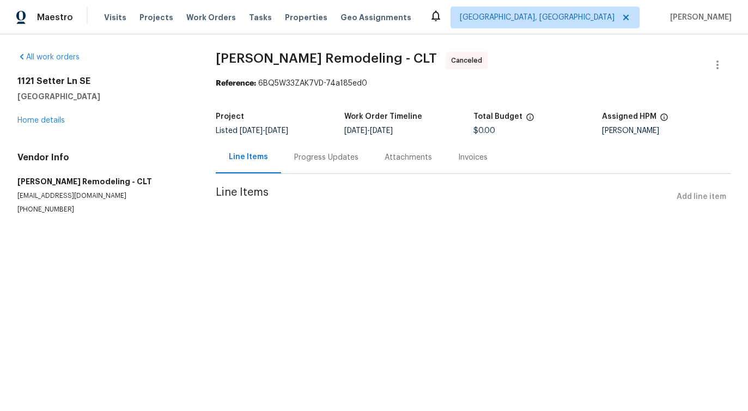
click at [298, 154] on div "Progress Updates" at bounding box center [326, 157] width 64 height 11
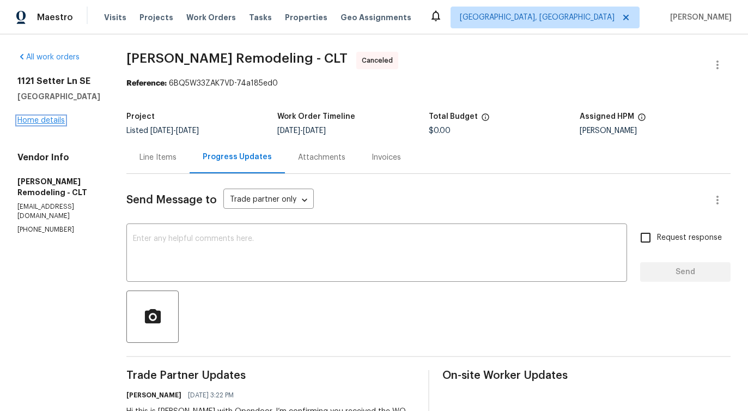
click at [45, 117] on link "Home details" at bounding box center [40, 121] width 47 height 8
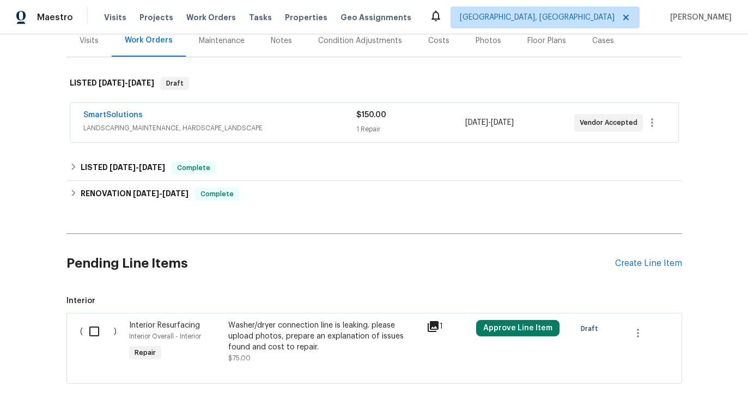
scroll to position [188, 0]
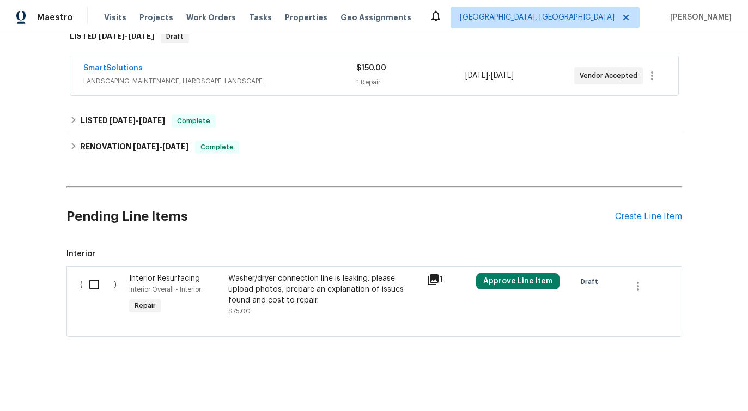
click at [304, 307] on div "Washer/dryer connection line is leaking. please upload photos, prepare an expla…" at bounding box center [324, 295] width 192 height 44
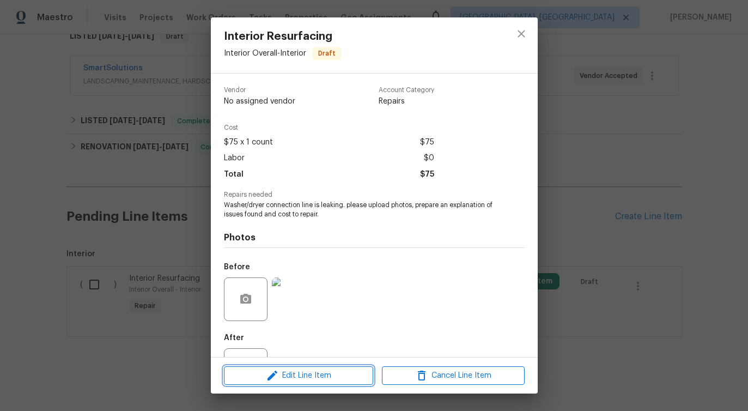
click at [277, 372] on icon "button" at bounding box center [273, 376] width 10 height 10
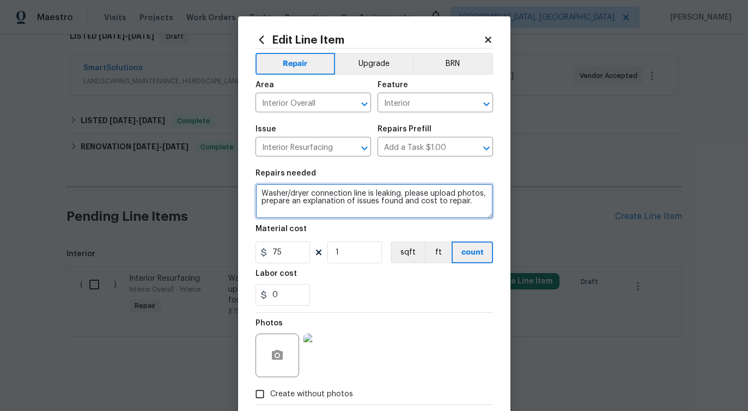
click at [310, 201] on textarea "Washer/dryer connection line is leaking. please upload photos, prepare an expla…" at bounding box center [375, 201] width 238 height 35
click at [308, 105] on input "Interior Overall" at bounding box center [298, 103] width 85 height 17
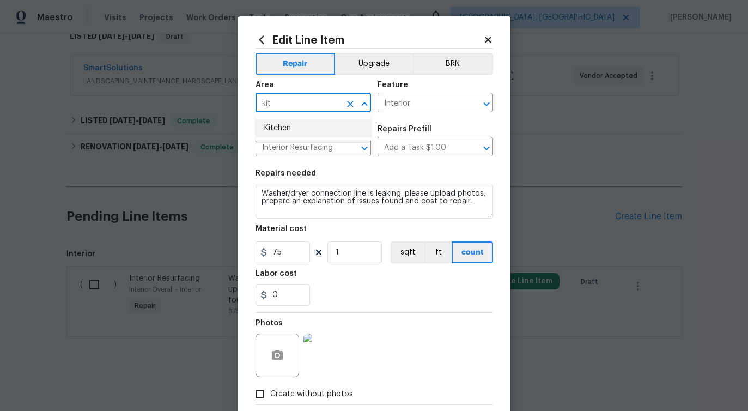
click at [317, 125] on li "Kitchen" at bounding box center [314, 128] width 116 height 18
type input "Kitchen"
click at [391, 96] on input "Interior" at bounding box center [420, 103] width 85 height 17
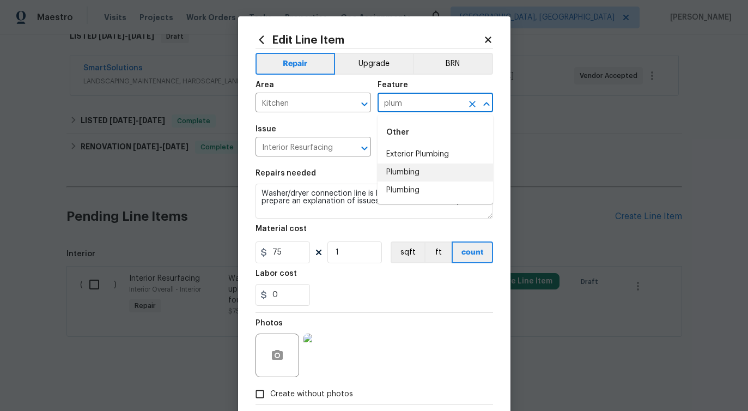
click at [402, 177] on li "Plumbing" at bounding box center [436, 173] width 116 height 18
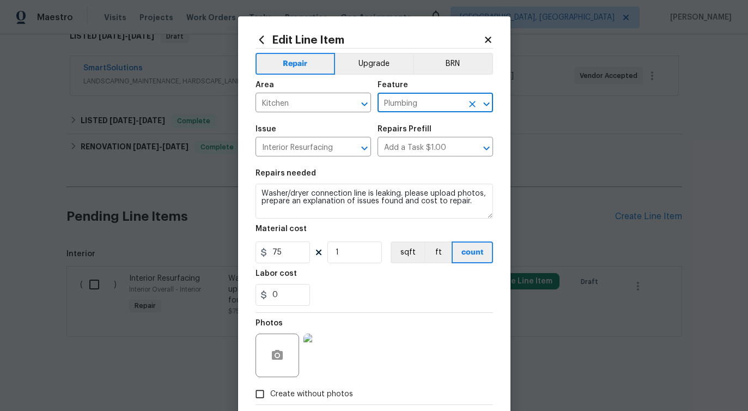
type input "Plumbing"
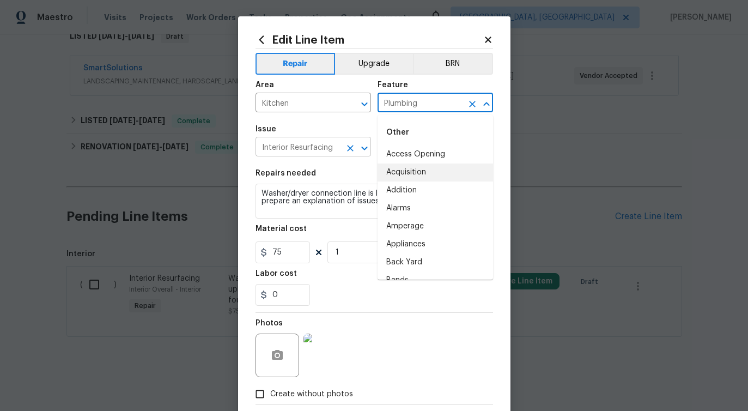
click at [308, 154] on input "Interior Resurfacing" at bounding box center [298, 148] width 85 height 17
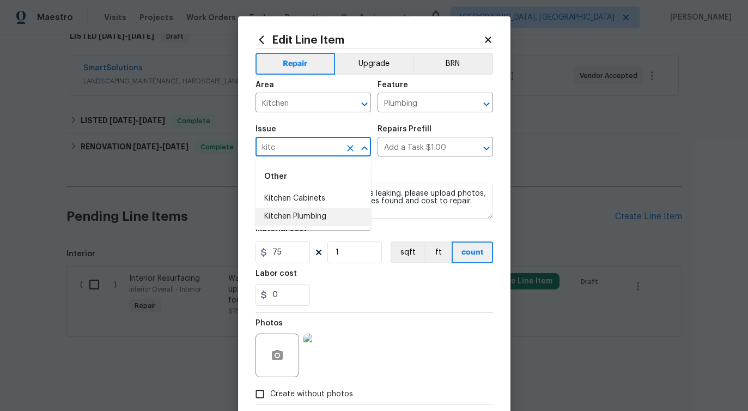
click at [331, 217] on li "Kitchen Plumbing" at bounding box center [314, 217] width 116 height 18
type input "Kitchen Plumbing"
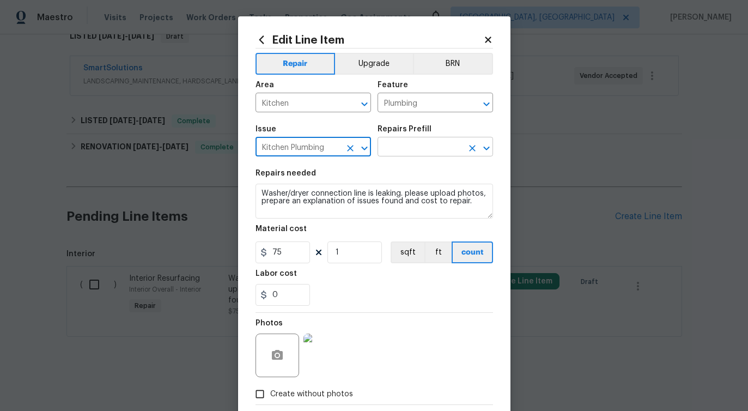
type input "Kitchen Plumbing"
click at [410, 150] on input "text" at bounding box center [420, 148] width 85 height 17
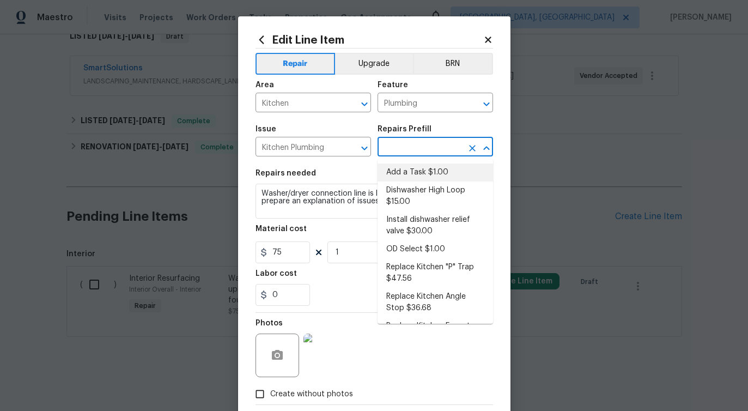
click at [402, 178] on li "Add a Task $1.00" at bounding box center [436, 173] width 116 height 18
type input "Add a Task $1.00"
type textarea "HPM to detail"
type input "1"
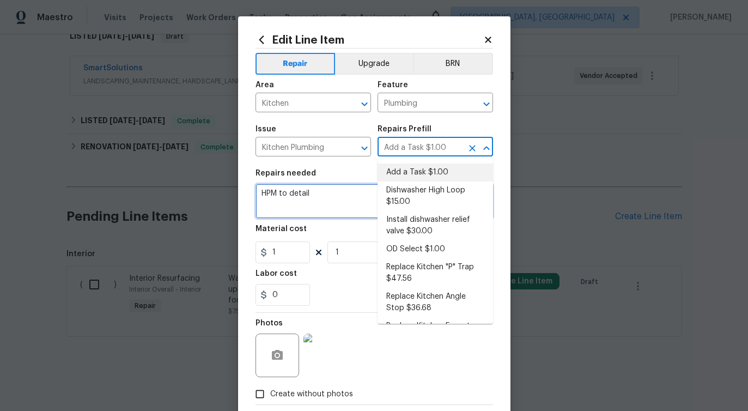
click at [281, 195] on textarea "HPM to detail" at bounding box center [375, 201] width 238 height 35
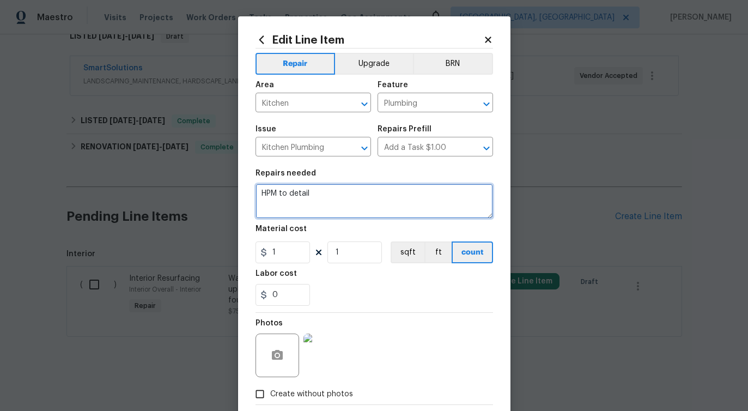
click at [281, 195] on textarea "HPM to detail" at bounding box center [375, 201] width 238 height 35
paste textarea "#lwoleak Provide a quote to repair leaking supply line to the refrigerator. Inc…"
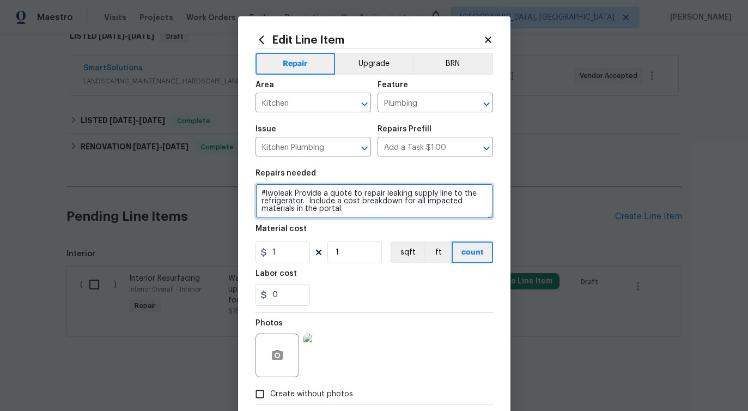
type textarea "#lwoleak Provide a quote to repair leaking supply line to the refrigerator. Inc…"
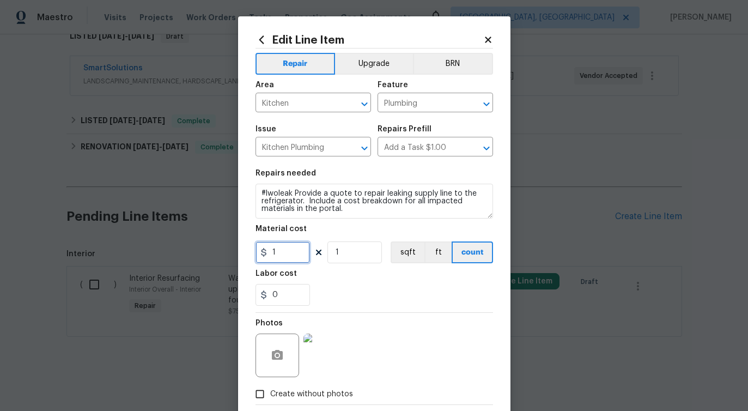
click at [287, 252] on input "1" at bounding box center [283, 252] width 55 height 22
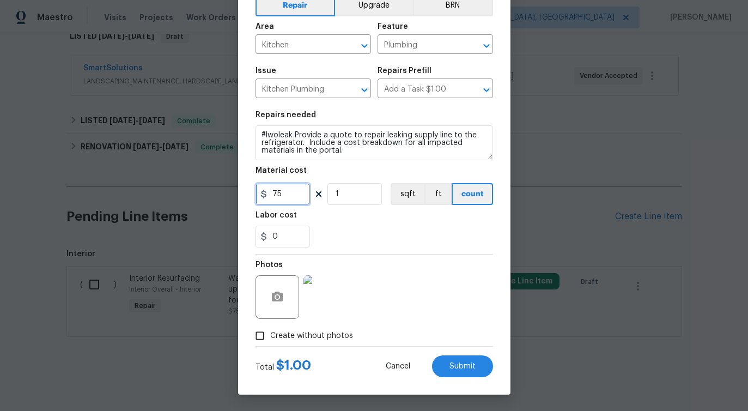
type input "75"
click at [414, 319] on div "Photos" at bounding box center [375, 290] width 238 height 71
click at [472, 366] on span "Submit" at bounding box center [463, 367] width 26 height 8
type textarea "#lwoleak Provide a quote to repair leaking supply line to the refrigerator. Inc…"
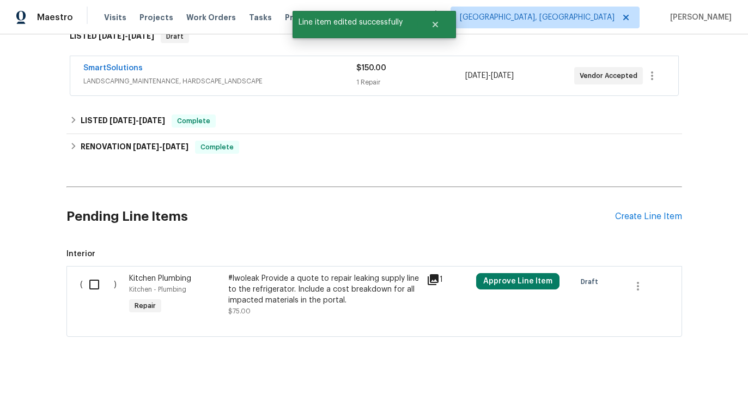
scroll to position [0, 0]
click at [94, 284] on input "checkbox" at bounding box center [98, 284] width 31 height 23
checkbox input "true"
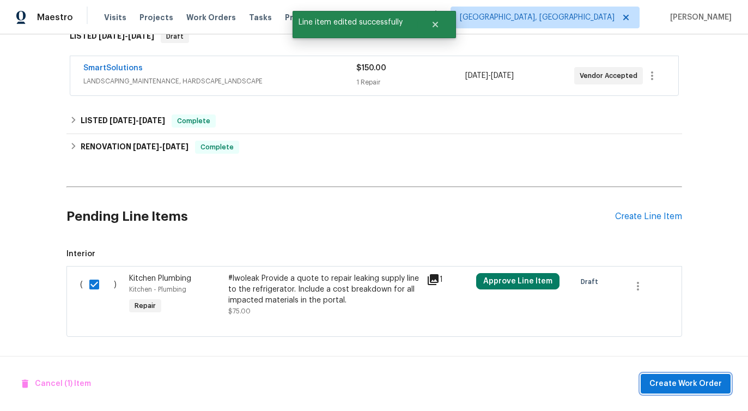
click at [674, 388] on span "Create Work Order" at bounding box center [686, 384] width 73 height 14
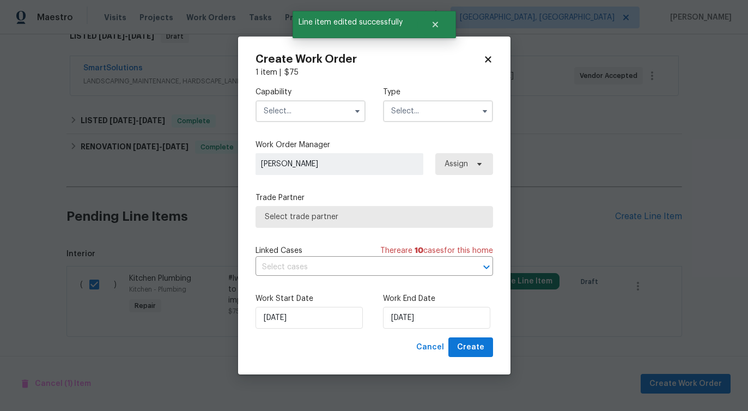
click at [317, 113] on input "text" at bounding box center [311, 111] width 110 height 22
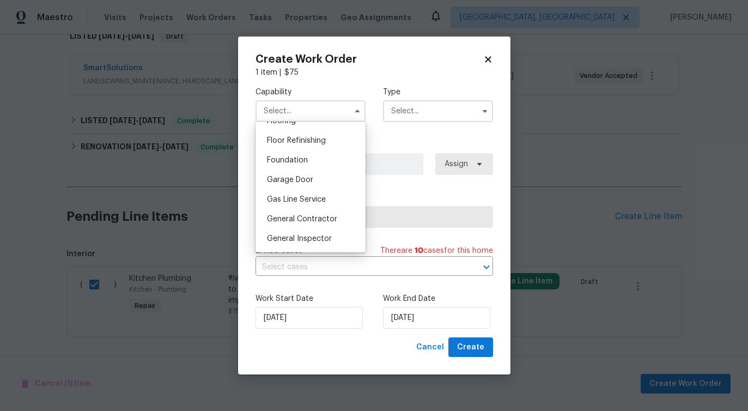
scroll to position [510, 0]
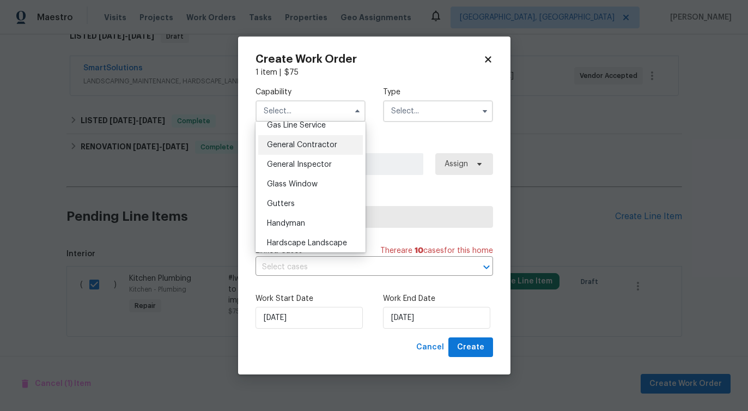
click at [322, 146] on span "General Contractor" at bounding box center [302, 145] width 70 height 8
type input "General Contractor"
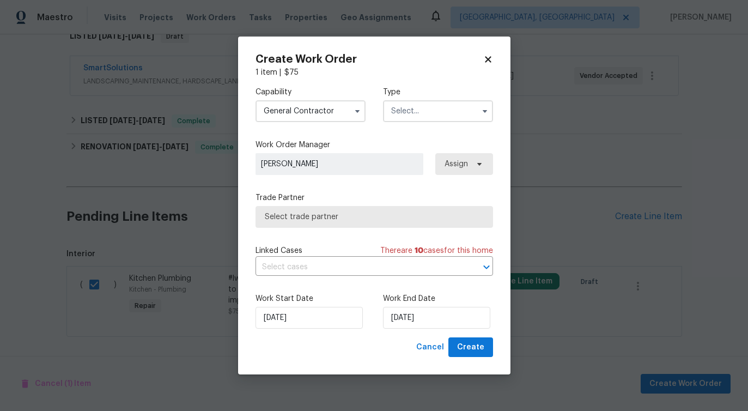
click at [416, 114] on input "text" at bounding box center [438, 111] width 110 height 22
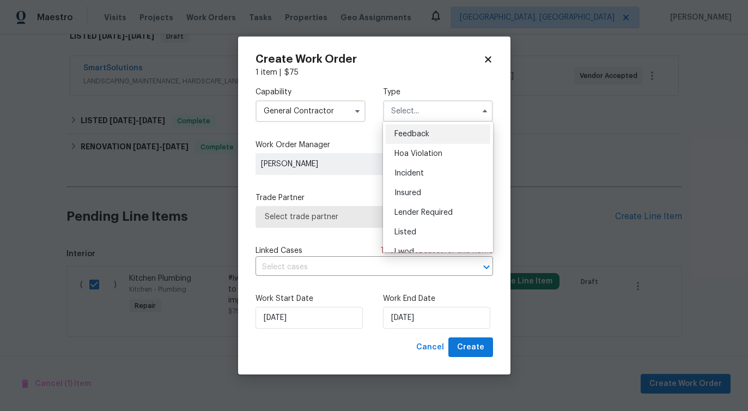
click at [414, 130] on span "Feedback" at bounding box center [412, 134] width 35 height 8
type input "Feedback"
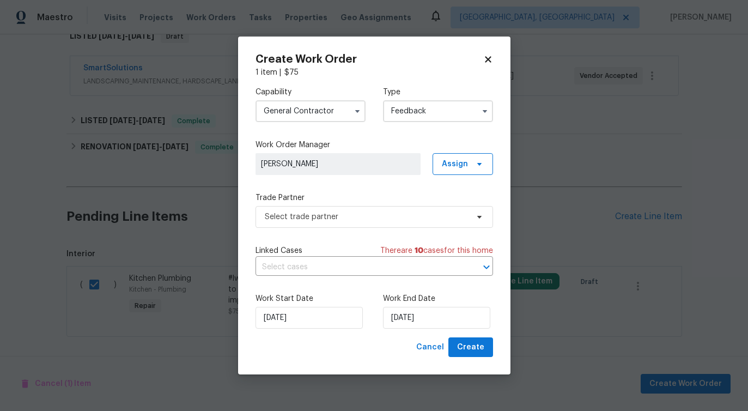
click at [308, 227] on div "Capability General Contractor Type Feedback Work Order Manager Pavithra Sekar A…" at bounding box center [375, 207] width 238 height 259
click at [341, 212] on span "Select trade partner" at bounding box center [366, 217] width 203 height 11
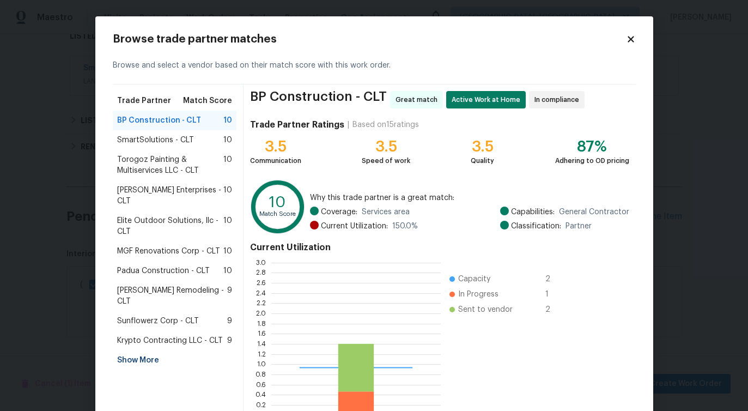
scroll to position [153, 170]
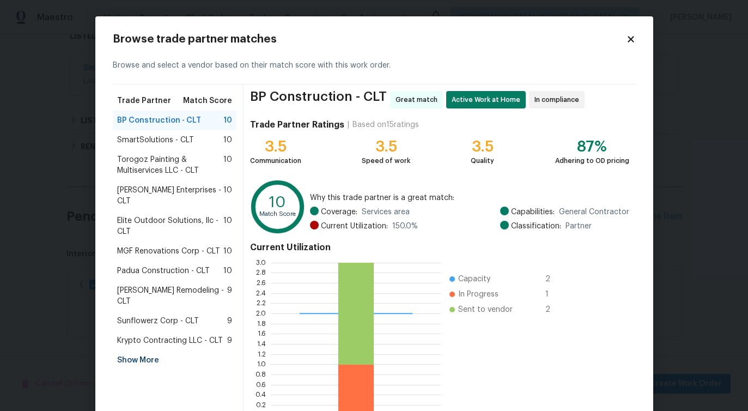
click at [158, 144] on span "SmartSolutions - CLT" at bounding box center [155, 140] width 77 height 11
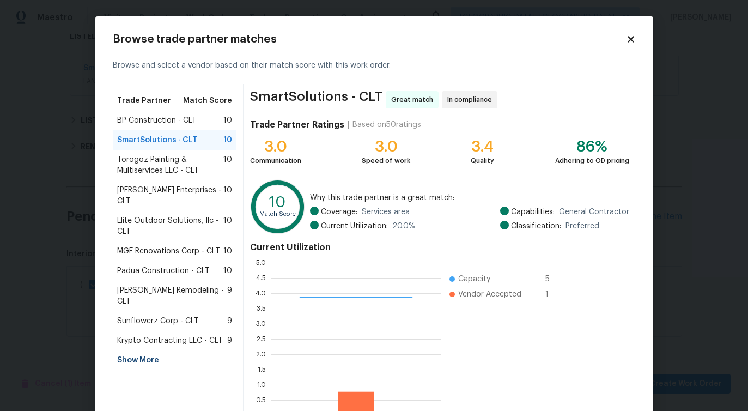
click at [155, 165] on span "Torogoz Painting & Multiservices LLC - CLT" at bounding box center [170, 165] width 107 height 22
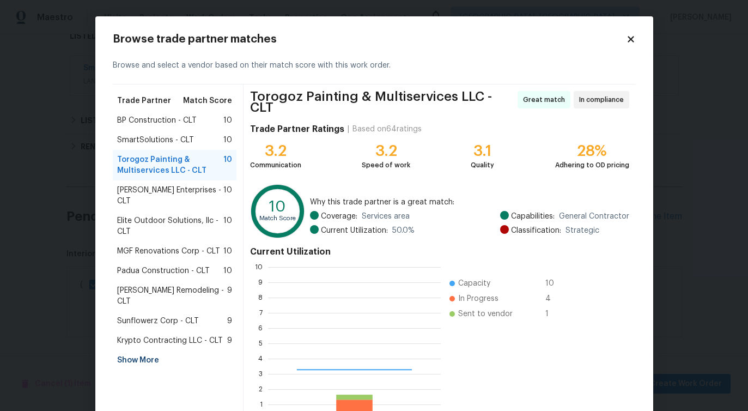
scroll to position [153, 173]
click at [149, 195] on span "Nordman Enterprises - CLT" at bounding box center [170, 196] width 107 height 22
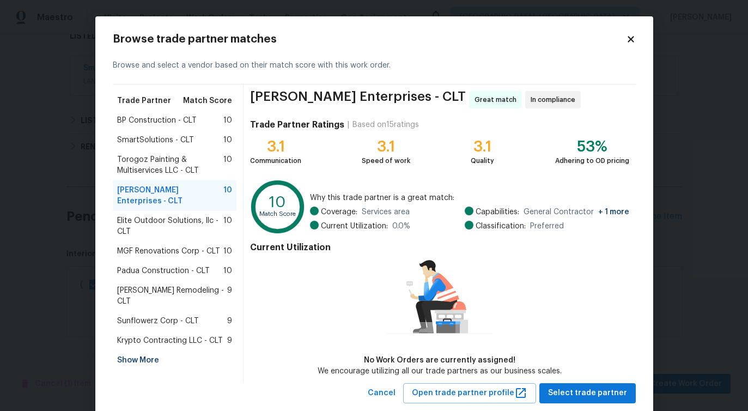
click at [147, 215] on span "Elite Outdoor Solutions, llc - CLT" at bounding box center [170, 226] width 107 height 22
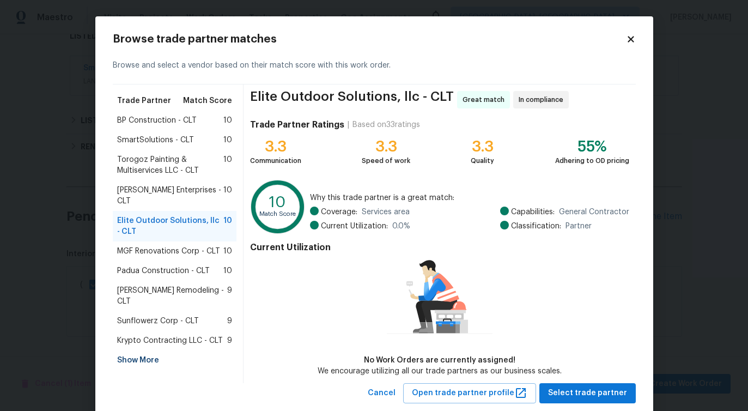
scroll to position [25, 0]
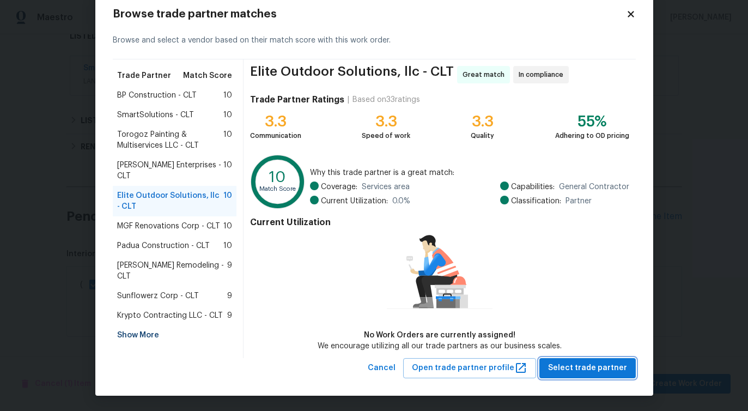
click at [576, 371] on span "Select trade partner" at bounding box center [587, 368] width 79 height 14
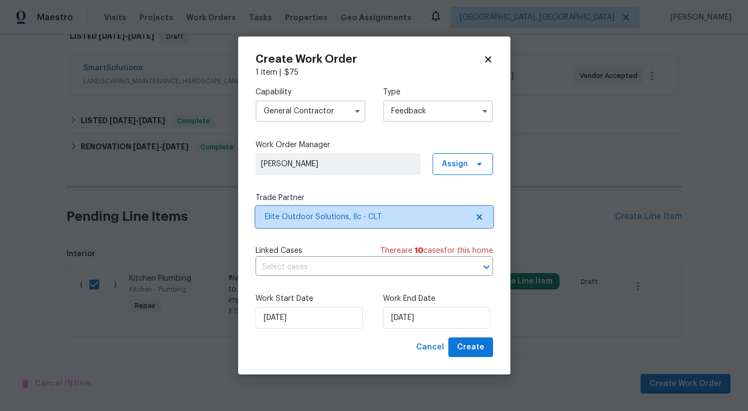
scroll to position [0, 0]
click at [310, 268] on input "text" at bounding box center [359, 267] width 207 height 17
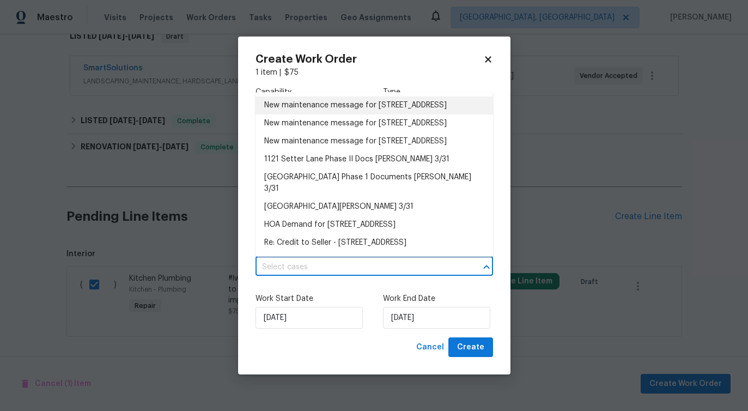
click at [305, 114] on li "New maintenance message for 1121 Setter Ln SE , Concord, NC 28025" at bounding box center [375, 105] width 238 height 18
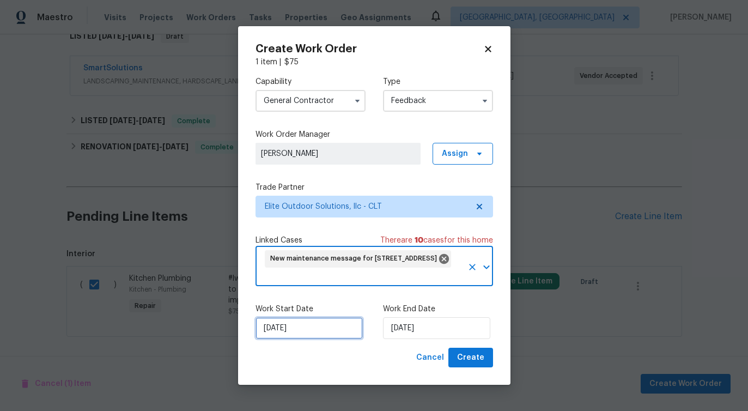
click at [308, 334] on input "[DATE]" at bounding box center [309, 328] width 107 height 22
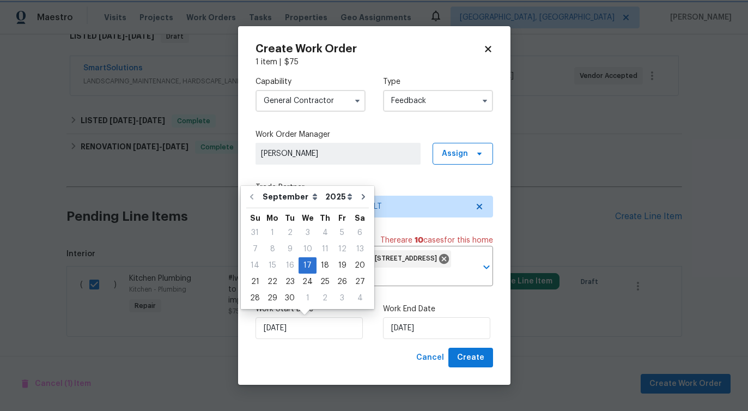
click at [415, 344] on div "Work Start Date 9/17/2025 Work End Date 9/17/2025" at bounding box center [375, 321] width 238 height 53
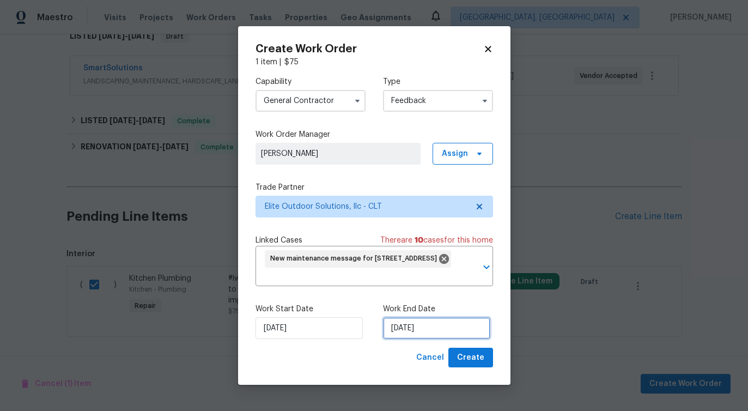
click at [419, 328] on input "[DATE]" at bounding box center [436, 328] width 107 height 22
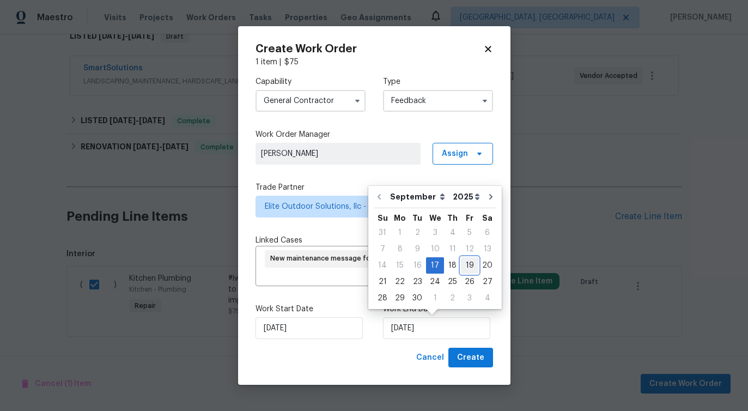
click at [470, 265] on div "19" at bounding box center [469, 265] width 17 height 15
type input "9/19/2025"
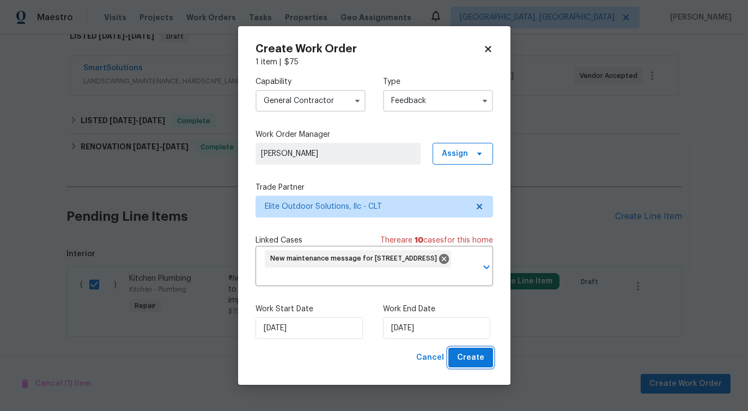
click at [479, 355] on span "Create" at bounding box center [470, 358] width 27 height 14
checkbox input "false"
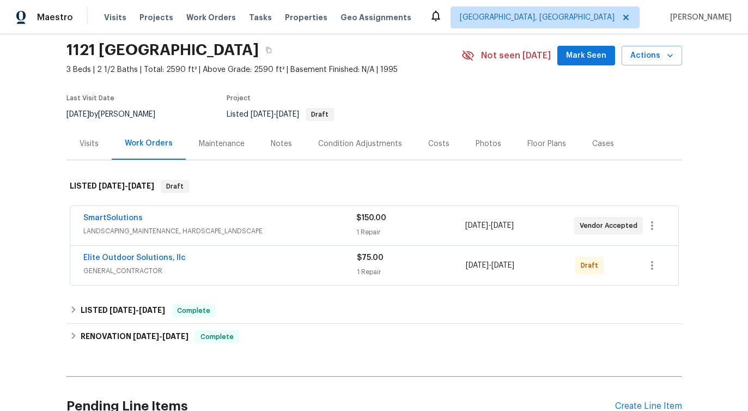
scroll to position [59, 0]
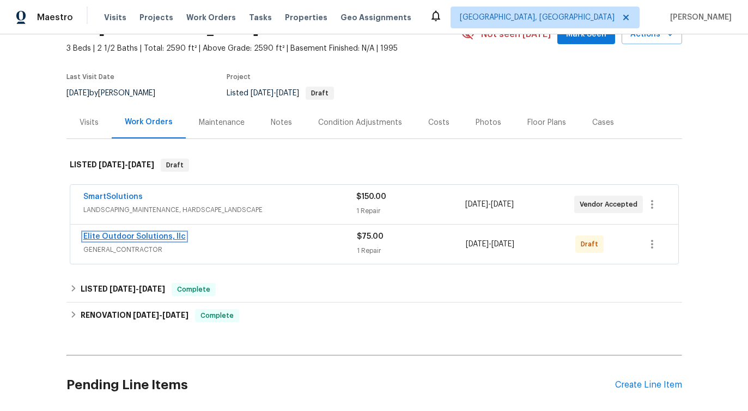
click at [157, 238] on link "Elite Outdoor Solutions, llc" at bounding box center [134, 237] width 102 height 8
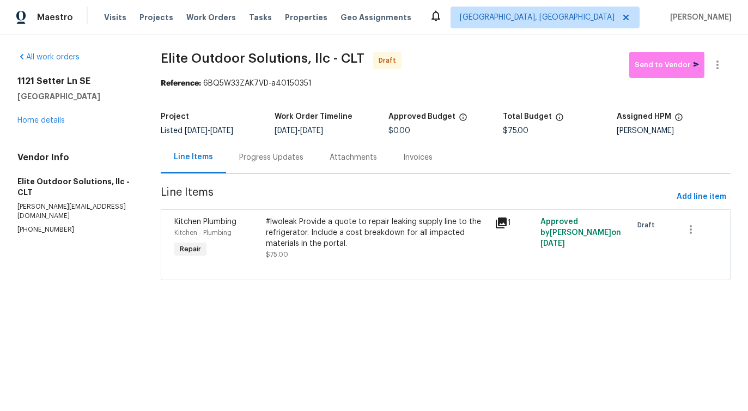
click at [268, 162] on div "Progress Updates" at bounding box center [271, 157] width 64 height 11
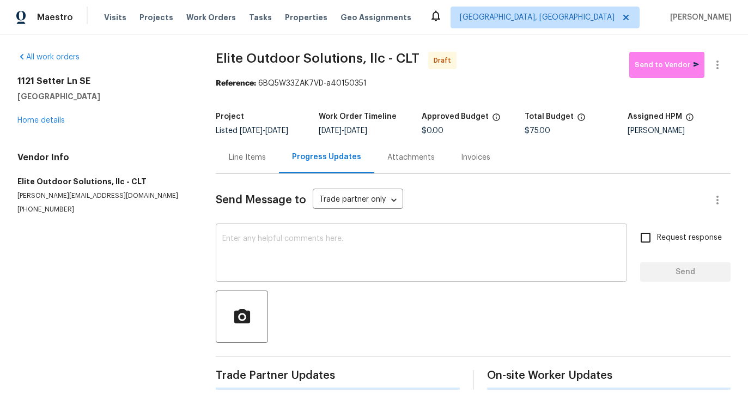
click at [294, 253] on textarea at bounding box center [421, 254] width 399 height 38
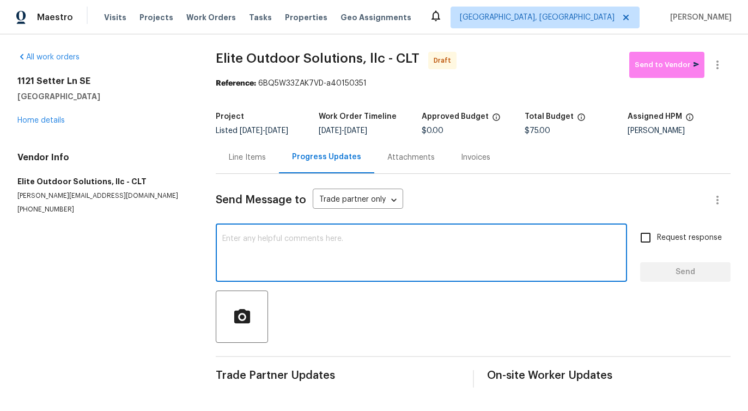
click at [316, 231] on div "x ​" at bounding box center [422, 254] width 412 height 56
paste textarea "Hi this is [PERSON_NAME] with Opendoor. I’m confirming you received the WO for …"
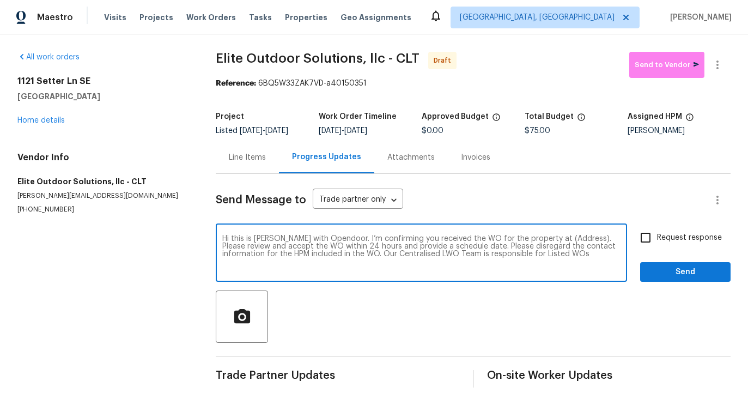
click at [552, 239] on textarea "Hi this is [PERSON_NAME] with Opendoor. I’m confirming you received the WO for …" at bounding box center [421, 254] width 399 height 38
paste textarea "1121 [GEOGRAPHIC_DATA]"
type textarea "Hi this is [PERSON_NAME] with Opendoor. I’m confirming you received the WO for …"
click at [670, 237] on span "Request response" at bounding box center [689, 237] width 65 height 11
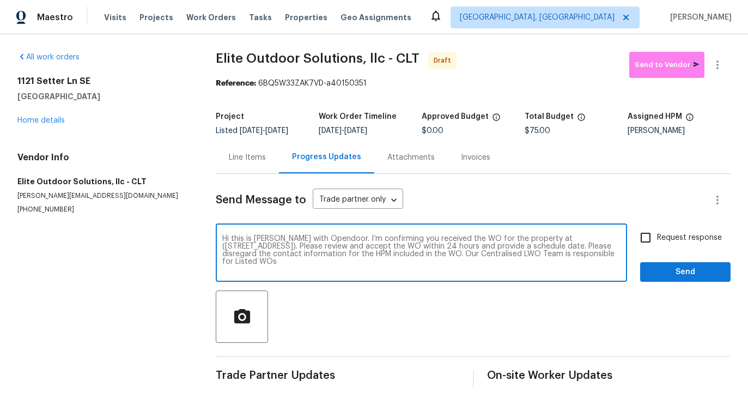
click at [657, 237] on input "Request response" at bounding box center [646, 237] width 23 height 23
checkbox input "true"
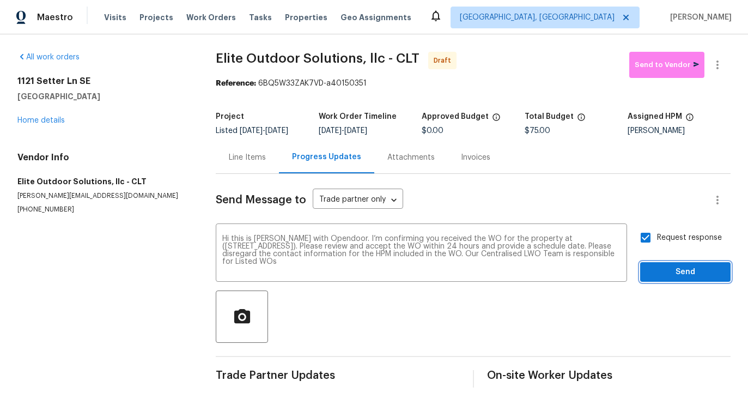
click at [684, 277] on span "Send" at bounding box center [685, 272] width 73 height 14
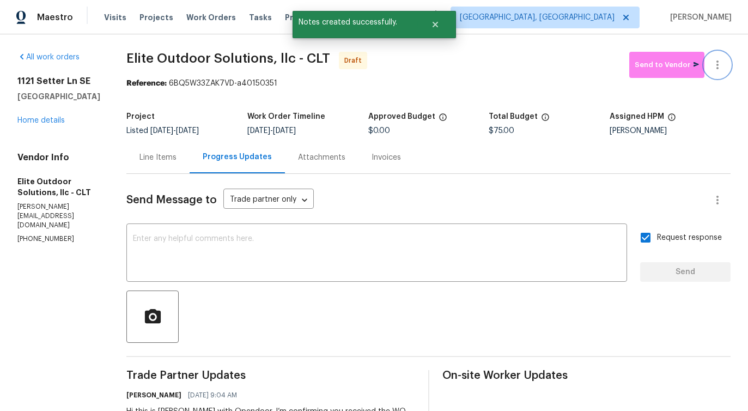
click at [722, 63] on icon "button" at bounding box center [717, 64] width 13 height 13
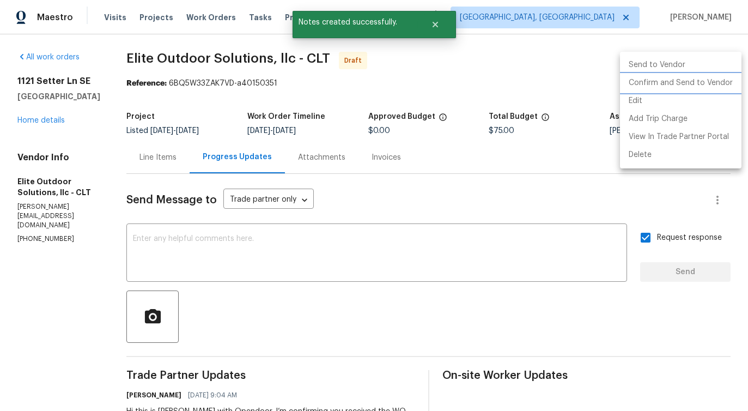
click at [677, 80] on li "Confirm and Send to Vendor" at bounding box center [681, 83] width 122 height 18
click at [365, 106] on div at bounding box center [374, 205] width 748 height 411
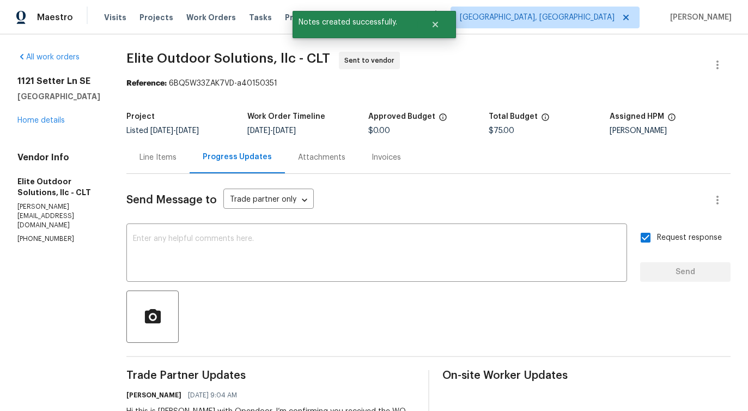
click at [162, 161] on div "Line Items" at bounding box center [158, 157] width 37 height 11
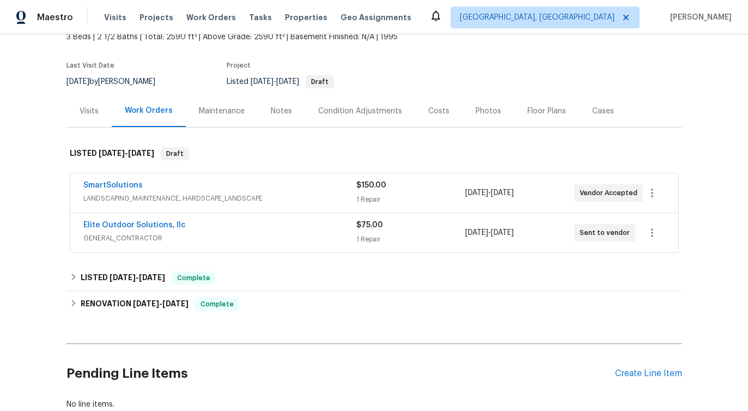
scroll to position [73, 0]
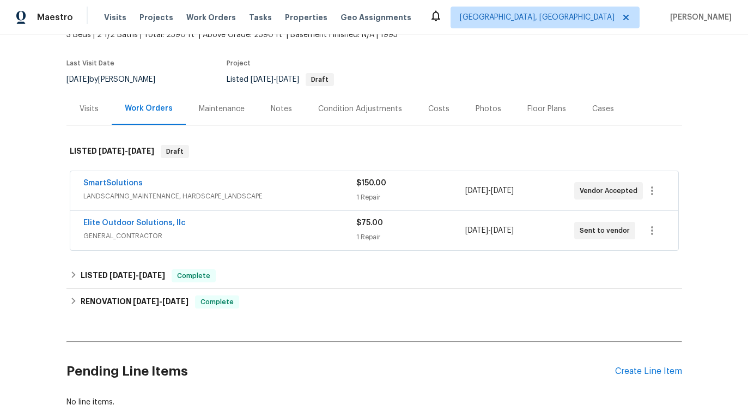
drag, startPoint x: 75, startPoint y: 229, endPoint x: 247, endPoint y: 228, distance: 172.3
click at [247, 228] on div "Elite Outdoor Solutions, llc GENERAL_CONTRACTOR $75.00 1 Repair [DATE] - [DATE]…" at bounding box center [374, 230] width 608 height 39
drag, startPoint x: 76, startPoint y: 219, endPoint x: 273, endPoint y: 219, distance: 196.3
click at [273, 219] on div "Elite Outdoor Solutions, llc GENERAL_CONTRACTOR $75.00 1 Repair 9/17/2025 - 9/1…" at bounding box center [374, 230] width 608 height 39
copy link "Elite Outdoor Solutions, llc"
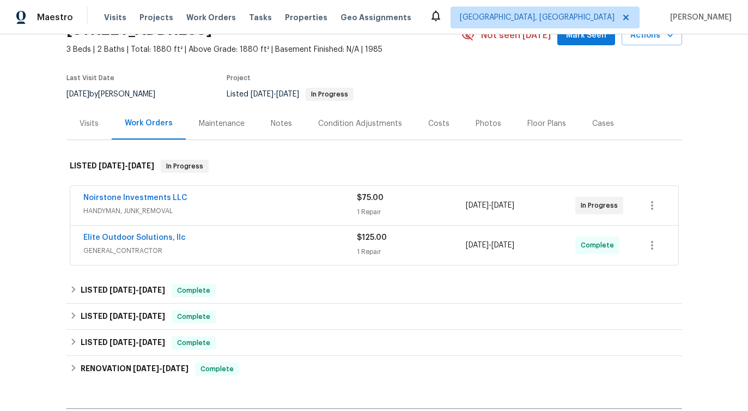
scroll to position [79, 0]
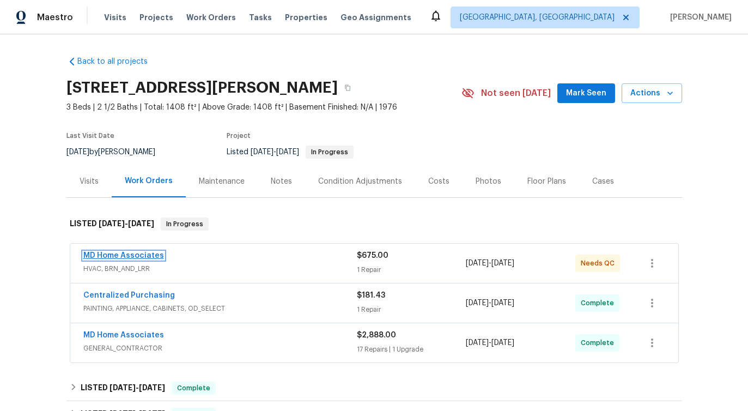
click at [122, 255] on link "MD Home Associates" at bounding box center [123, 256] width 81 height 8
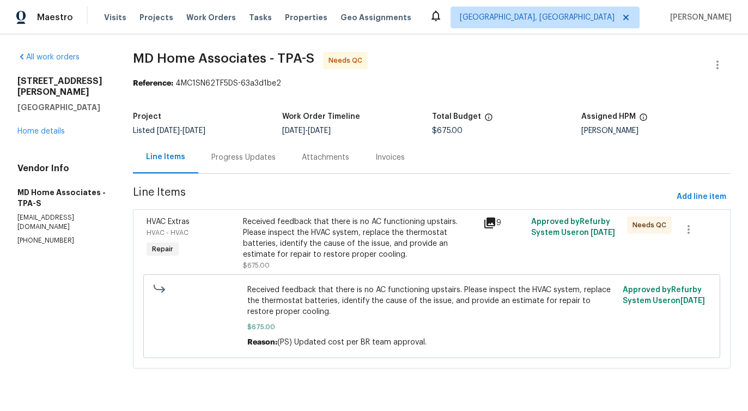
click at [267, 164] on div "Progress Updates" at bounding box center [243, 157] width 90 height 32
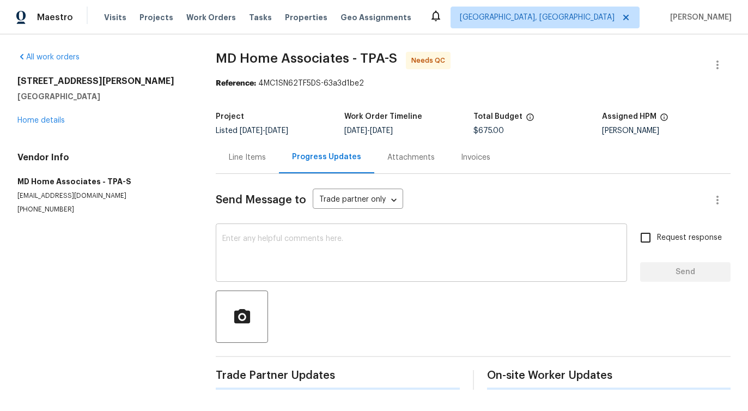
click at [300, 255] on textarea at bounding box center [421, 254] width 399 height 38
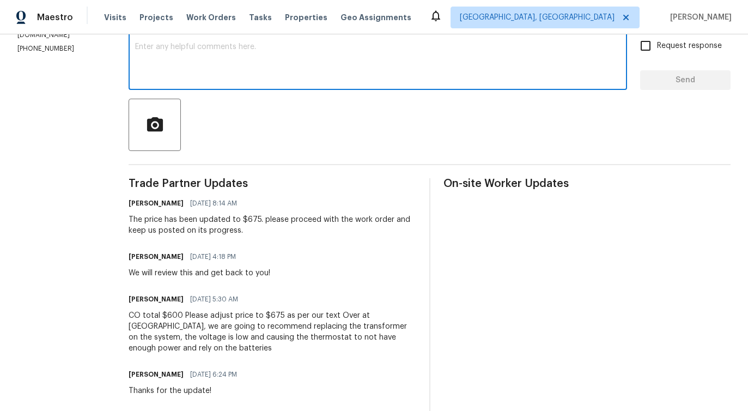
scroll to position [215, 0]
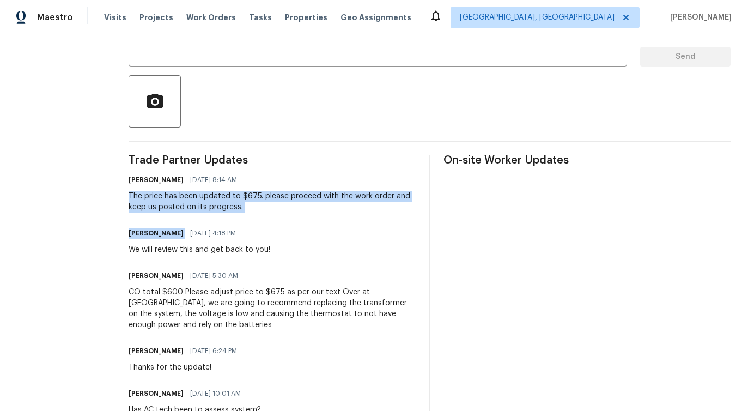
drag, startPoint x: 135, startPoint y: 192, endPoint x: 283, endPoint y: 218, distance: 150.6
click at [283, 218] on div "All work orders 1052 Longfellow Cir Sarasota, FL 34243 Home details Vendor Info…" at bounding box center [374, 229] width 748 height 820
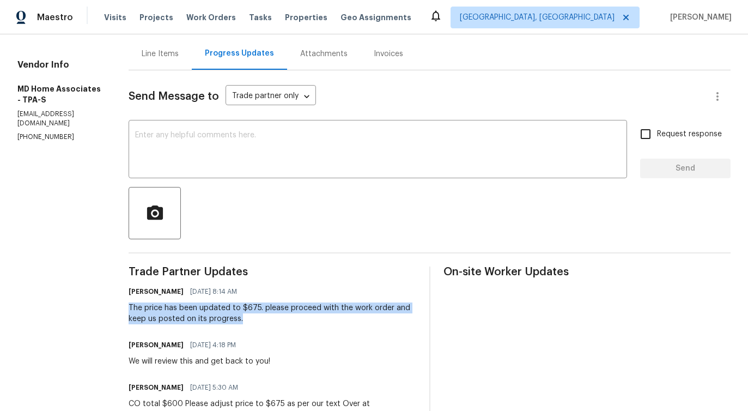
scroll to position [0, 0]
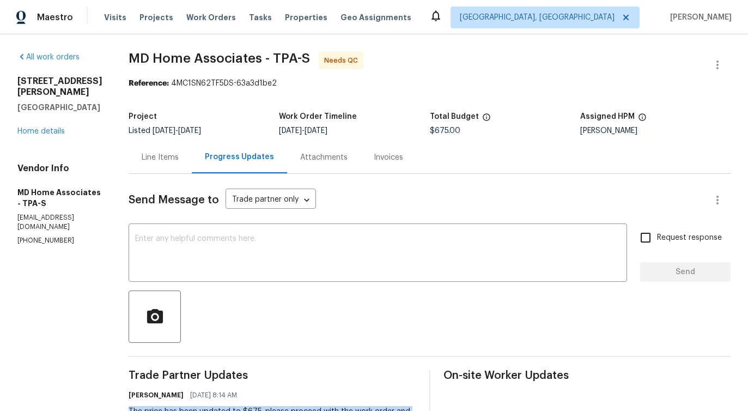
click at [165, 170] on div "Line Items" at bounding box center [160, 157] width 63 height 32
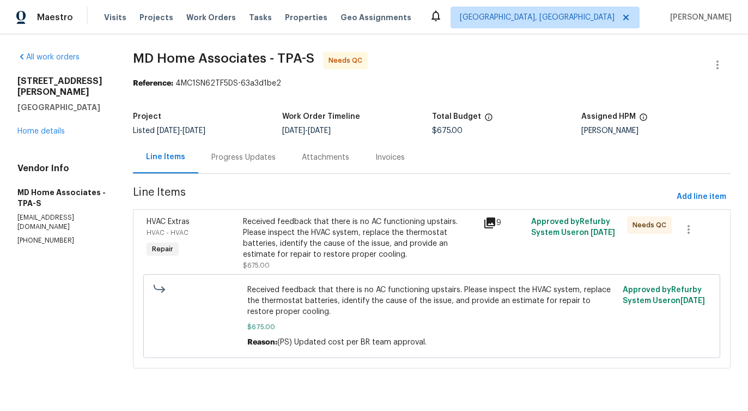
click at [327, 233] on div "Received feedback that there is no AC functioning upstairs. Please inspect the …" at bounding box center [360, 238] width 234 height 44
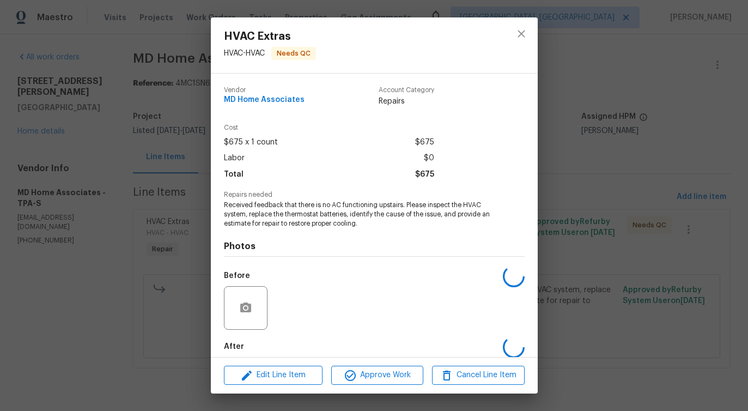
scroll to position [55, 0]
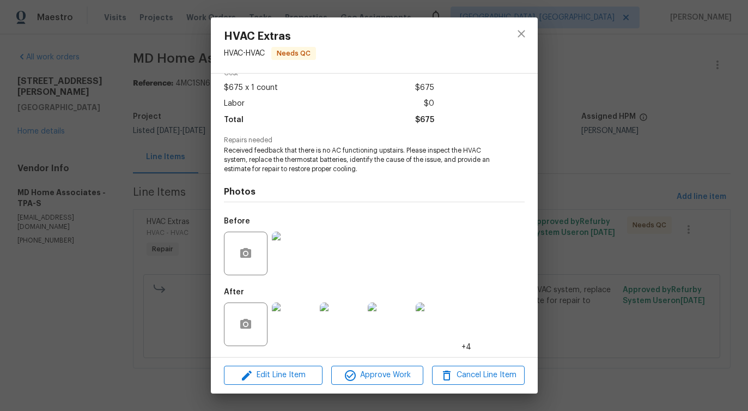
click at [289, 253] on img at bounding box center [294, 254] width 44 height 44
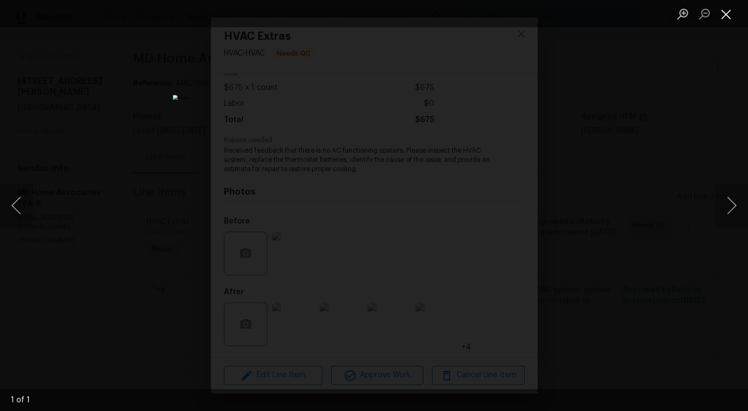
click at [729, 13] on button "Close lightbox" at bounding box center [727, 13] width 22 height 19
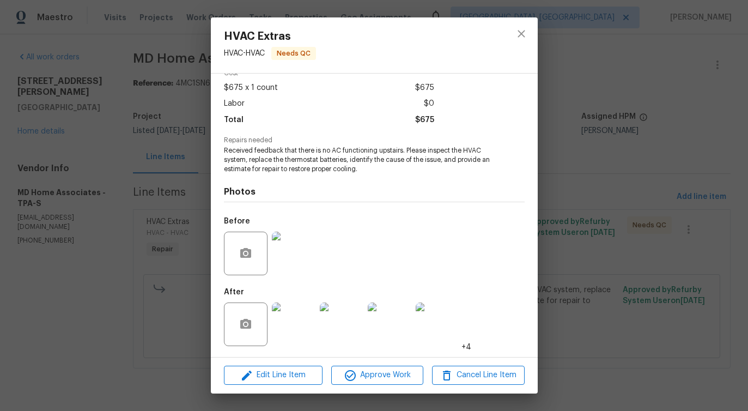
click at [293, 330] on img at bounding box center [294, 325] width 44 height 44
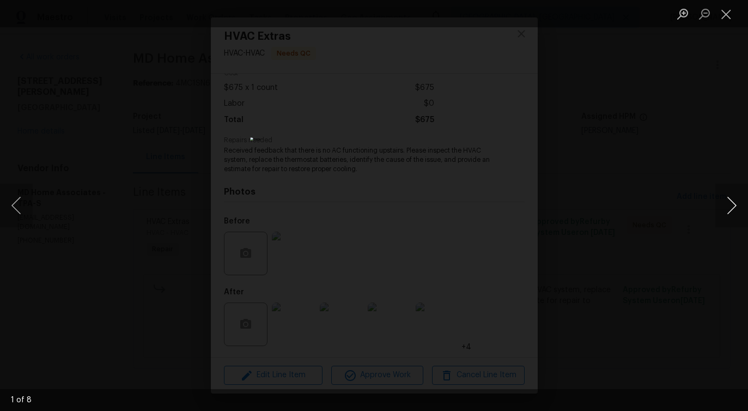
click at [727, 207] on button "Next image" at bounding box center [732, 206] width 33 height 44
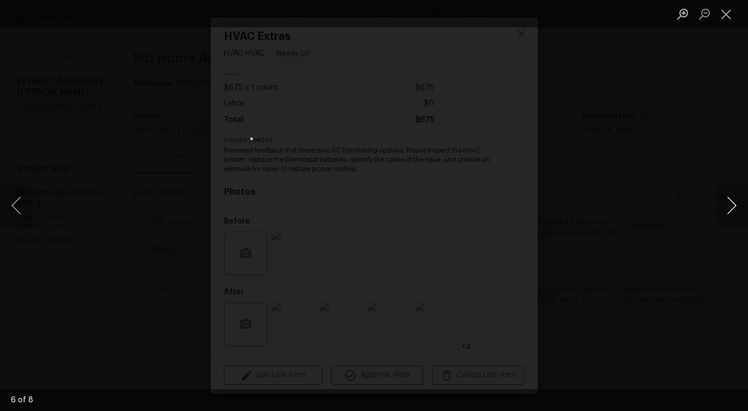
click at [727, 207] on button "Next image" at bounding box center [732, 206] width 33 height 44
click at [720, 17] on button "Close lightbox" at bounding box center [727, 13] width 22 height 19
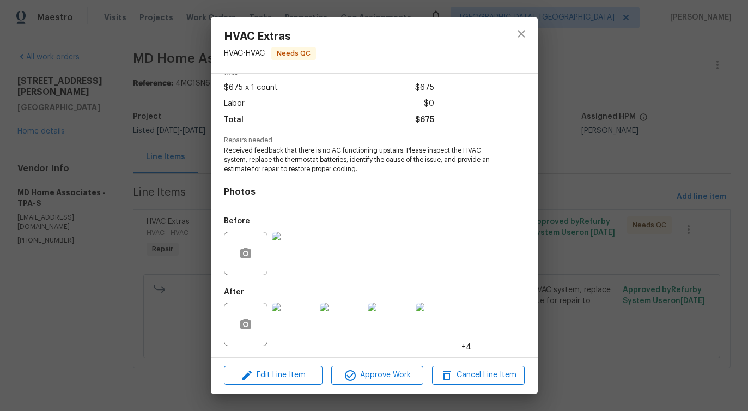
click at [287, 240] on img at bounding box center [294, 254] width 44 height 44
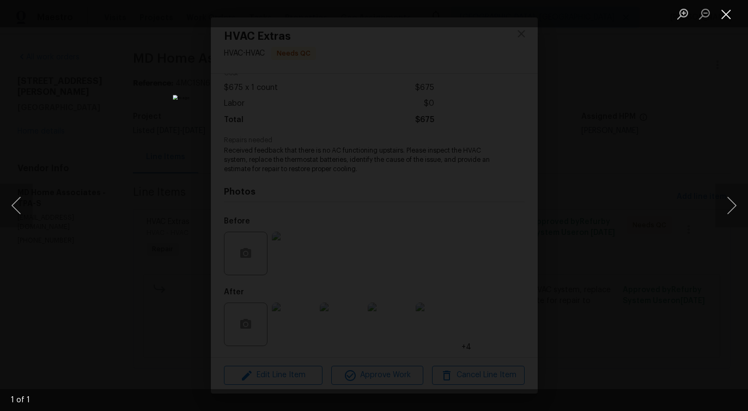
click at [728, 15] on button "Close lightbox" at bounding box center [727, 13] width 22 height 19
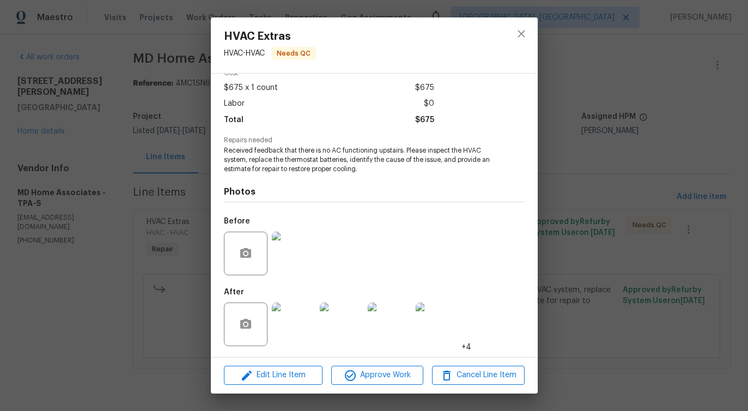
click at [389, 331] on img at bounding box center [390, 325] width 44 height 44
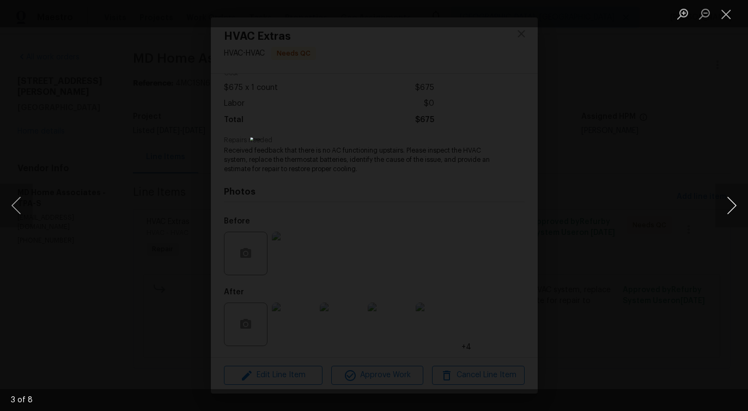
click at [728, 203] on button "Next image" at bounding box center [732, 206] width 33 height 44
click at [722, 20] on button "Close lightbox" at bounding box center [727, 13] width 22 height 19
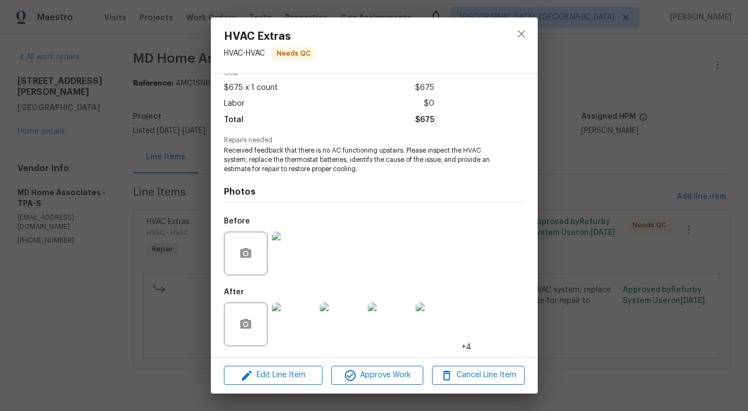
click at [391, 333] on img at bounding box center [390, 325] width 44 height 44
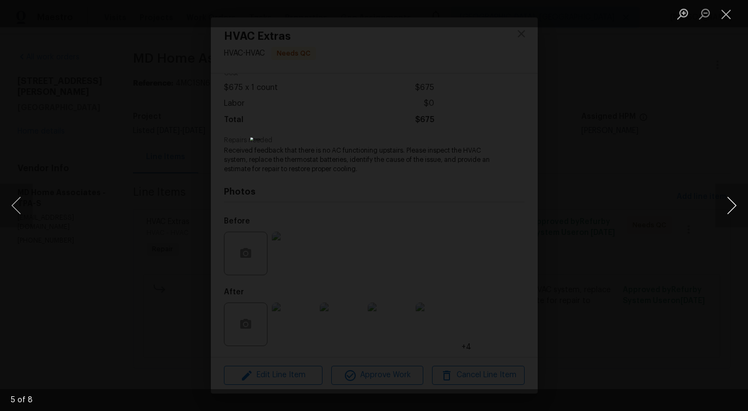
click at [730, 211] on button "Next image" at bounding box center [732, 206] width 33 height 44
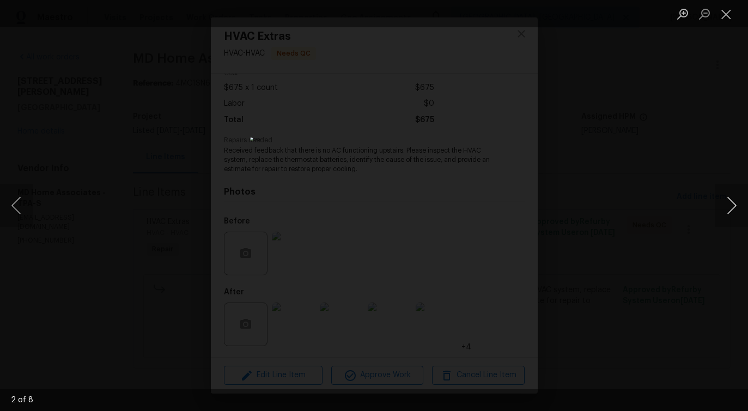
click at [730, 211] on button "Next image" at bounding box center [732, 206] width 33 height 44
click at [734, 21] on button "Close lightbox" at bounding box center [727, 13] width 22 height 19
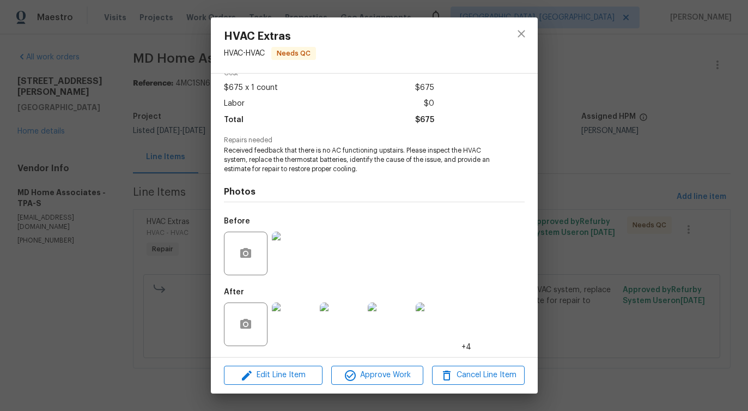
click at [291, 261] on img at bounding box center [294, 254] width 44 height 44
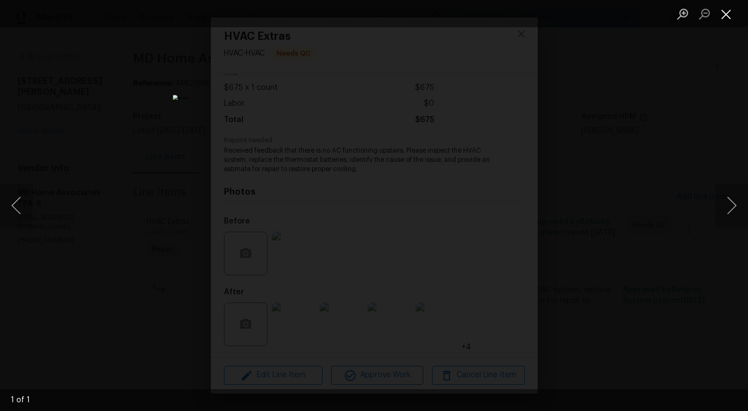
click at [727, 21] on button "Close lightbox" at bounding box center [727, 13] width 22 height 19
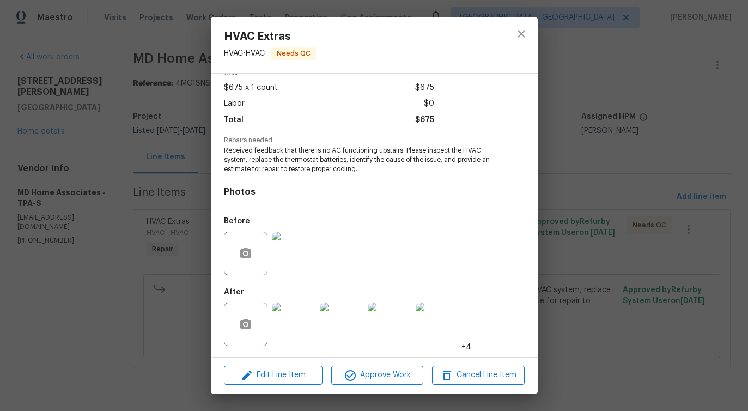
scroll to position [0, 0]
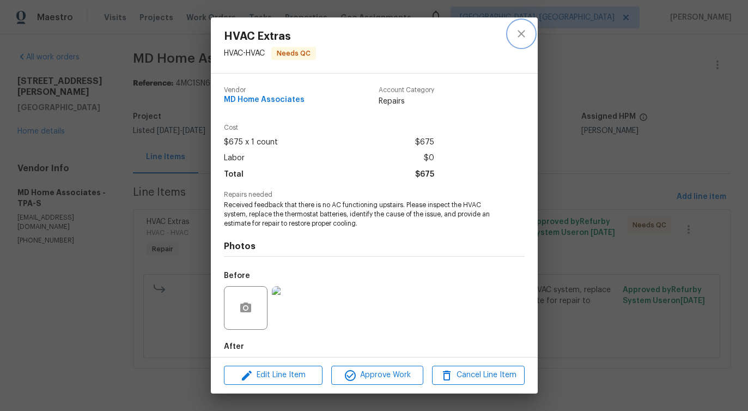
click at [526, 26] on button "close" at bounding box center [522, 34] width 26 height 26
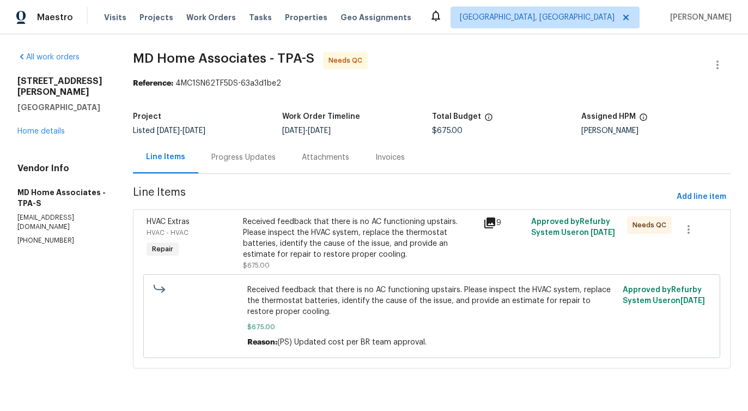
click at [250, 168] on div "Progress Updates" at bounding box center [243, 157] width 90 height 32
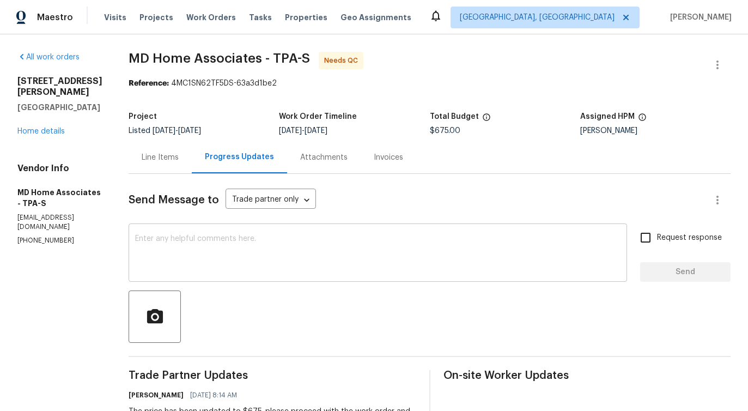
click at [279, 276] on div "x ​" at bounding box center [378, 254] width 499 height 56
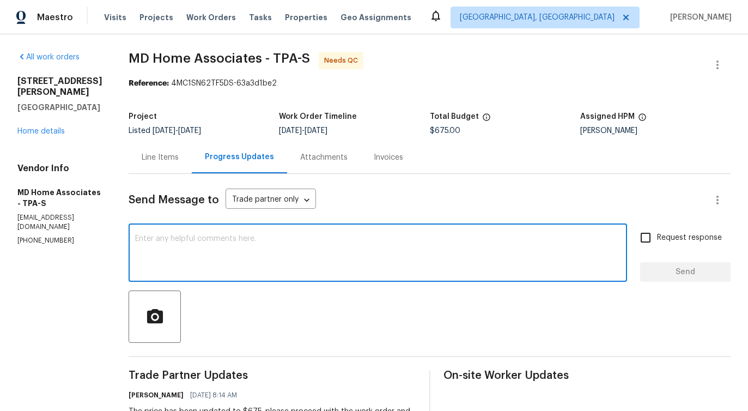
click at [468, 271] on textarea at bounding box center [378, 254] width 486 height 38
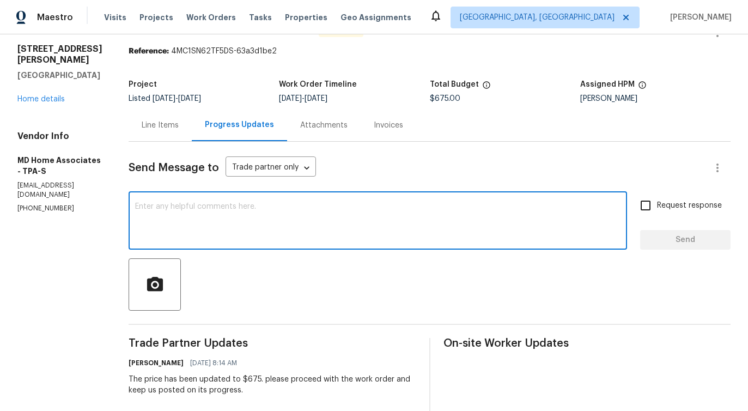
scroll to position [25, 0]
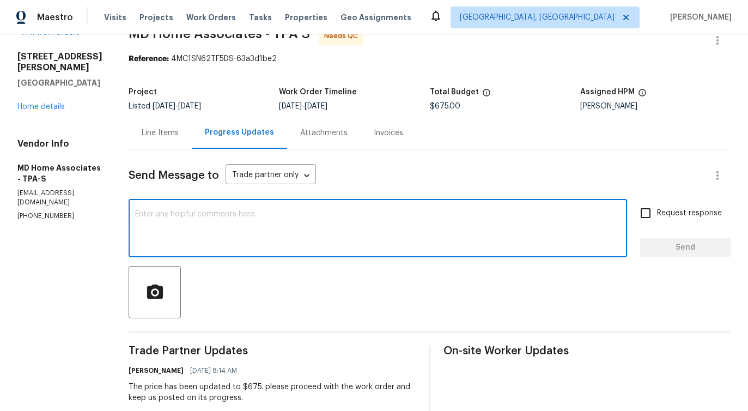
click at [363, 234] on textarea at bounding box center [378, 229] width 486 height 38
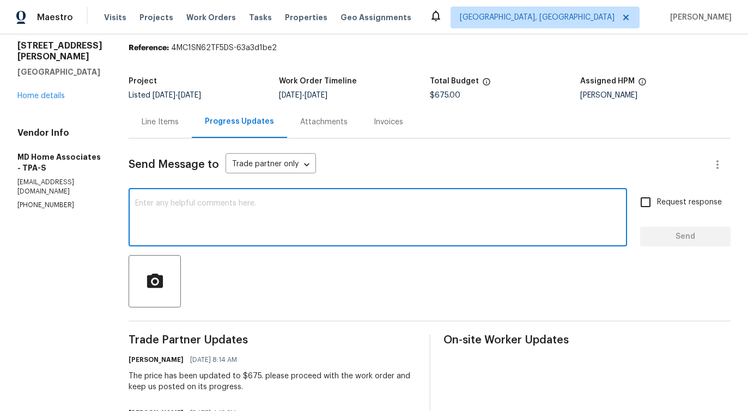
scroll to position [0, 0]
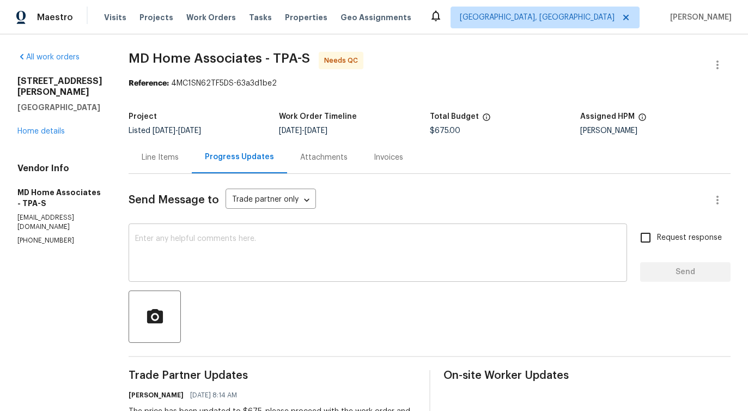
click at [196, 234] on div "x ​" at bounding box center [378, 254] width 499 height 56
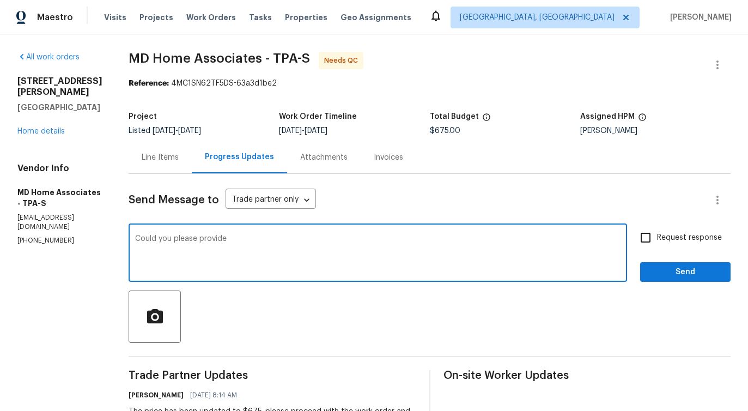
click at [197, 257] on textarea "Could you please provide" at bounding box center [378, 254] width 486 height 38
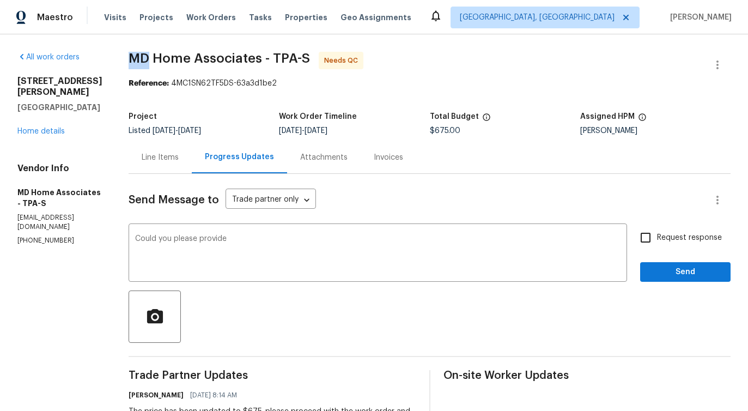
drag, startPoint x: 144, startPoint y: 57, endPoint x: 163, endPoint y: 55, distance: 19.2
click at [163, 55] on span "MD Home Associates - TPA-S" at bounding box center [220, 58] width 182 height 13
drag, startPoint x: 167, startPoint y: 53, endPoint x: 202, endPoint y: 58, distance: 35.2
click at [202, 58] on span "MD Home Associates - TPA-S" at bounding box center [220, 58] width 182 height 13
drag, startPoint x: 210, startPoint y: 57, endPoint x: 274, endPoint y: 62, distance: 64.0
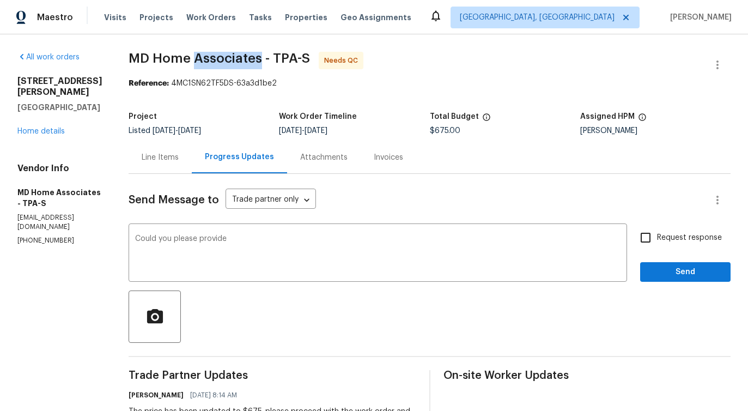
click at [274, 62] on span "MD Home Associates - TPA-S" at bounding box center [220, 58] width 182 height 13
drag, startPoint x: 284, startPoint y: 58, endPoint x: 304, endPoint y: 59, distance: 19.7
click at [304, 59] on span "MD Home Associates - TPA-S" at bounding box center [220, 58] width 182 height 13
click at [310, 54] on span "MD Home Associates - TPA-S" at bounding box center [220, 58] width 182 height 13
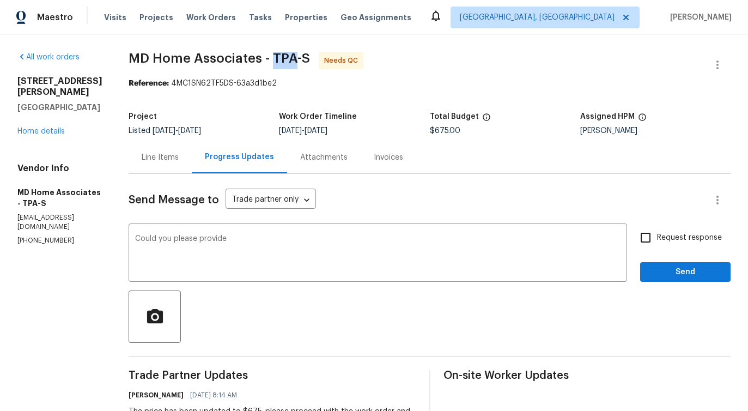
drag, startPoint x: 285, startPoint y: 53, endPoint x: 305, endPoint y: 58, distance: 20.6
click at [305, 58] on span "MD Home Associates - TPA-S" at bounding box center [220, 58] width 182 height 13
drag, startPoint x: 207, startPoint y: 59, endPoint x: 268, endPoint y: 63, distance: 61.8
click at [268, 63] on span "MD Home Associates - TPA-S" at bounding box center [220, 58] width 182 height 13
click at [250, 243] on textarea "Could you please provide" at bounding box center [378, 254] width 486 height 38
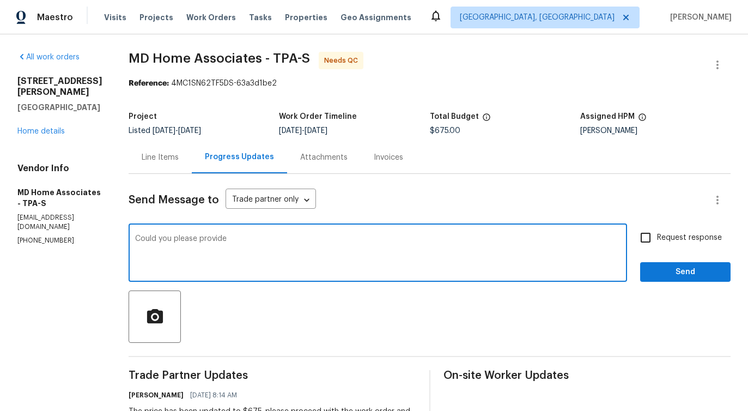
paste textarea "Thermostat"
click at [245, 239] on textarea "Could you please provide Thermostat" at bounding box center [378, 254] width 486 height 38
click at [307, 240] on textarea "Could you please provide thermostat" at bounding box center [378, 254] width 486 height 38
click at [0, 0] on span "picture" at bounding box center [0, 0] width 0 height 0
click at [0, 0] on span "thermostat" at bounding box center [0, 0] width 0 height 0
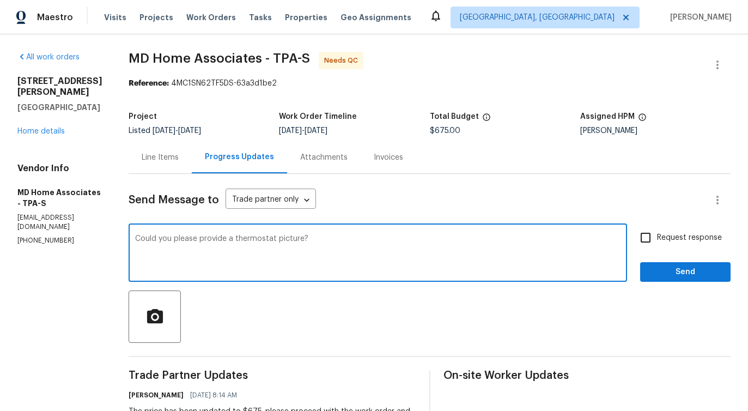
type textarea "Could you please provide a thermostat picture?"
click at [651, 244] on input "Request response" at bounding box center [646, 237] width 23 height 23
checkbox input "true"
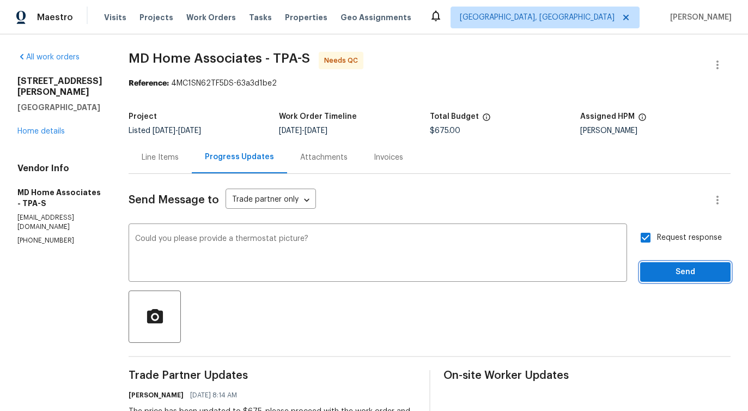
click at [673, 263] on button "Send" at bounding box center [686, 272] width 90 height 20
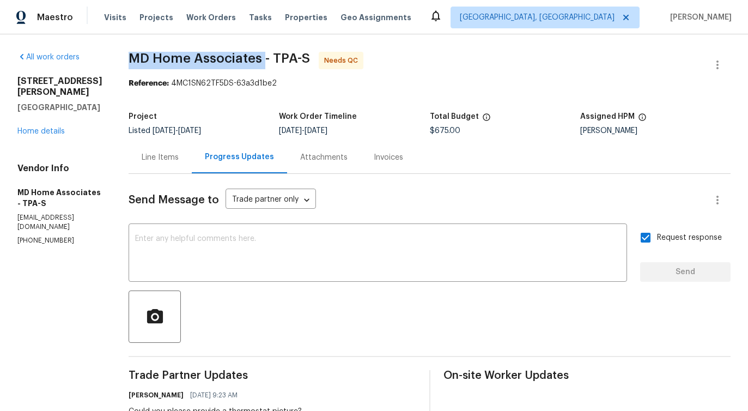
drag, startPoint x: 137, startPoint y: 56, endPoint x: 279, endPoint y: 56, distance: 141.7
click at [265, 238] on textarea at bounding box center [378, 254] width 486 height 38
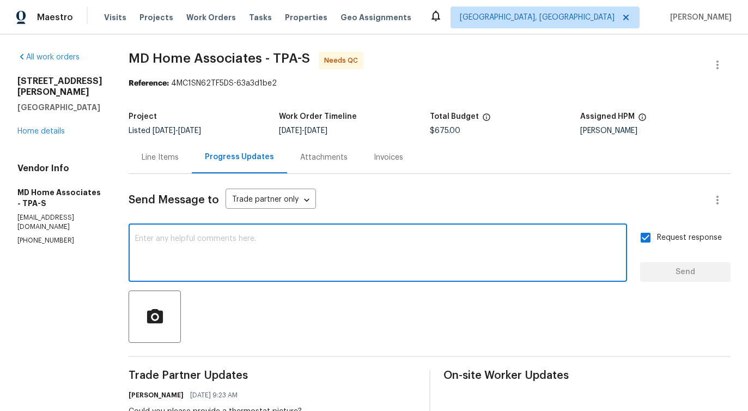
click at [174, 154] on div "Line Items" at bounding box center [160, 157] width 37 height 11
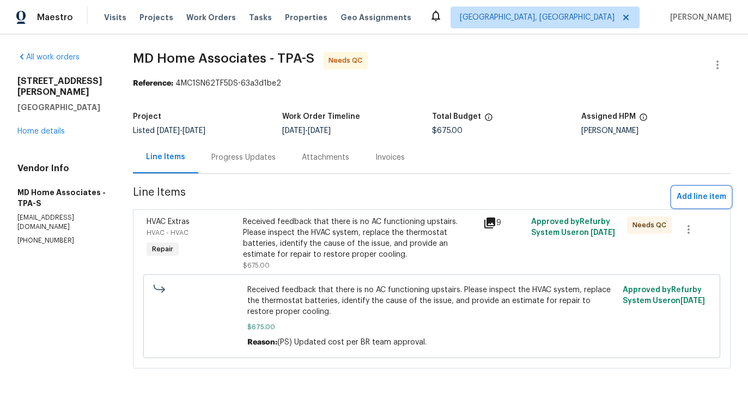
click at [690, 196] on span "Add line item" at bounding box center [702, 197] width 50 height 14
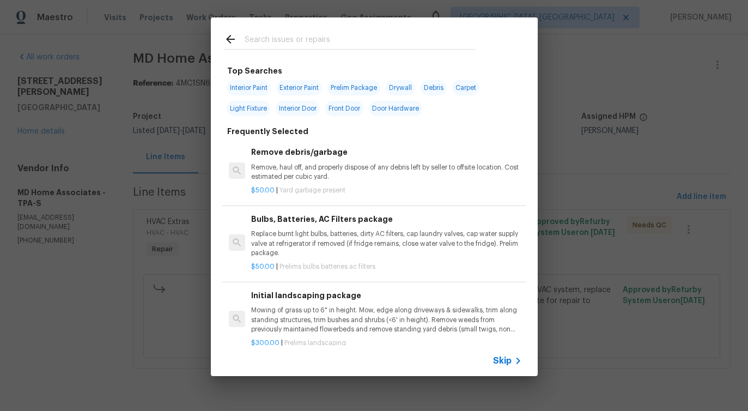
click at [320, 43] on input "text" at bounding box center [360, 41] width 231 height 16
type input "hvac"
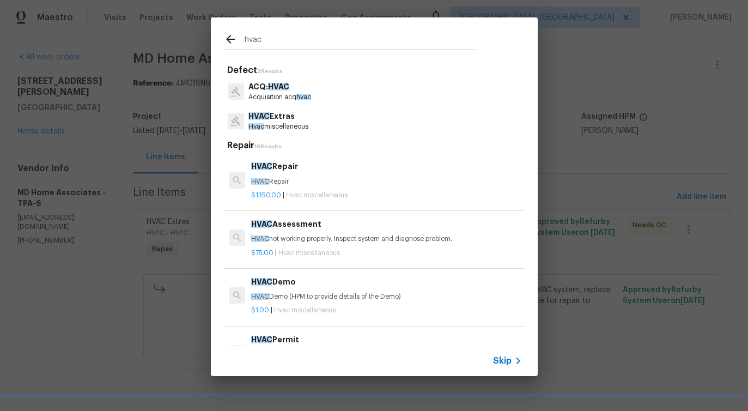
click at [280, 112] on p "HVAC Extras" at bounding box center [279, 116] width 60 height 11
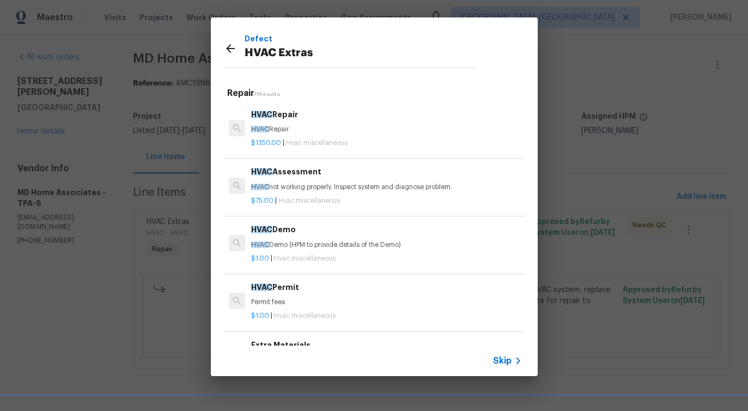
click at [303, 130] on p "HVAC Repair" at bounding box center [386, 129] width 270 height 9
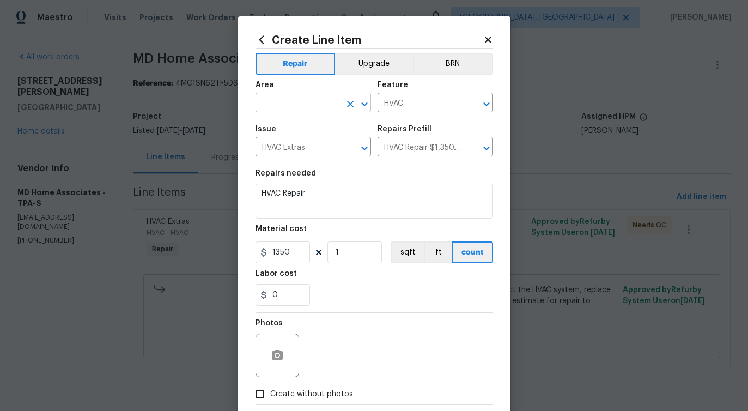
click at [295, 106] on input "text" at bounding box center [298, 103] width 85 height 17
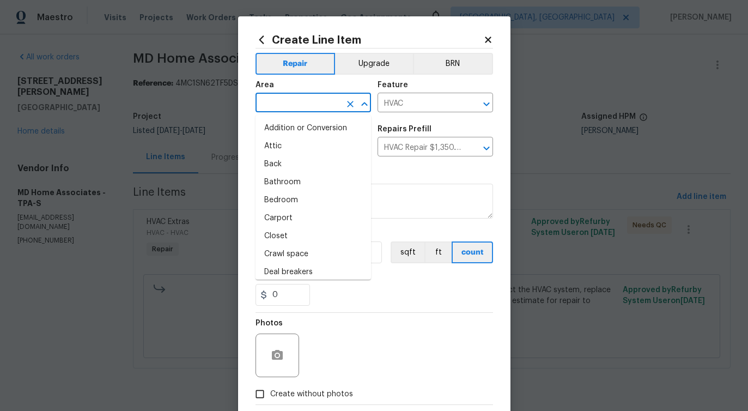
type input "i"
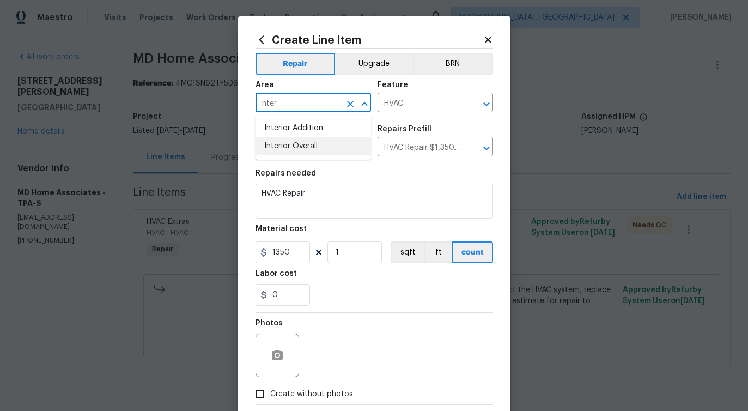
click at [288, 147] on li "Interior Overall" at bounding box center [314, 146] width 116 height 18
type input "Interior Overall"
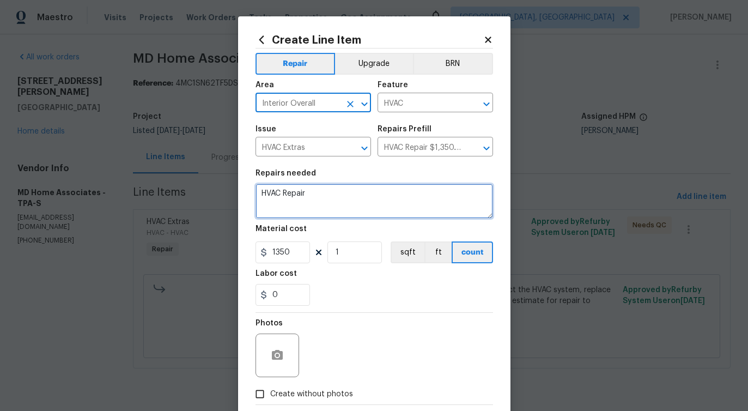
click at [282, 197] on textarea "HVAC Repair" at bounding box center [375, 201] width 238 height 35
type textarea "waiting on termostat picture"
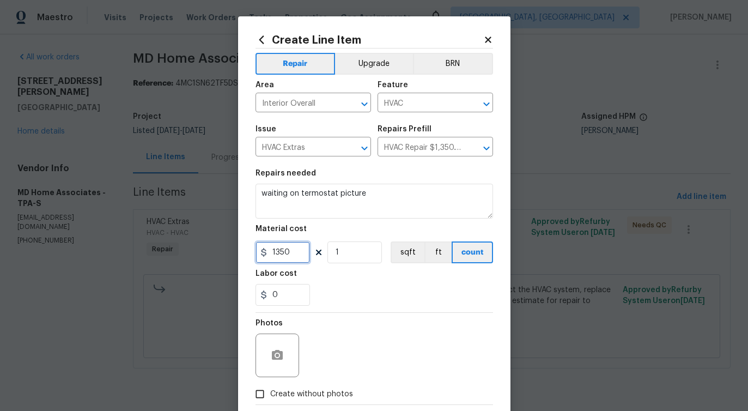
click at [274, 260] on input "1350" at bounding box center [283, 252] width 55 height 22
type input "1"
click at [329, 391] on span "Create without photos" at bounding box center [311, 393] width 83 height 11
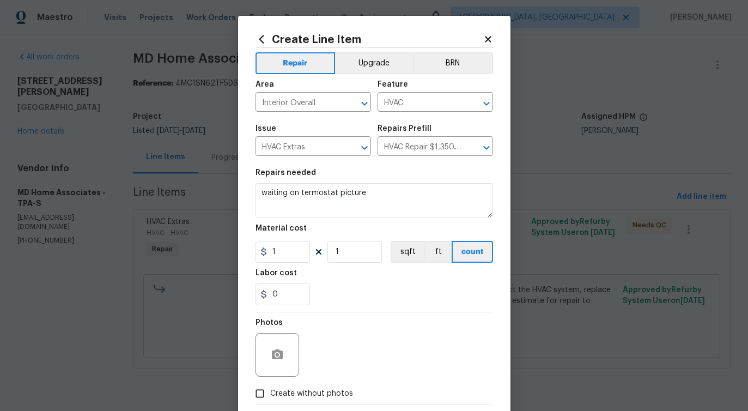
click at [270, 391] on input "Create without photos" at bounding box center [260, 393] width 21 height 21
checkbox input "true"
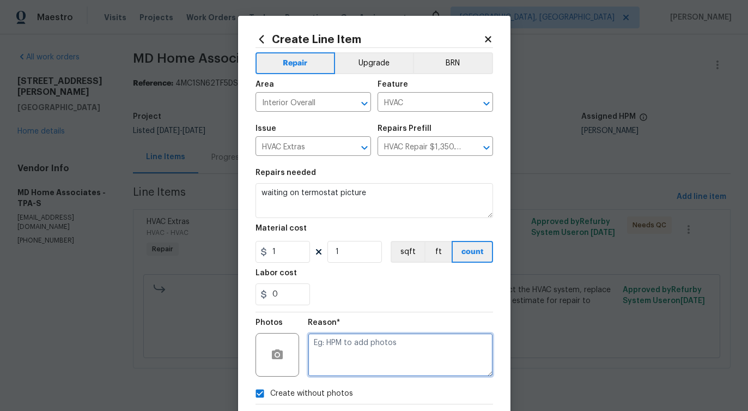
click at [370, 362] on textarea at bounding box center [400, 355] width 185 height 44
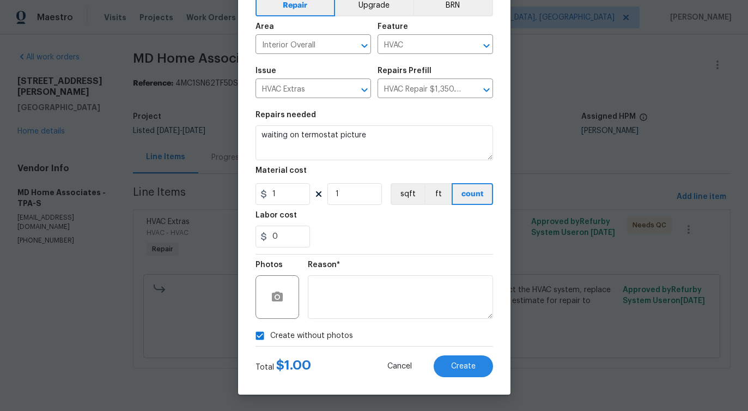
click at [443, 355] on div "Total $ 1.00 Cancel Create" at bounding box center [375, 362] width 238 height 31
click at [445, 364] on button "Create" at bounding box center [463, 366] width 59 height 22
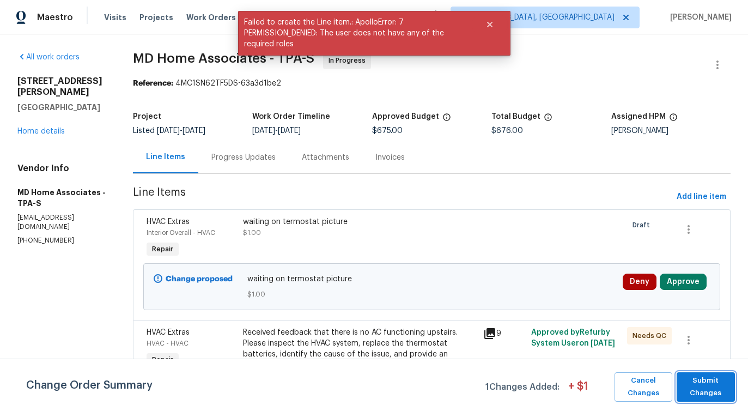
click at [710, 397] on span "Submit Changes" at bounding box center [706, 387] width 47 height 25
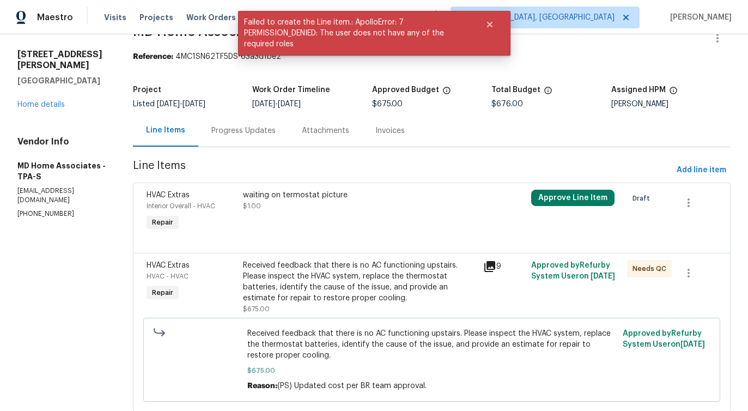
scroll to position [0, 0]
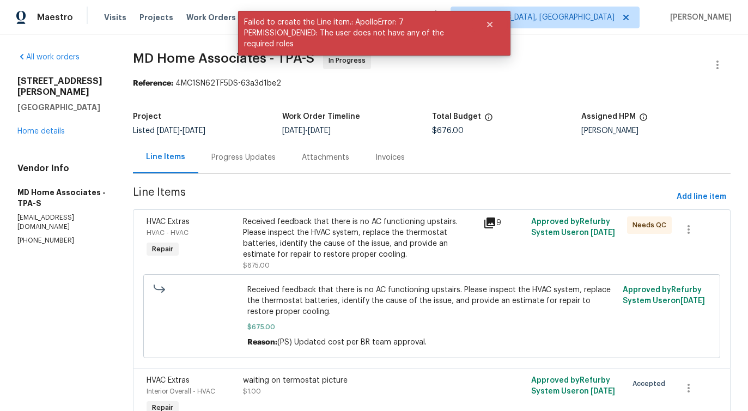
click at [245, 152] on div "Progress Updates" at bounding box center [244, 157] width 64 height 11
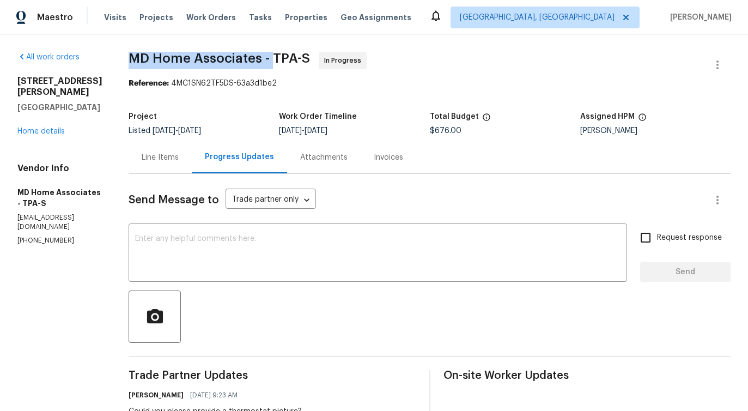
drag, startPoint x: 138, startPoint y: 59, endPoint x: 284, endPoint y: 58, distance: 146.1
copy span "MD Home Associates -"
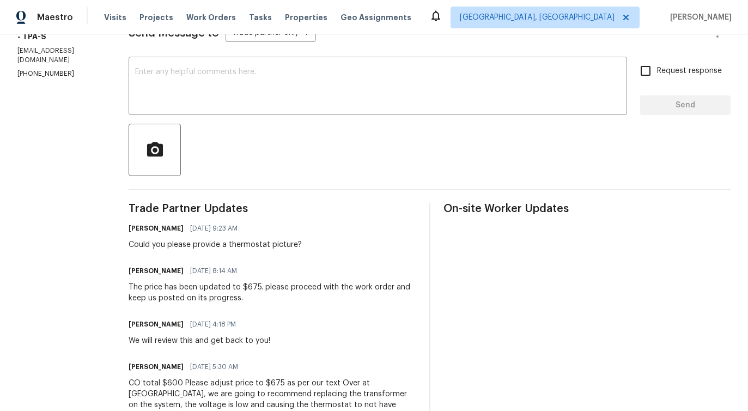
scroll to position [180, 0]
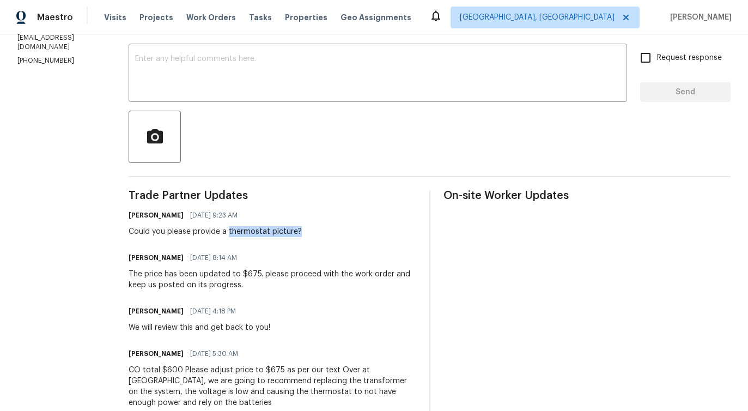
drag, startPoint x: 240, startPoint y: 231, endPoint x: 309, endPoint y: 232, distance: 68.7
click at [302, 232] on div "Could you please provide a thermostat picture?" at bounding box center [215, 231] width 173 height 11
copy div "thermostat picture?"
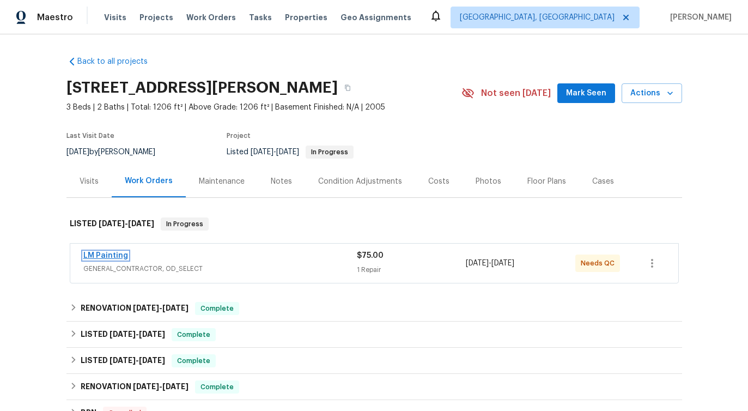
click at [117, 256] on link "LM Painting" at bounding box center [105, 256] width 45 height 8
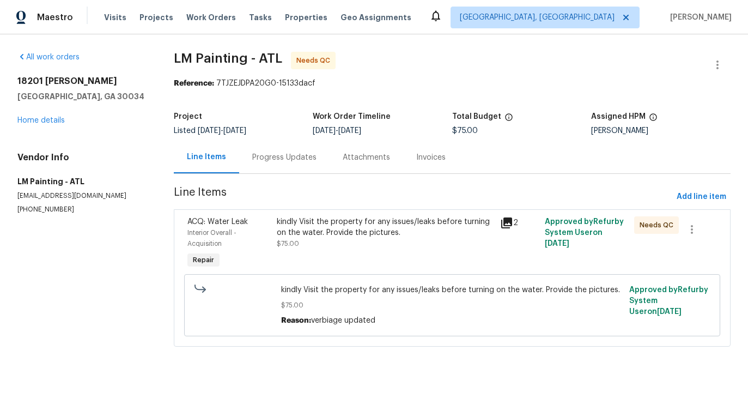
click at [264, 156] on div "Progress Updates" at bounding box center [284, 157] width 64 height 11
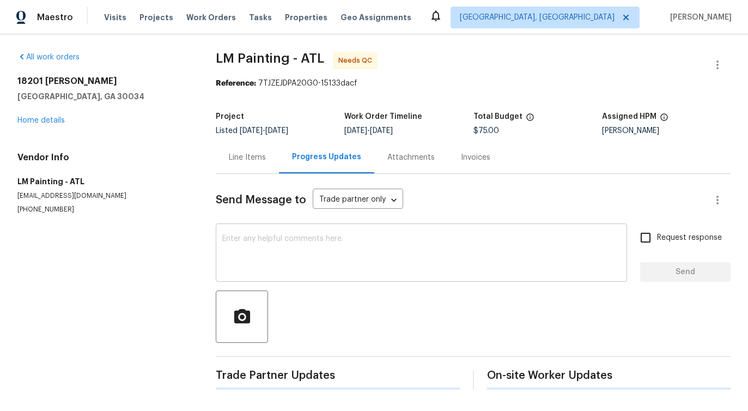
click at [291, 233] on div "x ​" at bounding box center [422, 254] width 412 height 56
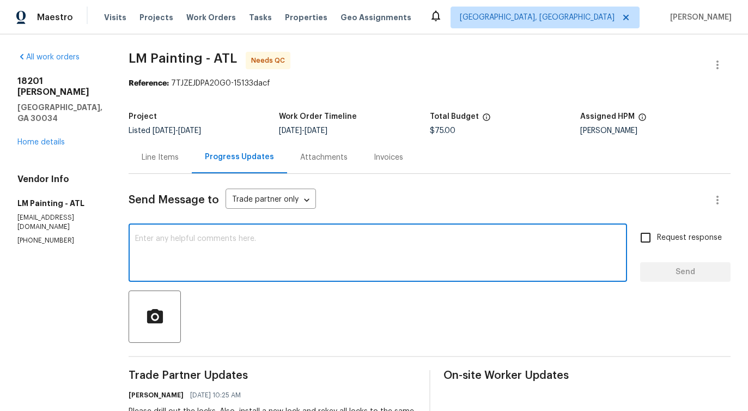
click at [179, 162] on div "Line Items" at bounding box center [160, 157] width 37 height 11
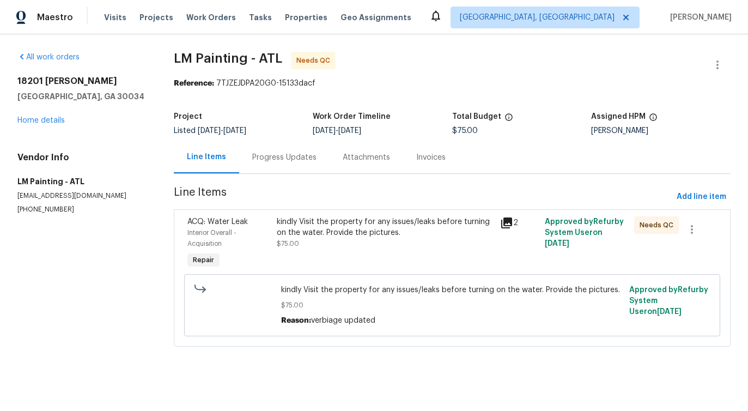
click at [338, 247] on div "kindly Visit the property for any issues/leaks before turning on the water. Pro…" at bounding box center [385, 232] width 217 height 33
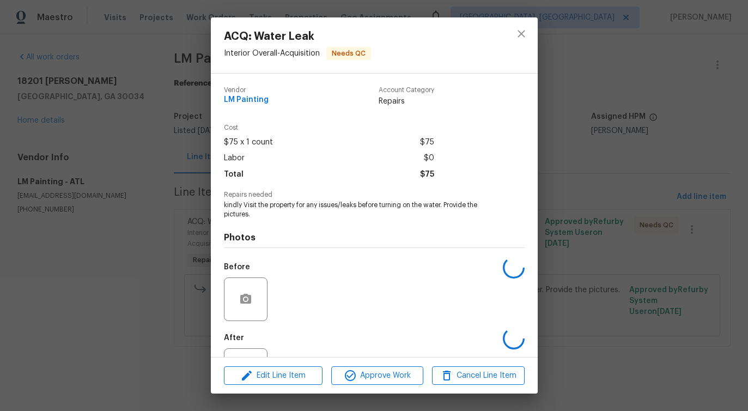
scroll to position [46, 0]
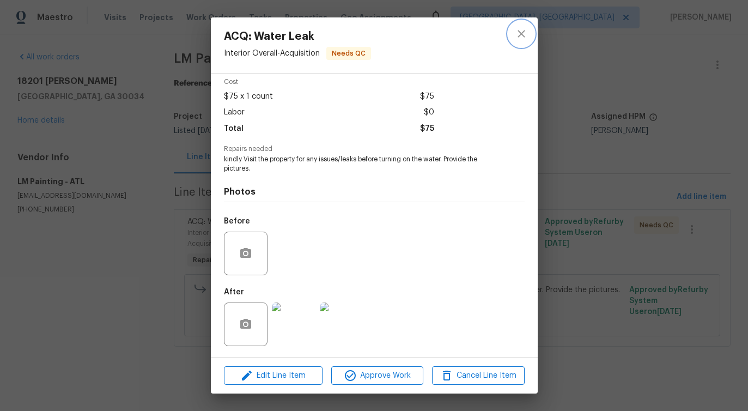
click at [521, 33] on icon "close" at bounding box center [521, 33] width 7 height 7
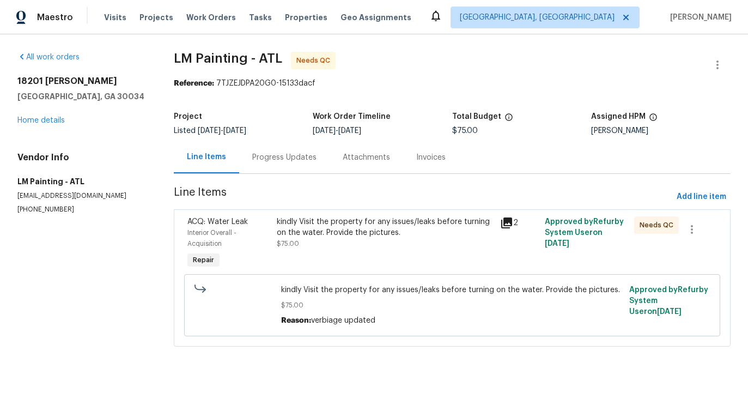
click at [281, 164] on div "Progress Updates" at bounding box center [284, 157] width 90 height 32
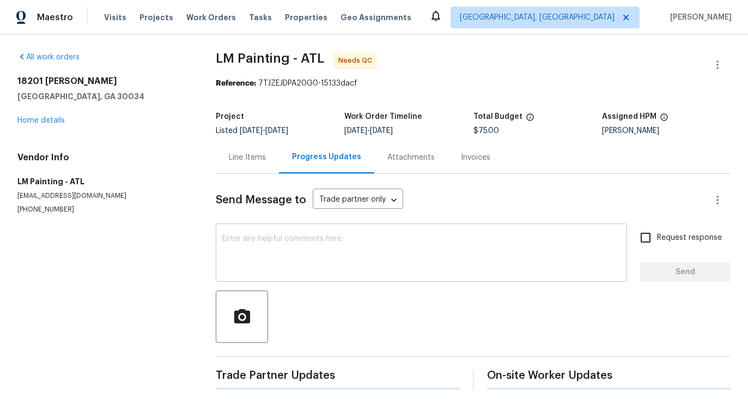
click at [289, 250] on textarea at bounding box center [421, 254] width 399 height 38
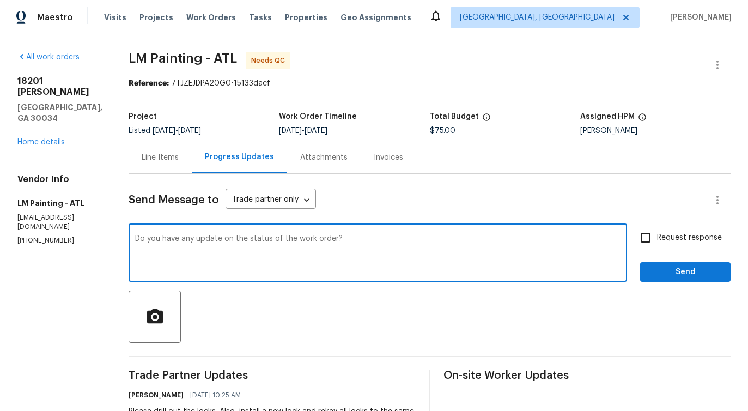
type textarea "Do you have any update on the status of the work order?"
click at [648, 243] on input "Request response" at bounding box center [646, 237] width 23 height 23
checkbox input "true"
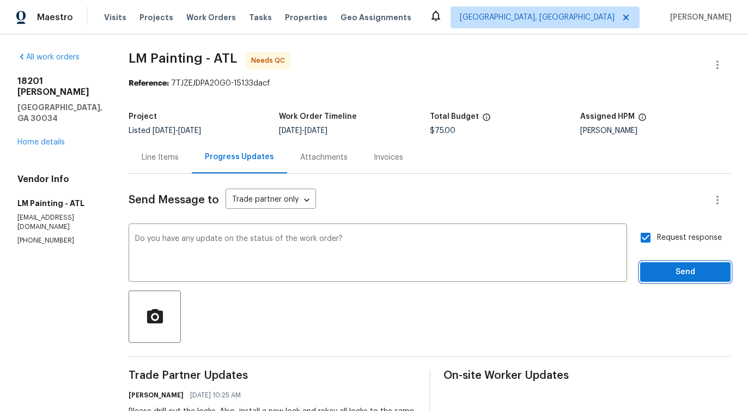
click at [660, 274] on span "Send" at bounding box center [685, 272] width 73 height 14
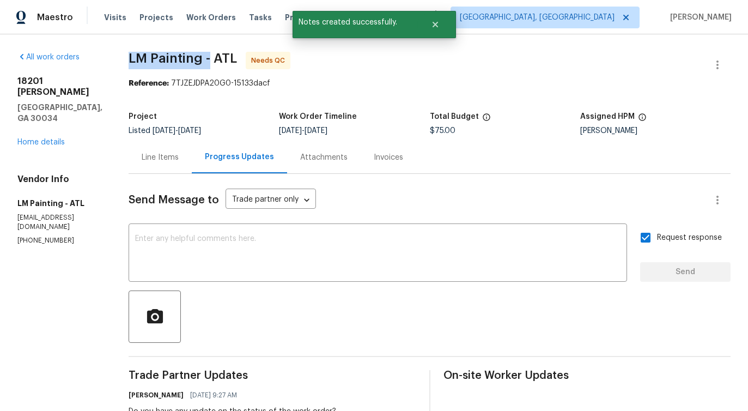
drag, startPoint x: 159, startPoint y: 54, endPoint x: 242, endPoint y: 59, distance: 83.0
click at [242, 59] on div "All work orders [STREET_ADDRESS][PERSON_NAME] Home details Vendor Info LM Paint…" at bounding box center [374, 401] width 748 height 734
copy span "LM Painting -"
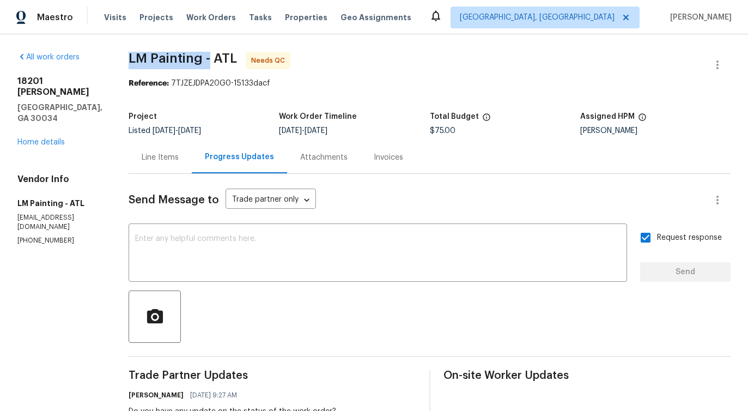
copy span "LM Painting -"
click at [169, 159] on div "Line Items" at bounding box center [160, 157] width 63 height 32
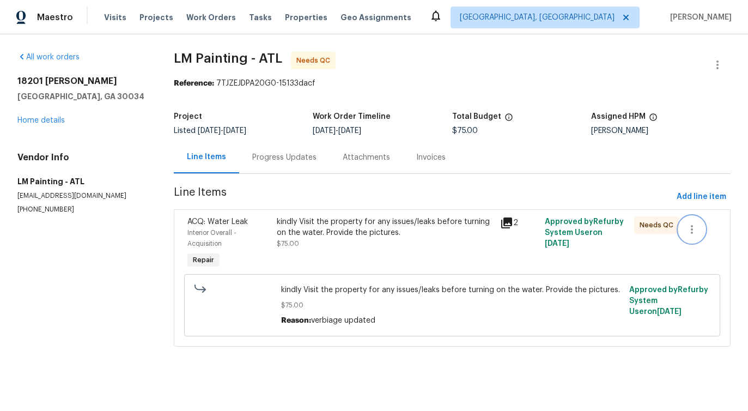
click at [695, 228] on icon "button" at bounding box center [692, 229] width 13 height 13
click at [461, 250] on div at bounding box center [374, 205] width 748 height 411
click at [364, 239] on div "kindly Visit the property for any issues/leaks before turning on the water. Pro…" at bounding box center [385, 232] width 217 height 33
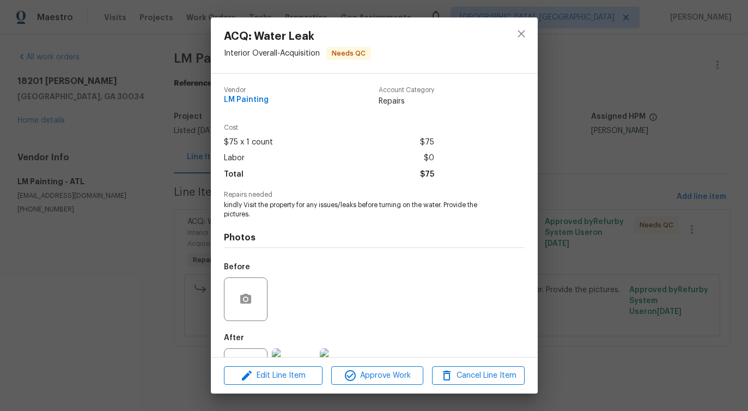
scroll to position [46, 0]
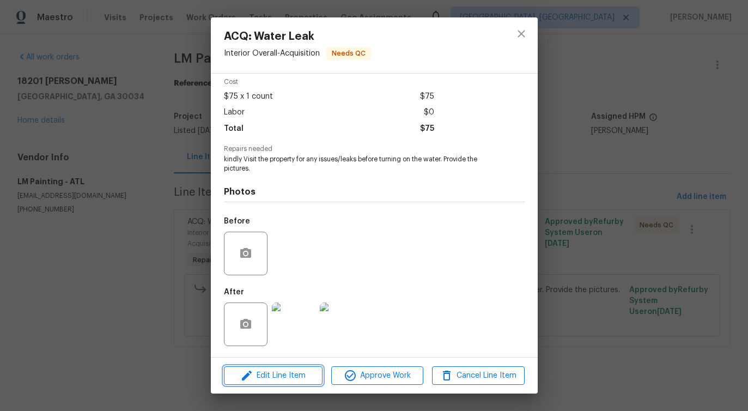
click at [272, 373] on span "Edit Line Item" at bounding box center [273, 376] width 92 height 14
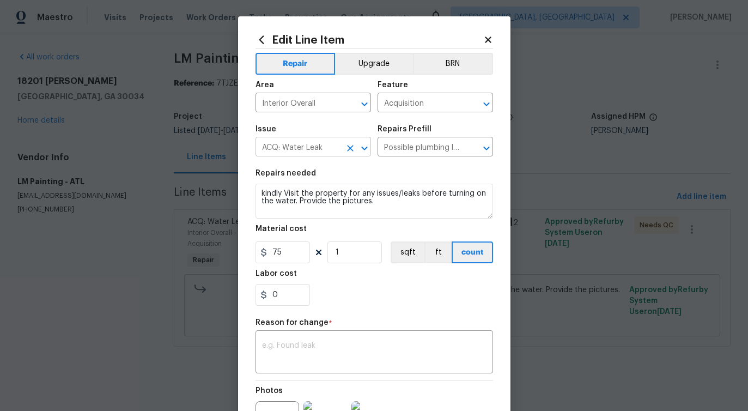
click at [346, 153] on icon "Clear" at bounding box center [350, 148] width 11 height 11
click at [309, 148] on input "text" at bounding box center [298, 148] width 85 height 17
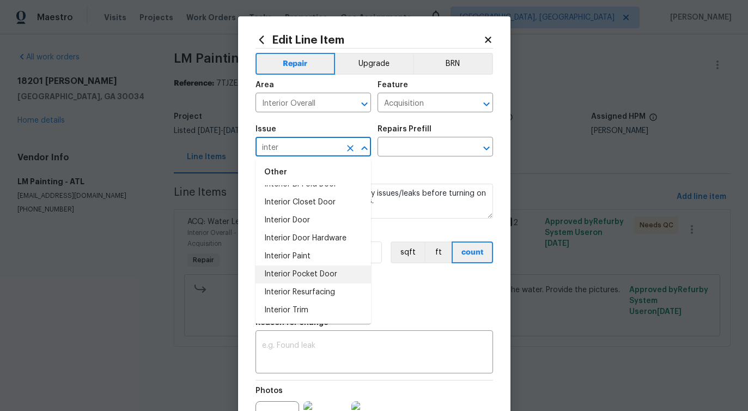
scroll to position [0, 0]
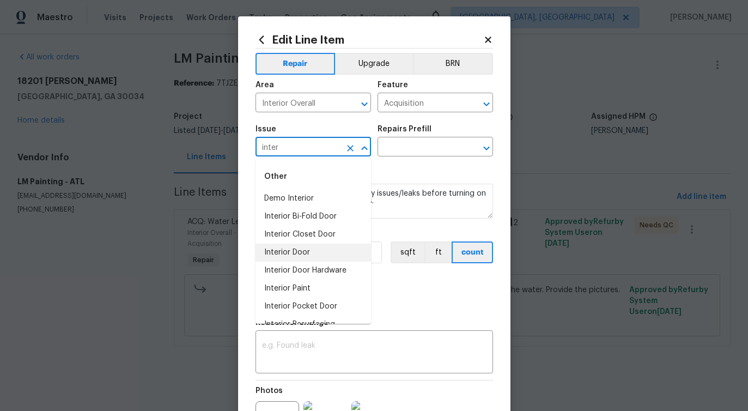
click at [297, 254] on li "Interior Door" at bounding box center [314, 253] width 116 height 18
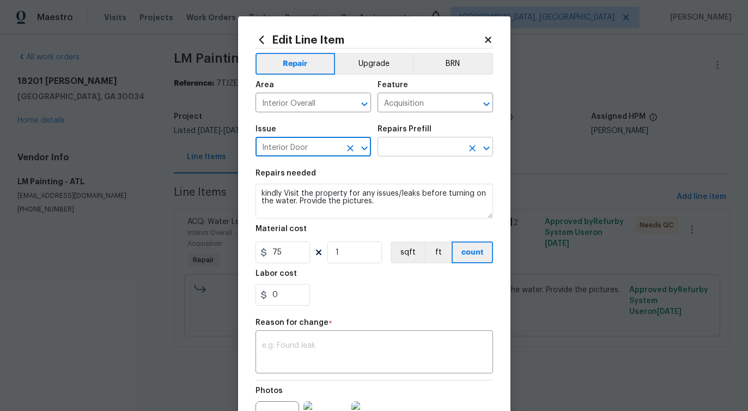
type input "Interior Door"
click at [400, 147] on input "text" at bounding box center [420, 148] width 85 height 17
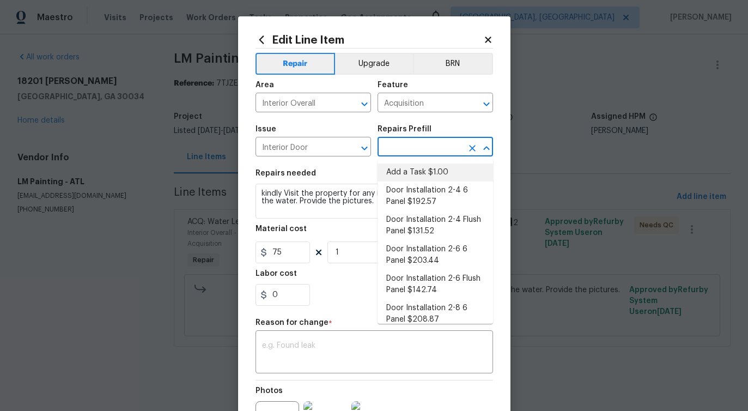
click at [400, 174] on li "Add a Task $1.00" at bounding box center [436, 173] width 116 height 18
type input "Interior Door"
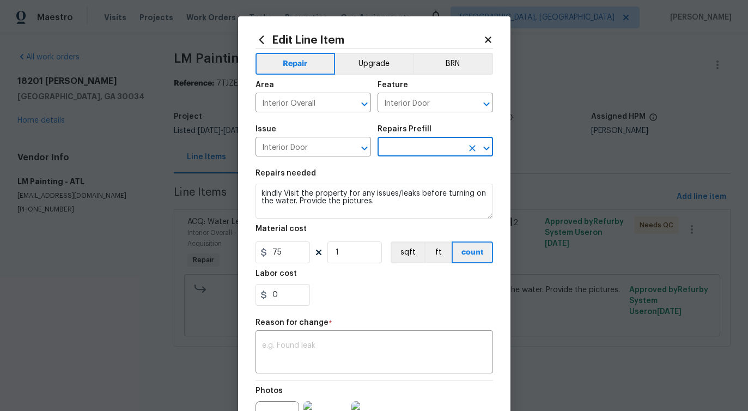
type input "Add a Task $1.00"
type textarea "HPM to detail"
type input "1"
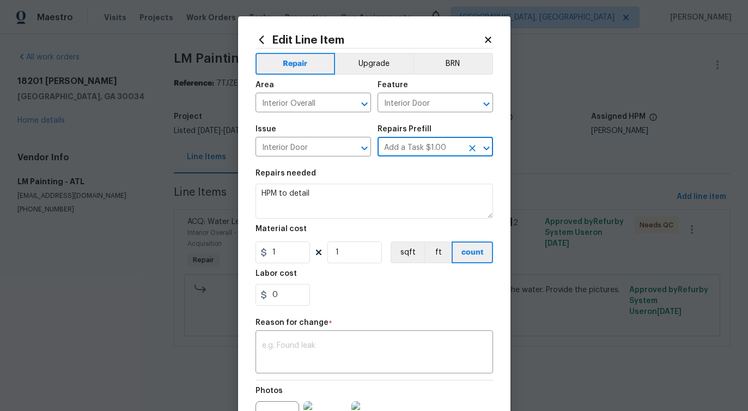
click at [487, 40] on icon at bounding box center [488, 40] width 6 height 6
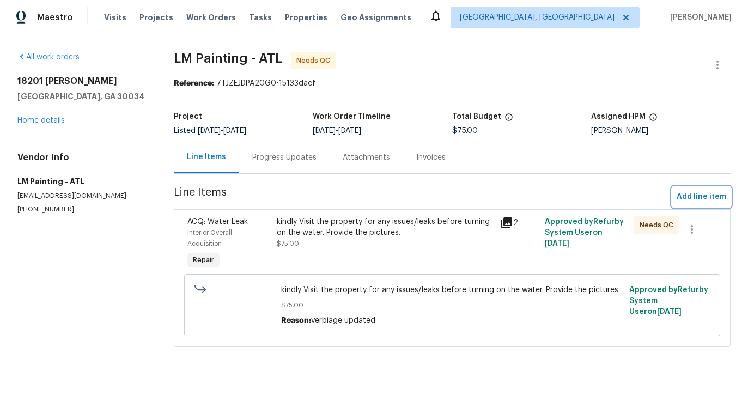
click at [707, 202] on span "Add line item" at bounding box center [702, 197] width 50 height 14
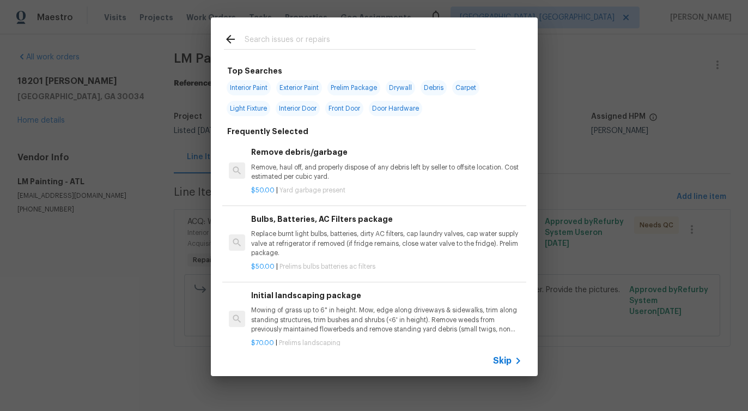
click at [309, 34] on input "text" at bounding box center [360, 41] width 231 height 16
click at [503, 361] on span "Skip" at bounding box center [502, 360] width 19 height 11
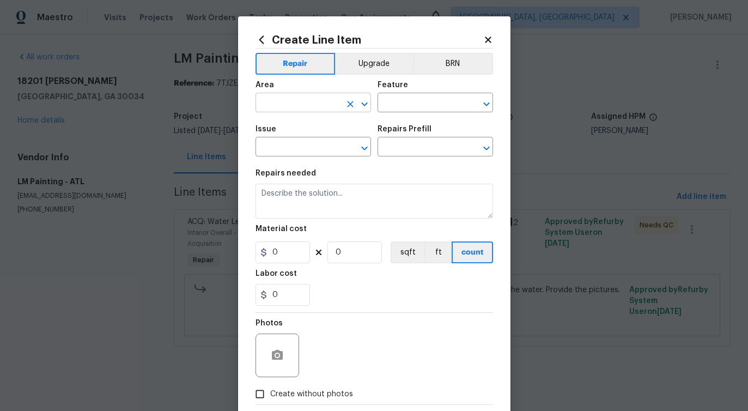
click at [318, 104] on input "text" at bounding box center [298, 103] width 85 height 17
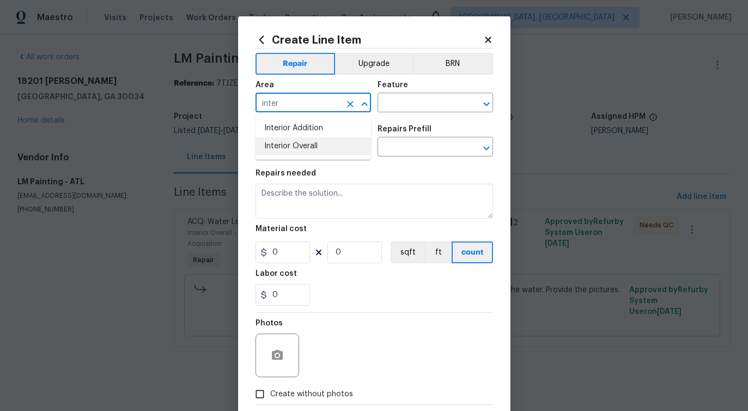
click at [304, 145] on li "Interior Overall" at bounding box center [314, 146] width 116 height 18
type input "Interior Overall"
click at [409, 109] on input "text" at bounding box center [420, 103] width 85 height 17
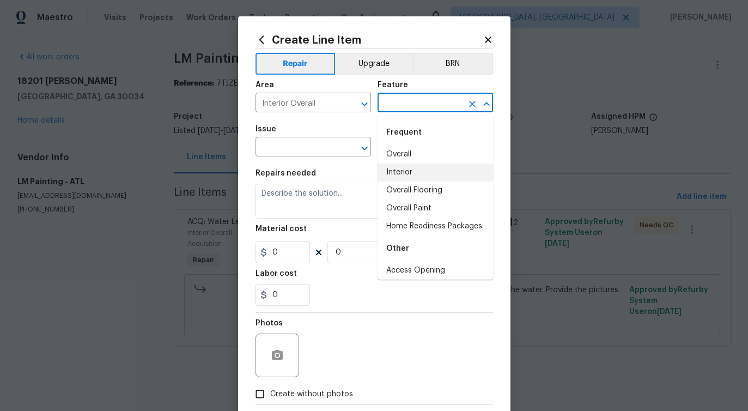
click at [401, 173] on li "Interior" at bounding box center [436, 173] width 116 height 18
type input "Interior"
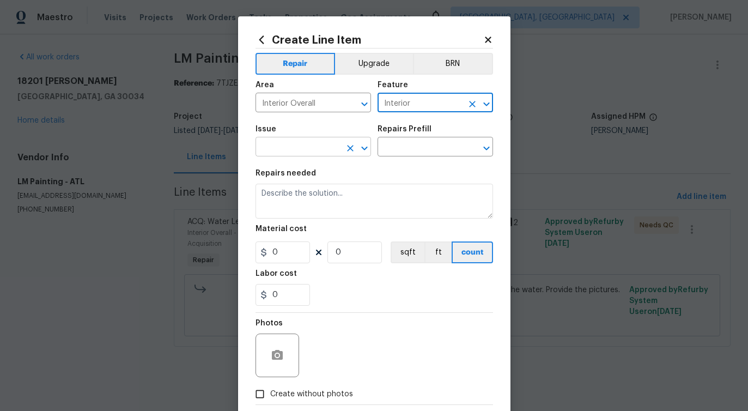
click at [311, 148] on input "text" at bounding box center [298, 148] width 85 height 17
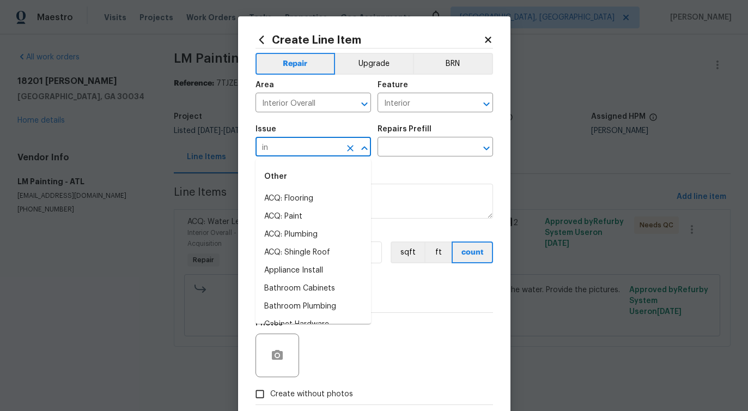
type input "int"
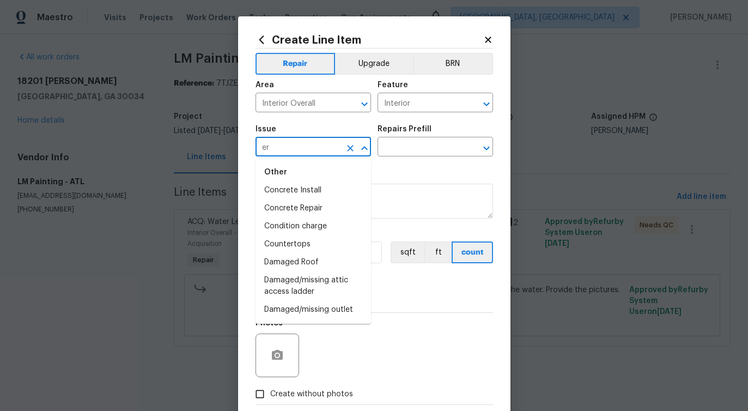
type input "e"
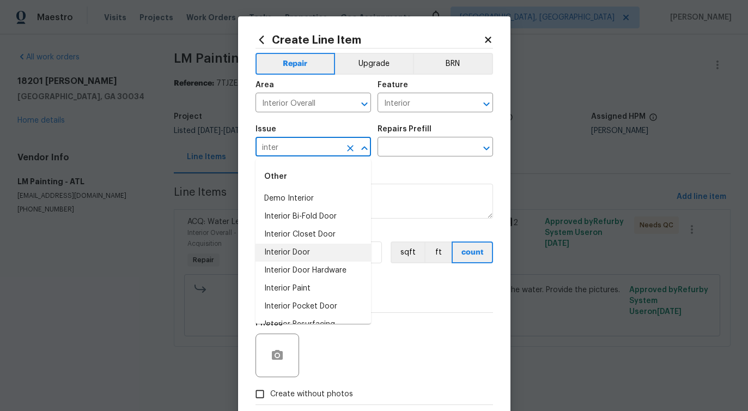
scroll to position [32, 0]
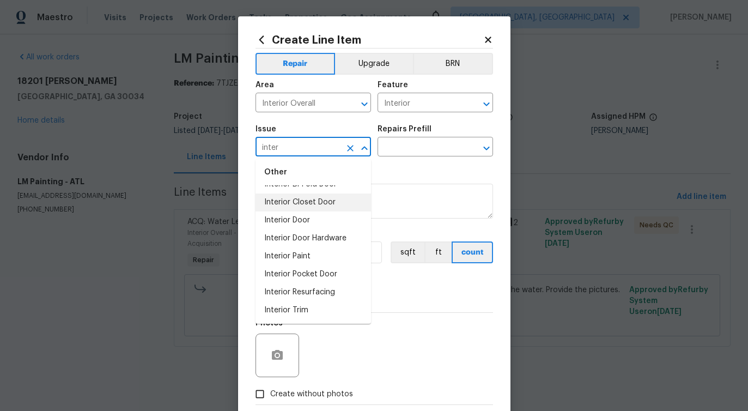
click at [270, 149] on input "inter" at bounding box center [298, 148] width 85 height 17
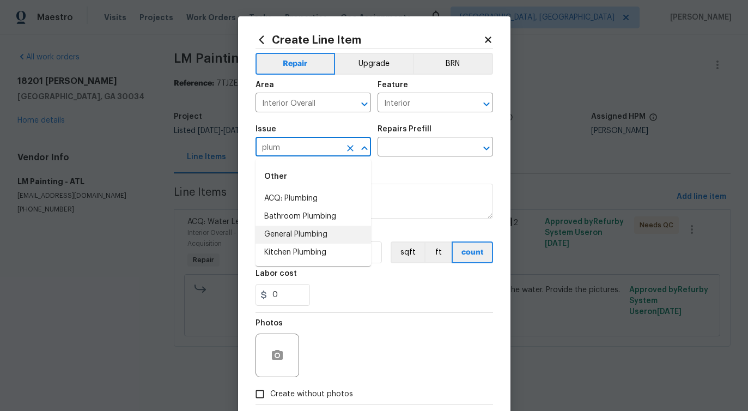
click at [292, 233] on li "General Plumbing" at bounding box center [314, 235] width 116 height 18
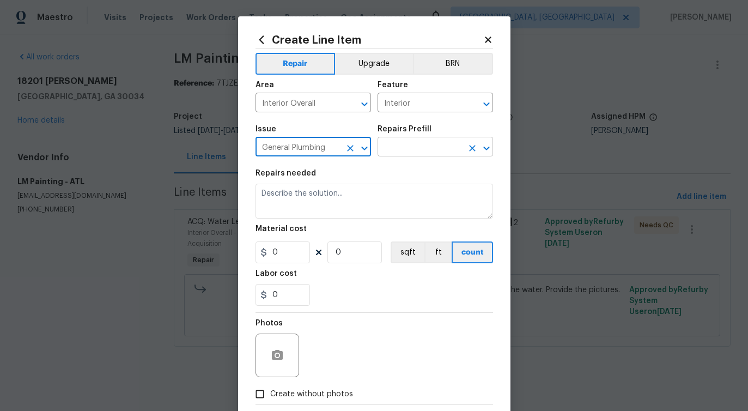
type input "General Plumbing"
click at [415, 146] on input "text" at bounding box center [420, 148] width 85 height 17
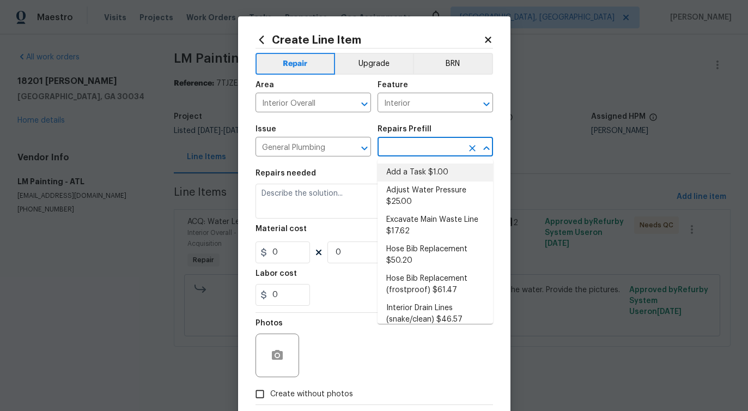
click at [413, 165] on li "Add a Task $1.00" at bounding box center [436, 173] width 116 height 18
type input "Plumbing"
type input "Add a Task $1.00"
type textarea "HPM to detail"
type input "1"
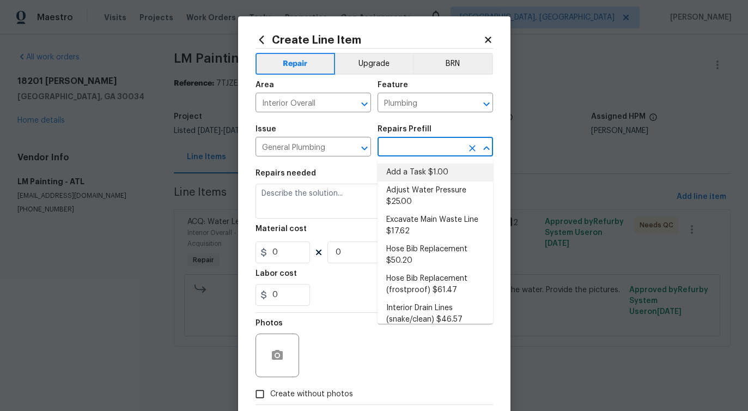
type input "1"
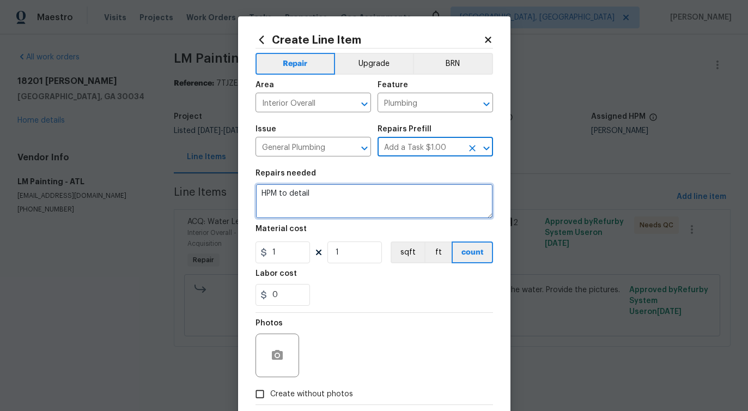
click at [299, 189] on textarea "HPM to detail" at bounding box center [375, 201] width 238 height 35
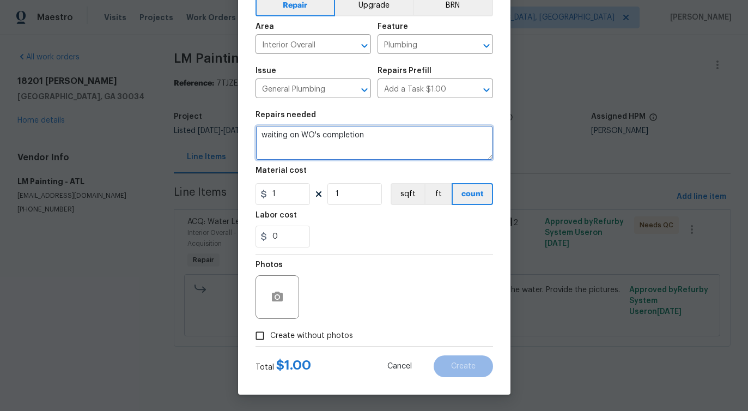
type textarea "waiting on WO's completion"
click at [319, 342] on label "Create without photos" at bounding box center [302, 335] width 104 height 21
click at [270, 342] on input "Create without photos" at bounding box center [260, 335] width 21 height 21
checkbox input "true"
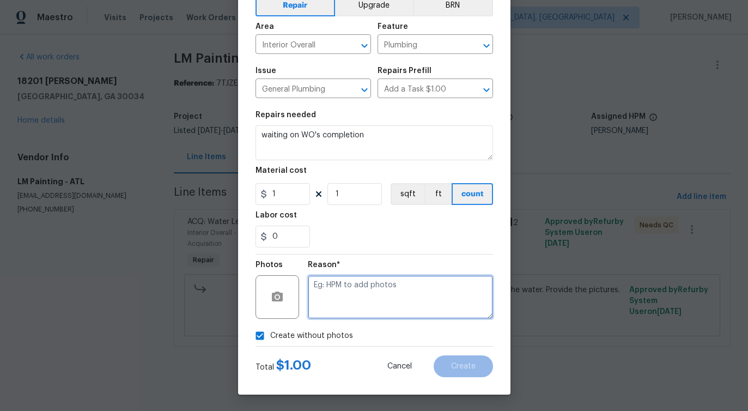
click at [384, 291] on textarea at bounding box center [400, 297] width 185 height 44
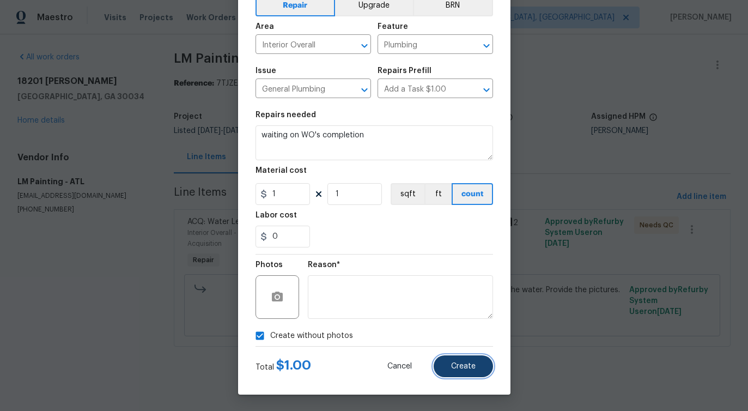
click at [466, 373] on button "Create" at bounding box center [463, 366] width 59 height 22
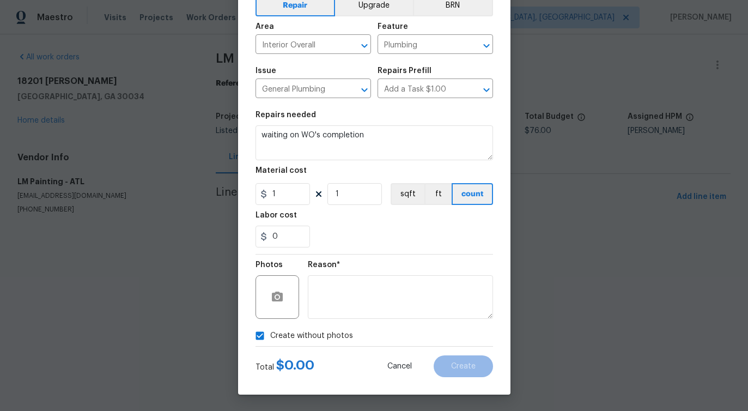
type input "0"
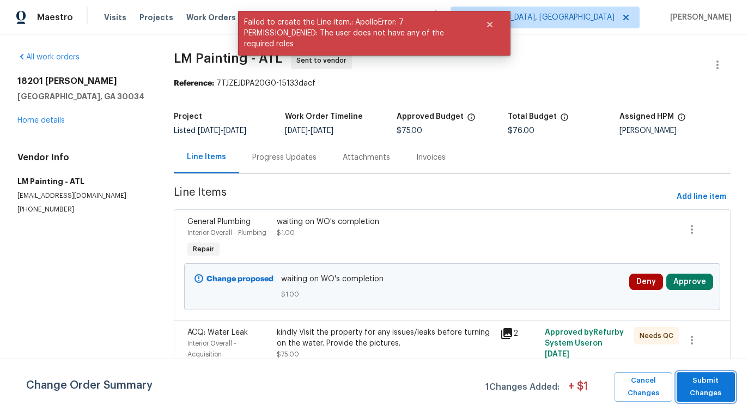
click at [713, 399] on button "Submit Changes" at bounding box center [706, 386] width 58 height 29
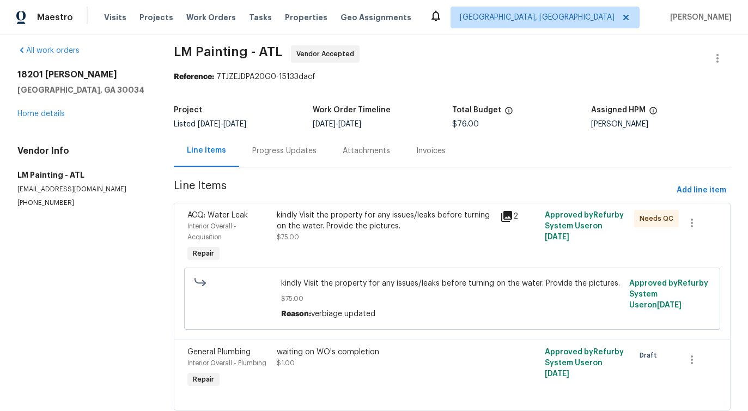
scroll to position [0, 0]
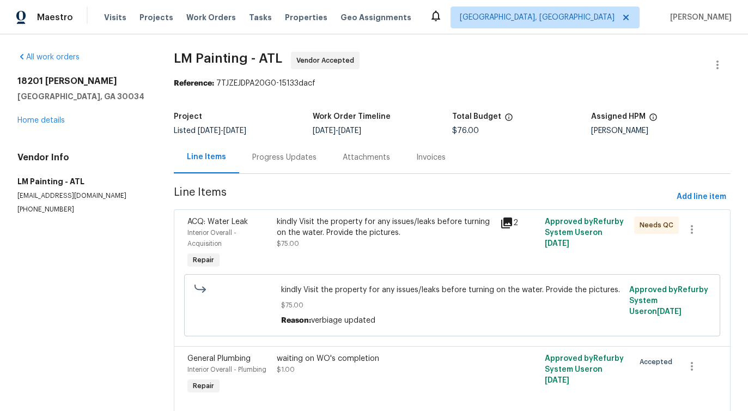
click at [403, 238] on div "kindly Visit the property for any issues/leaks before turning on the water. Pro…" at bounding box center [385, 227] width 217 height 22
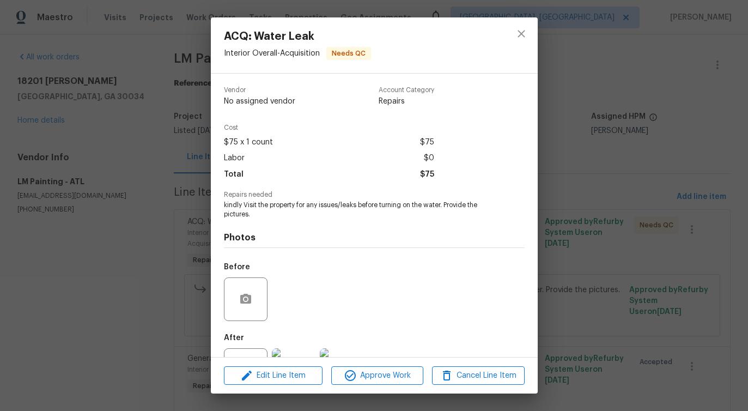
scroll to position [46, 0]
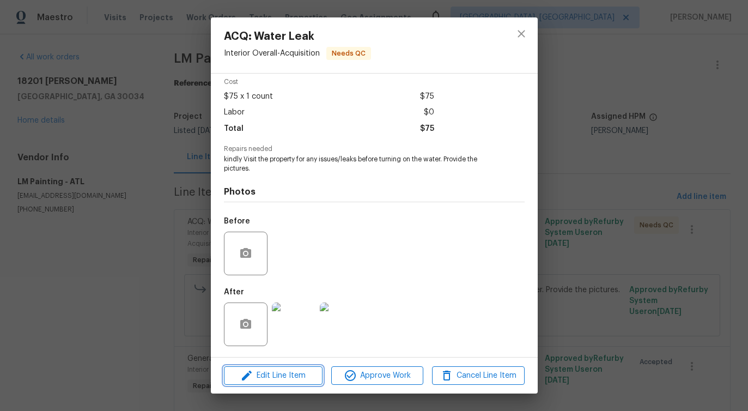
click at [283, 374] on span "Edit Line Item" at bounding box center [273, 376] width 92 height 14
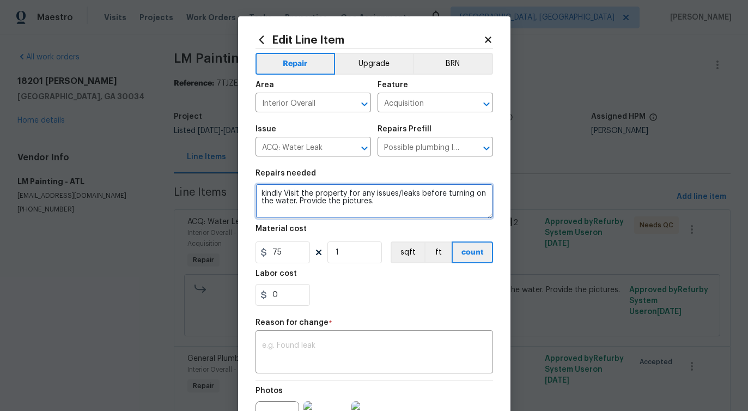
click at [286, 199] on textarea "kindly Visit the property for any issues/leaks before turning on the water. Pro…" at bounding box center [375, 201] width 238 height 35
click at [349, 148] on icon "Clear" at bounding box center [350, 148] width 11 height 11
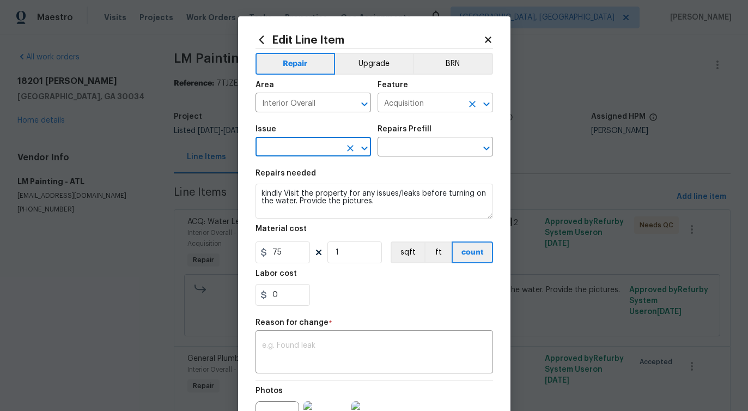
click at [452, 104] on input "Acquisition" at bounding box center [420, 103] width 85 height 17
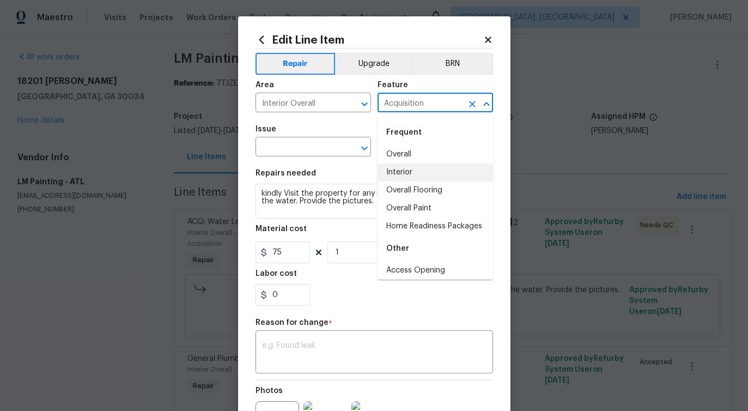
click at [415, 170] on li "Interior" at bounding box center [436, 173] width 116 height 18
type input "Interior"
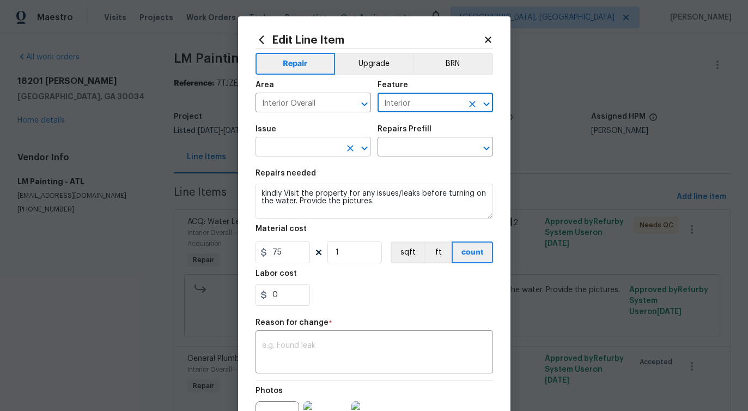
click at [313, 155] on input "text" at bounding box center [298, 148] width 85 height 17
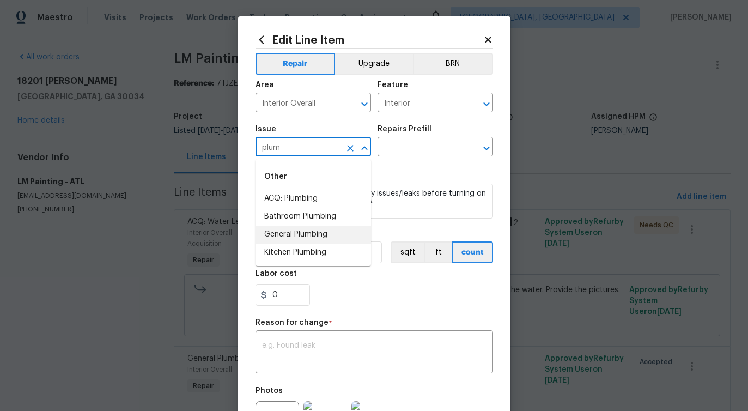
click at [300, 240] on li "General Plumbing" at bounding box center [314, 235] width 116 height 18
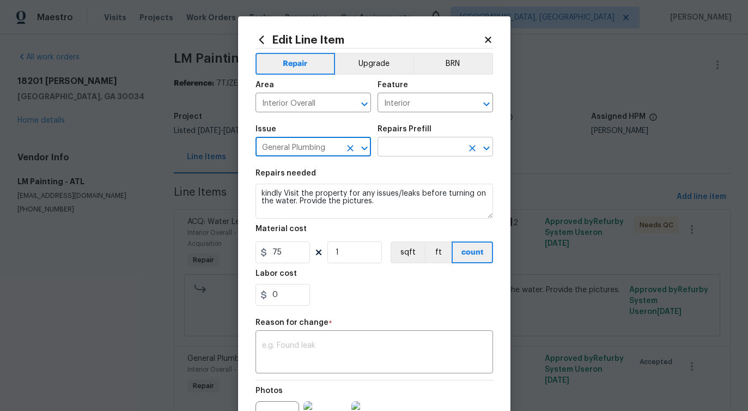
type input "General Plumbing"
click at [416, 146] on input "text" at bounding box center [420, 148] width 85 height 17
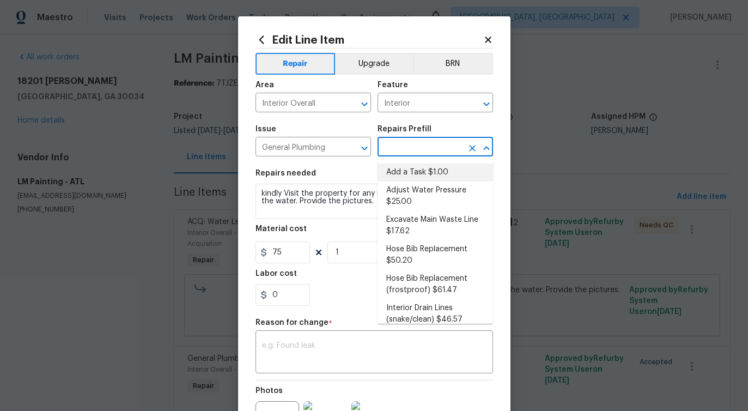
click at [402, 174] on li "Add a Task $1.00" at bounding box center [436, 173] width 116 height 18
type input "Plumbing"
type input "Add a Task $1.00"
type textarea "HPM to detail"
type input "1"
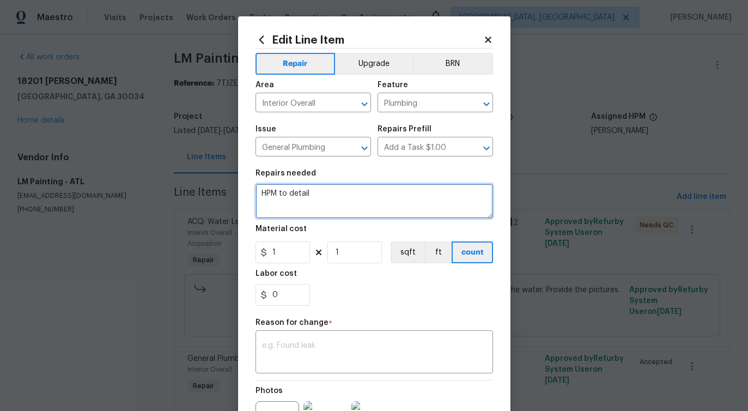
click at [282, 195] on textarea "HPM to detail" at bounding box center [375, 201] width 238 height 35
paste textarea "kindly Visit the property for any issues/leaks before turning on the water. Pro…"
type textarea "kindly Visit the property for any issues/leaks before turning on the water. Pro…"
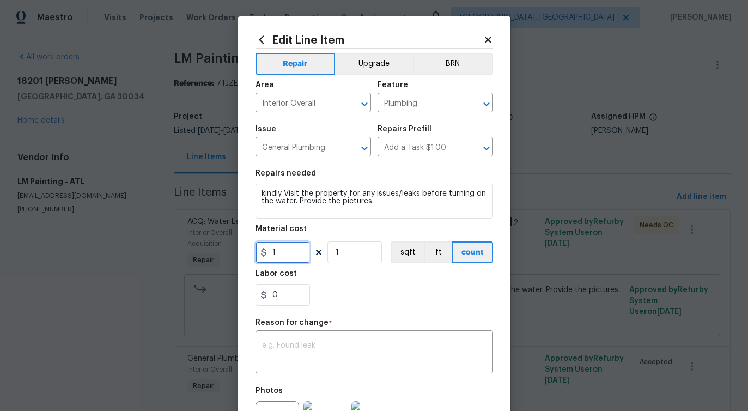
click at [280, 258] on input "1" at bounding box center [283, 252] width 55 height 22
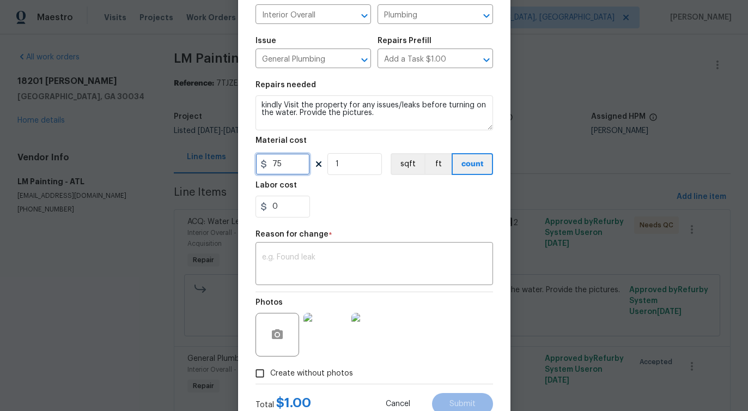
scroll to position [126, 0]
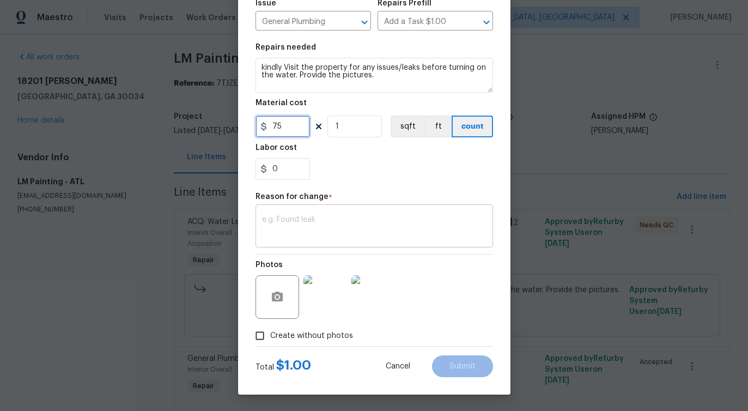
type input "75"
click at [308, 230] on textarea at bounding box center [374, 227] width 225 height 23
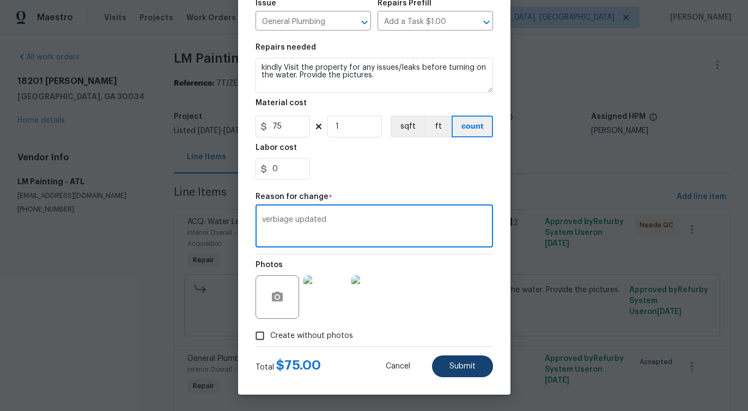
type textarea "verbiage updated"
click at [454, 369] on span "Submit" at bounding box center [463, 367] width 26 height 8
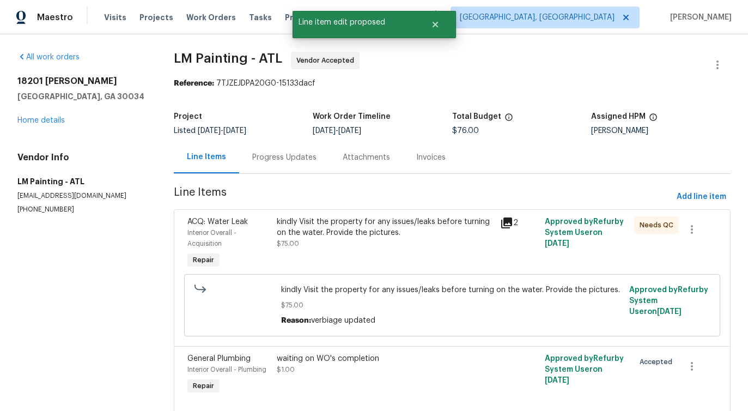
scroll to position [0, 0]
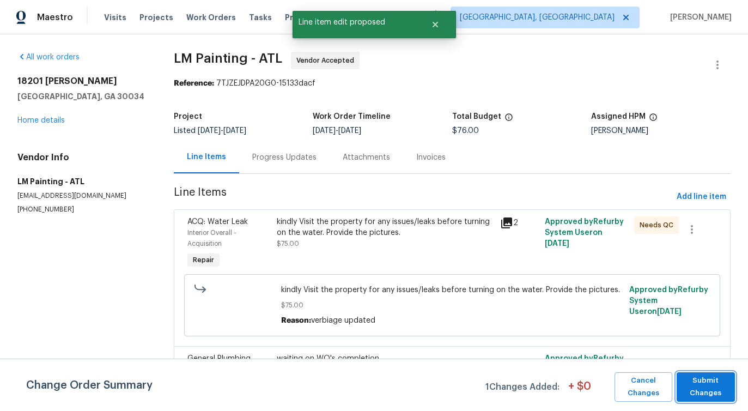
click at [714, 388] on span "Submit Changes" at bounding box center [706, 387] width 47 height 25
